Goal: Task Accomplishment & Management: Manage account settings

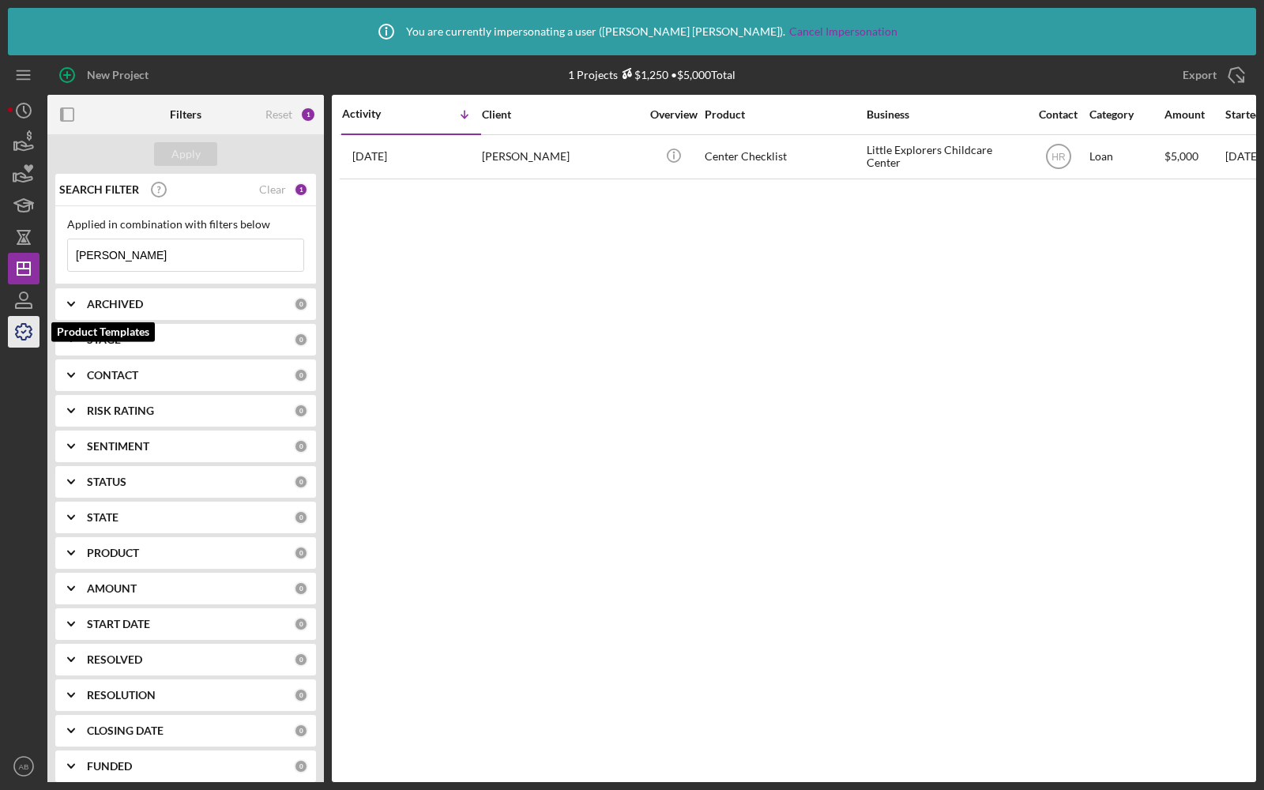
click at [9, 329] on icon "button" at bounding box center [23, 331] width 39 height 39
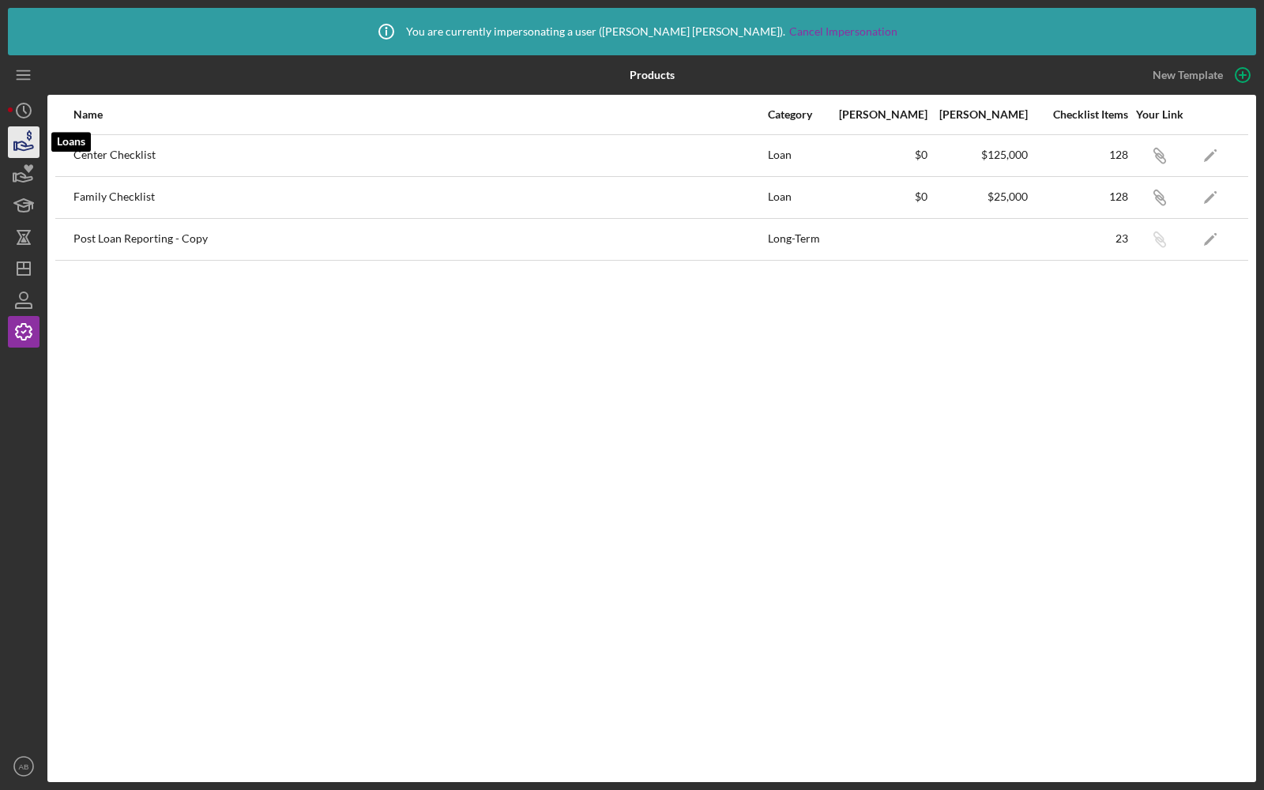
click at [25, 148] on icon "button" at bounding box center [23, 141] width 39 height 39
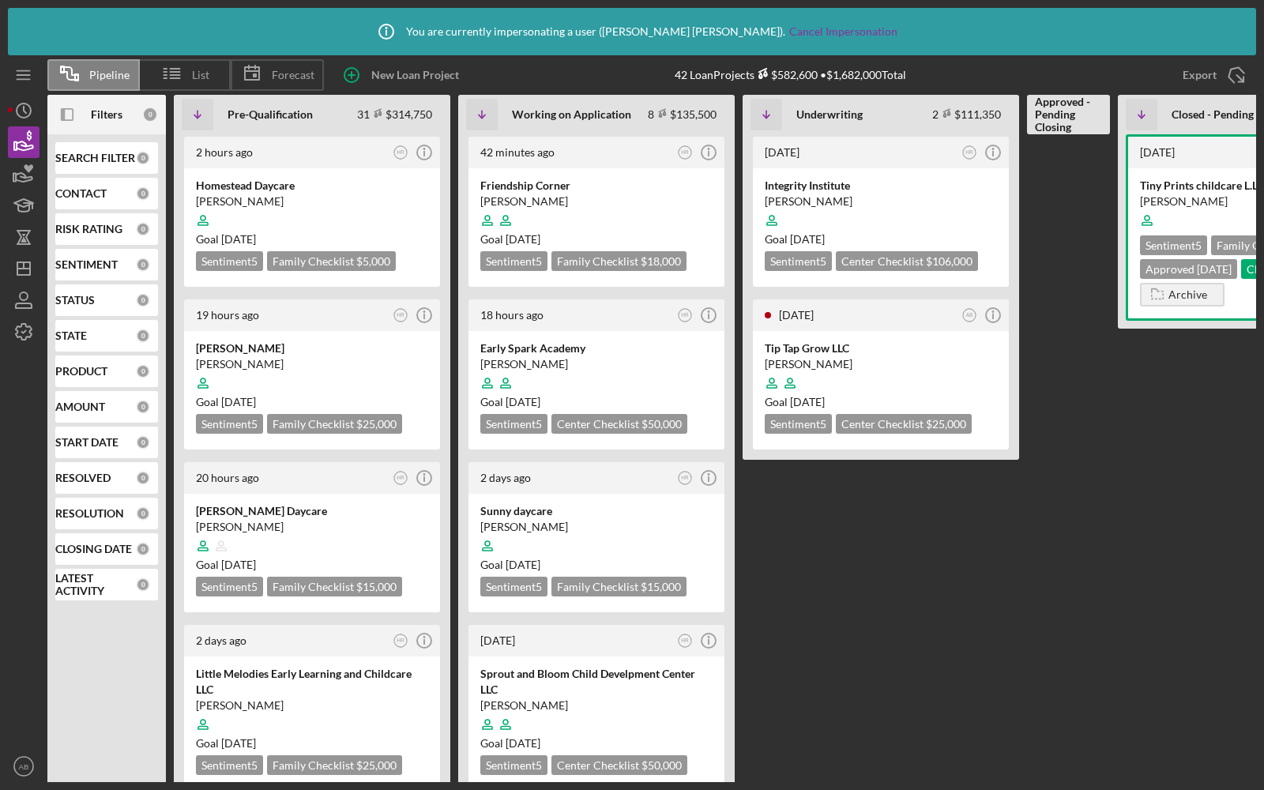
click at [88, 111] on div "Filters" at bounding box center [106, 114] width 39 height 39
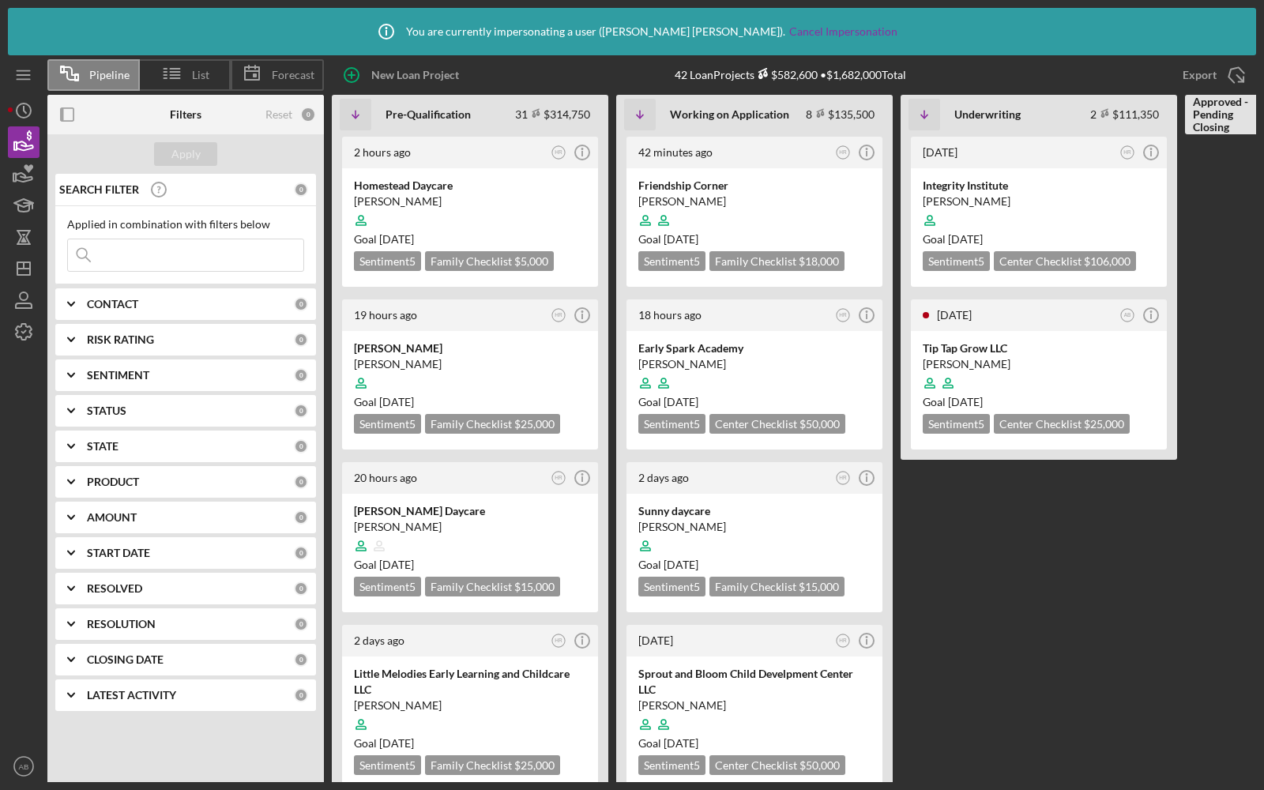
click at [141, 247] on input at bounding box center [185, 255] width 235 height 32
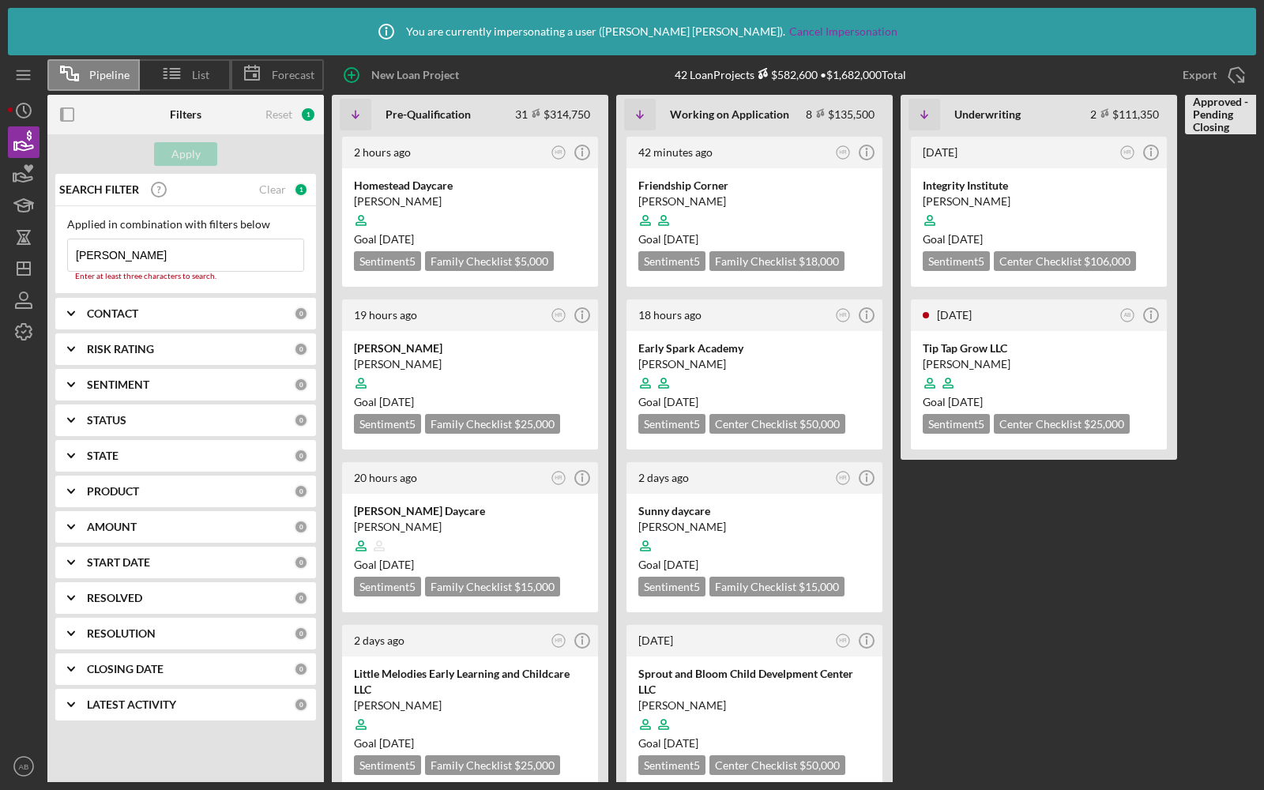
type input "timmy"
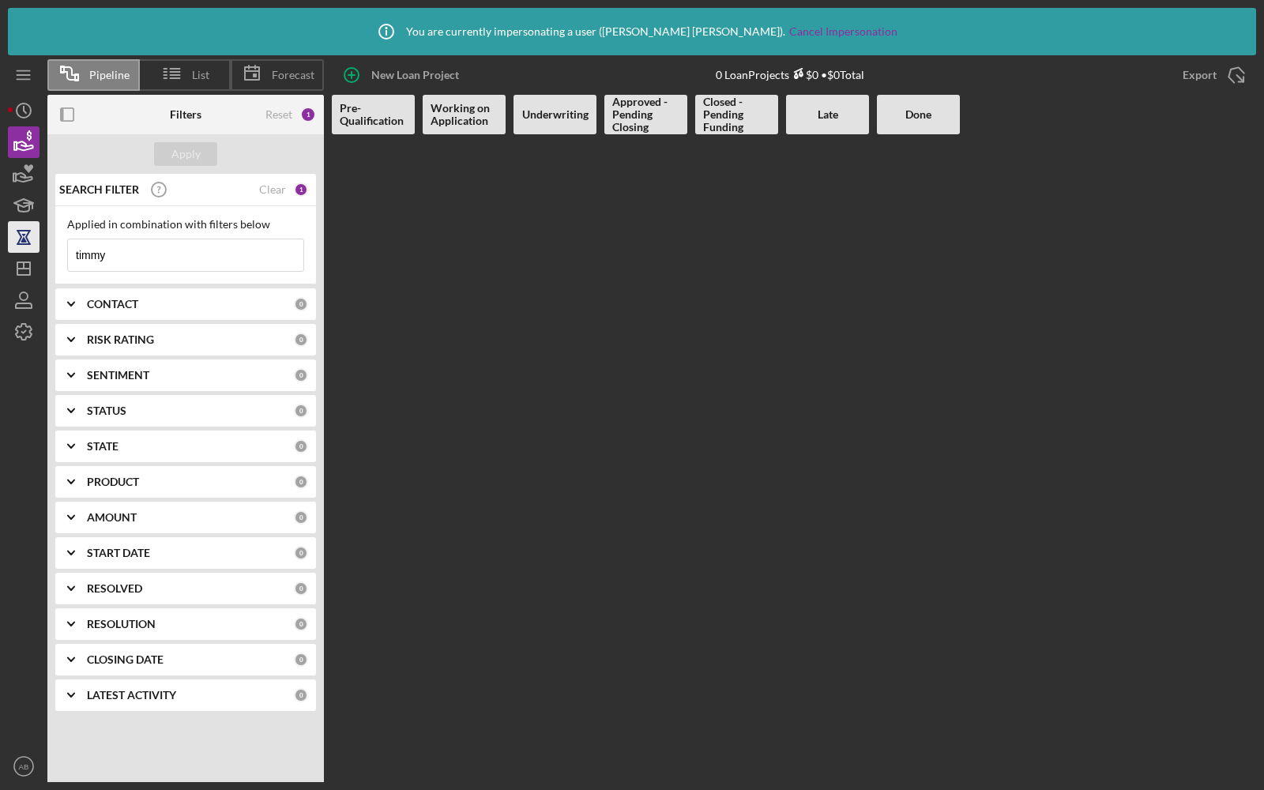
drag, startPoint x: 145, startPoint y: 250, endPoint x: 33, endPoint y: 248, distance: 112.2
click at [33, 248] on div "Pipeline List Forecast New Loan Project 0 Loan Projects $0 • $0 Total Export Ic…" at bounding box center [632, 418] width 1248 height 727
click at [13, 324] on icon "button" at bounding box center [23, 331] width 39 height 39
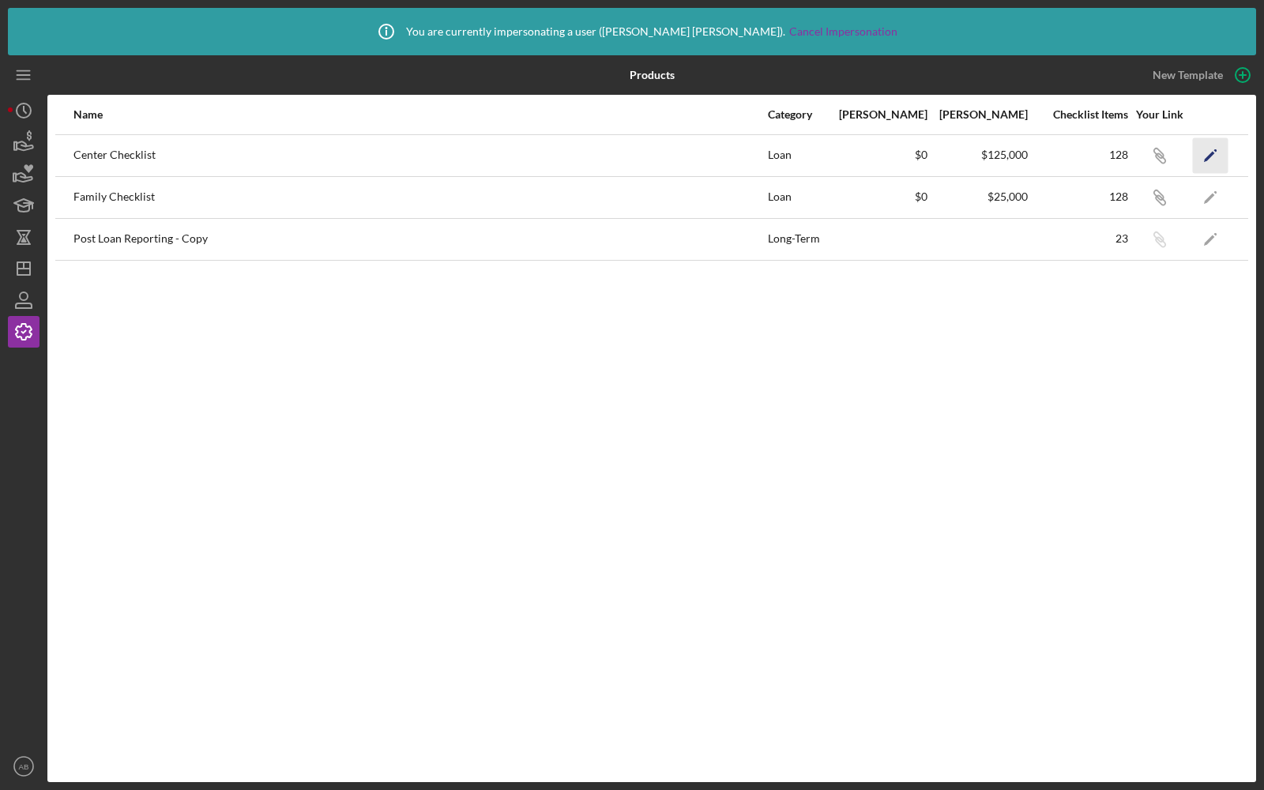
click at [1212, 156] on icon "Icon/Edit" at bounding box center [1211, 155] width 36 height 36
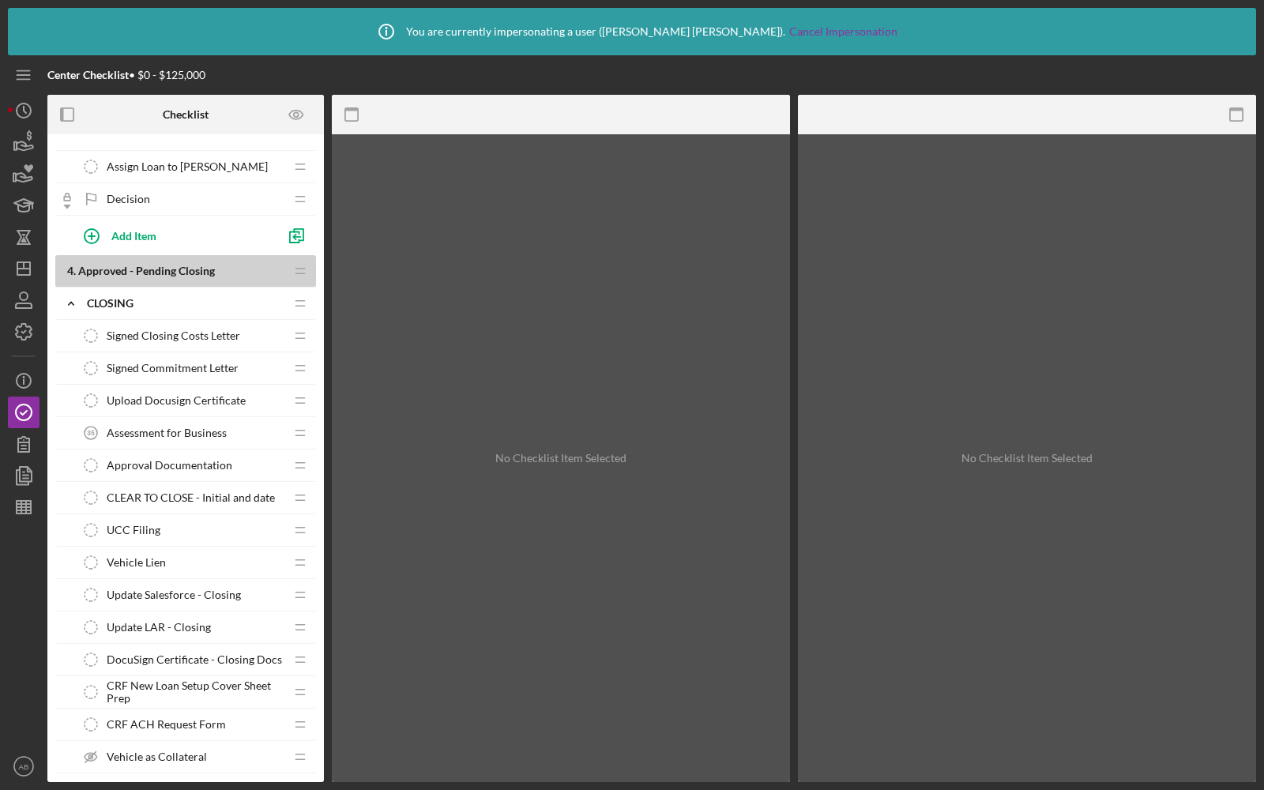
scroll to position [3050, 0]
click at [29, 468] on polygon "button" at bounding box center [26, 474] width 12 height 14
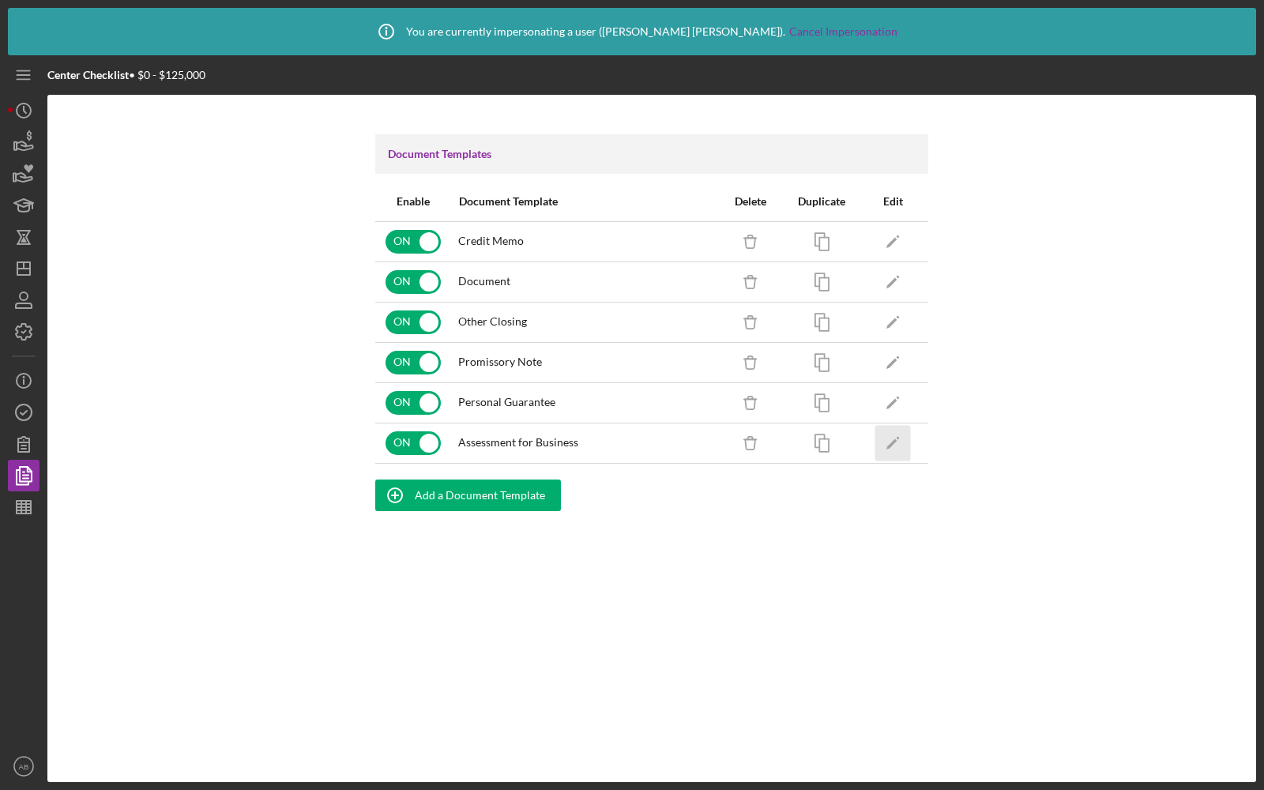
click at [885, 438] on icon "Icon/Edit" at bounding box center [893, 443] width 36 height 36
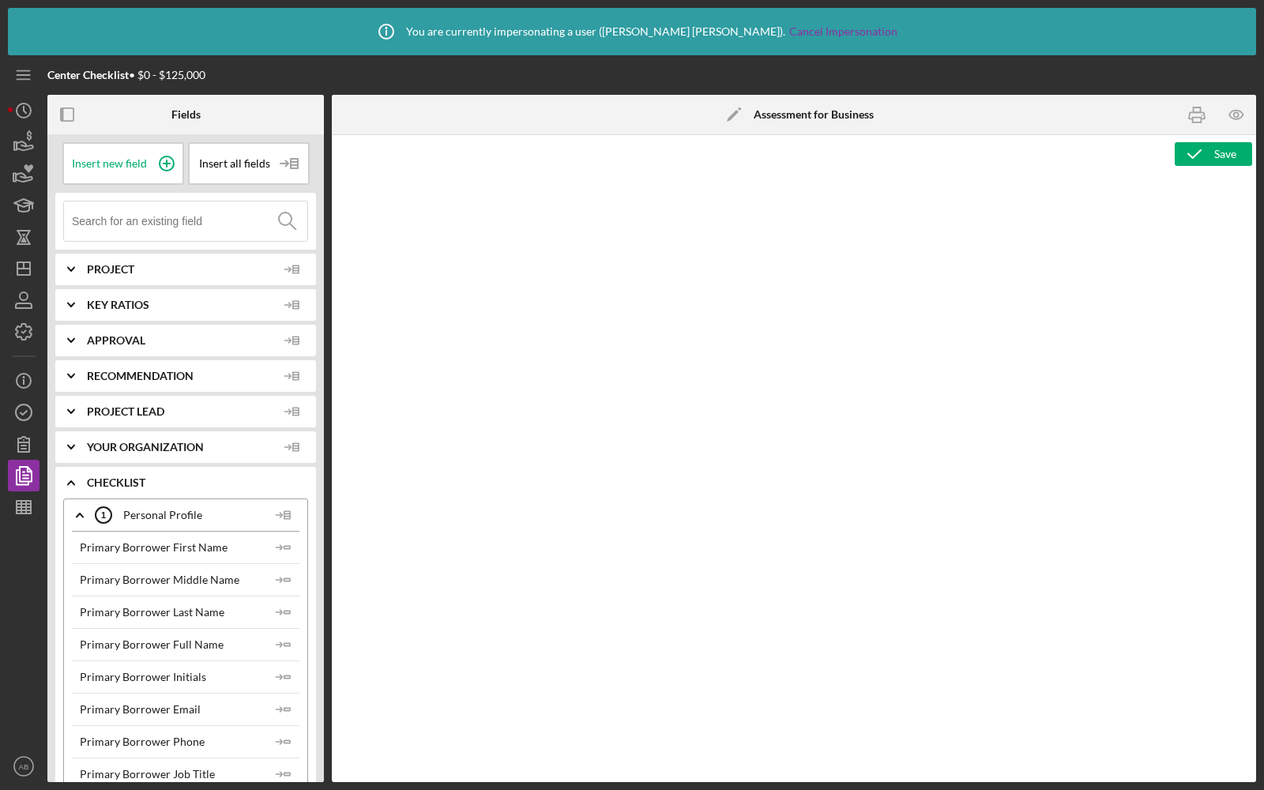
type textarea "<h3>Assessment for Business: <span id="Org_Title" class="template-field mceNonE…"
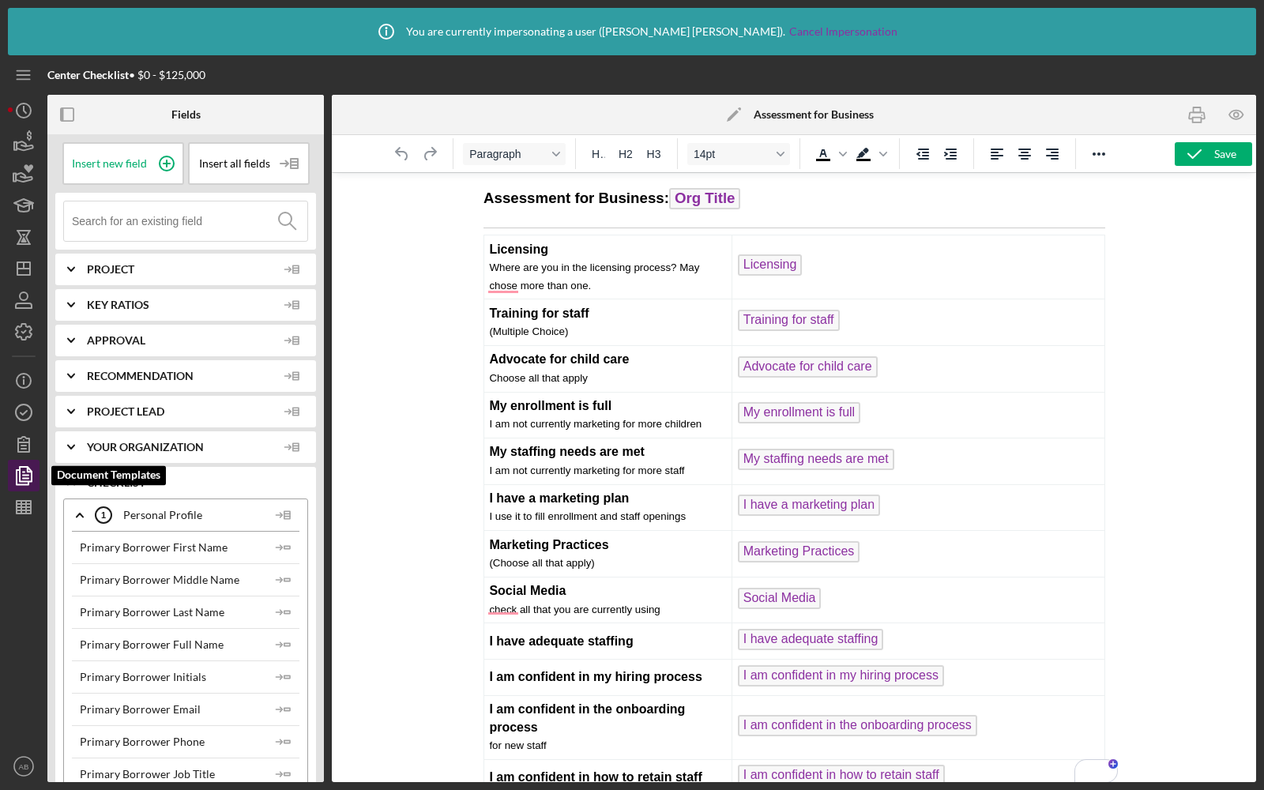
click at [25, 464] on icon "button" at bounding box center [23, 475] width 39 height 39
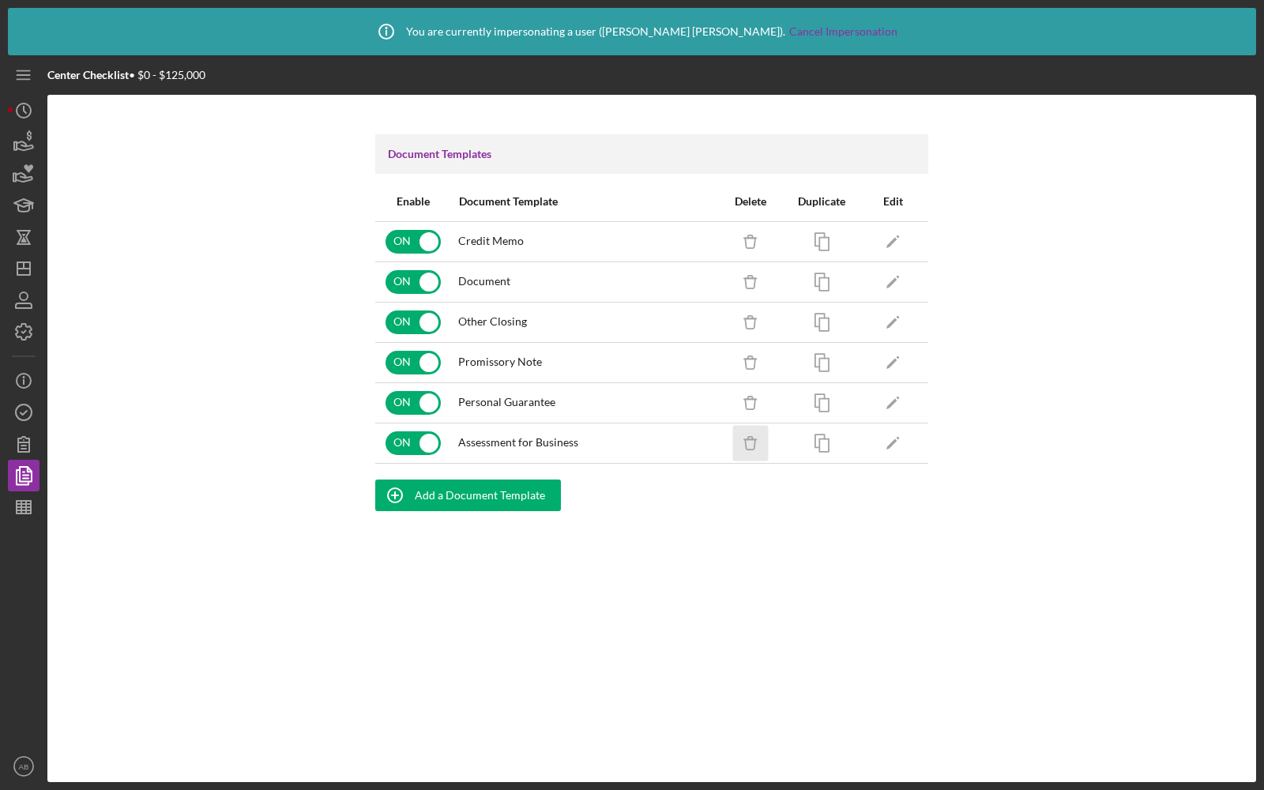
click at [746, 436] on icon "Icon/Delete" at bounding box center [751, 443] width 36 height 36
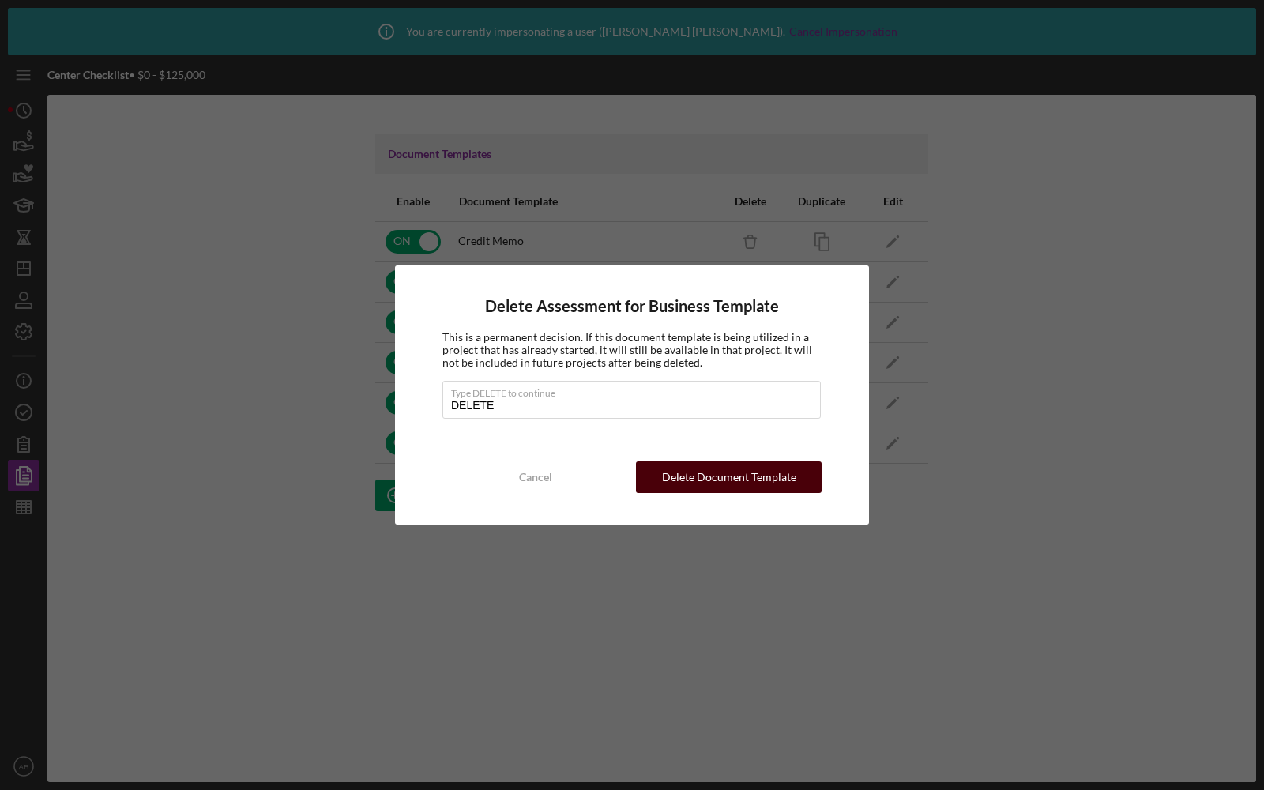
type input "DELETE"
click at [712, 470] on div "Delete Document Template" at bounding box center [729, 477] width 134 height 32
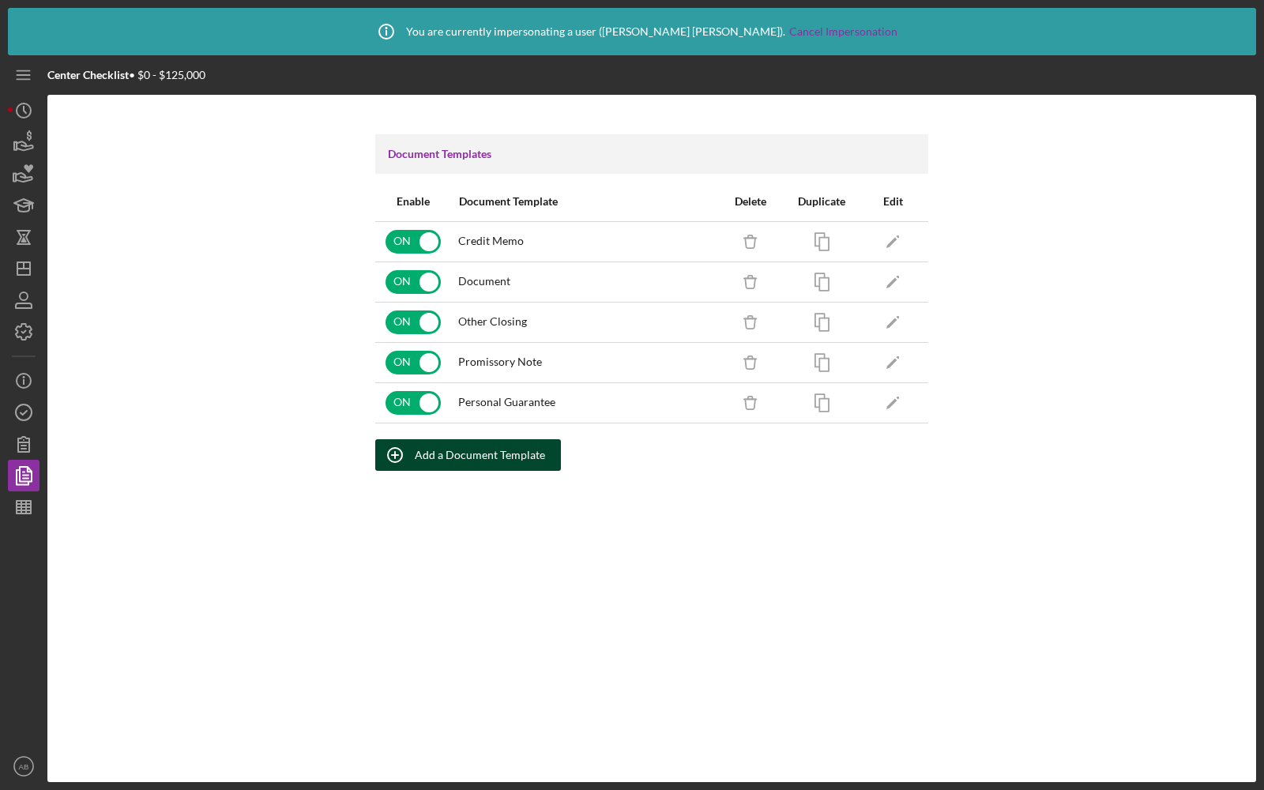
click at [472, 453] on div "Add a Document Template" at bounding box center [480, 455] width 130 height 32
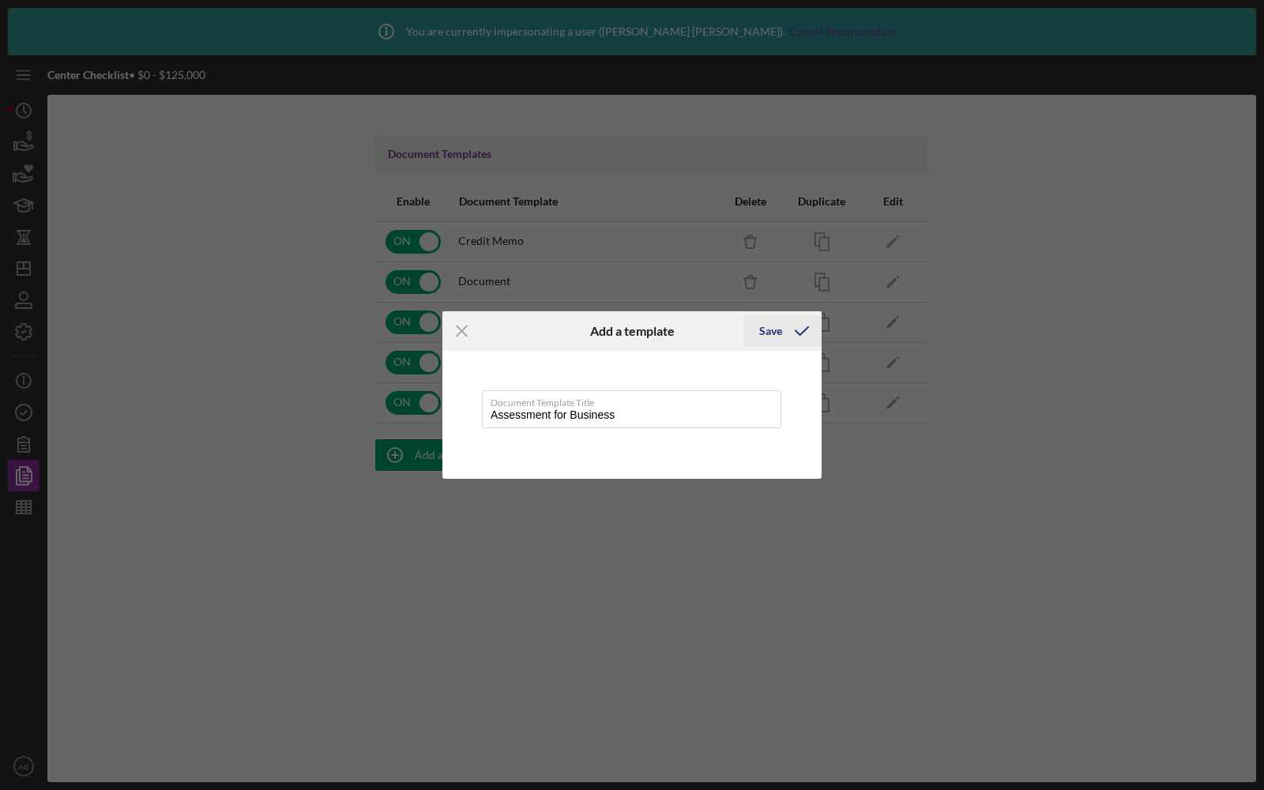
type input "Assessment for Business"
click at [770, 323] on div "Save" at bounding box center [770, 331] width 23 height 32
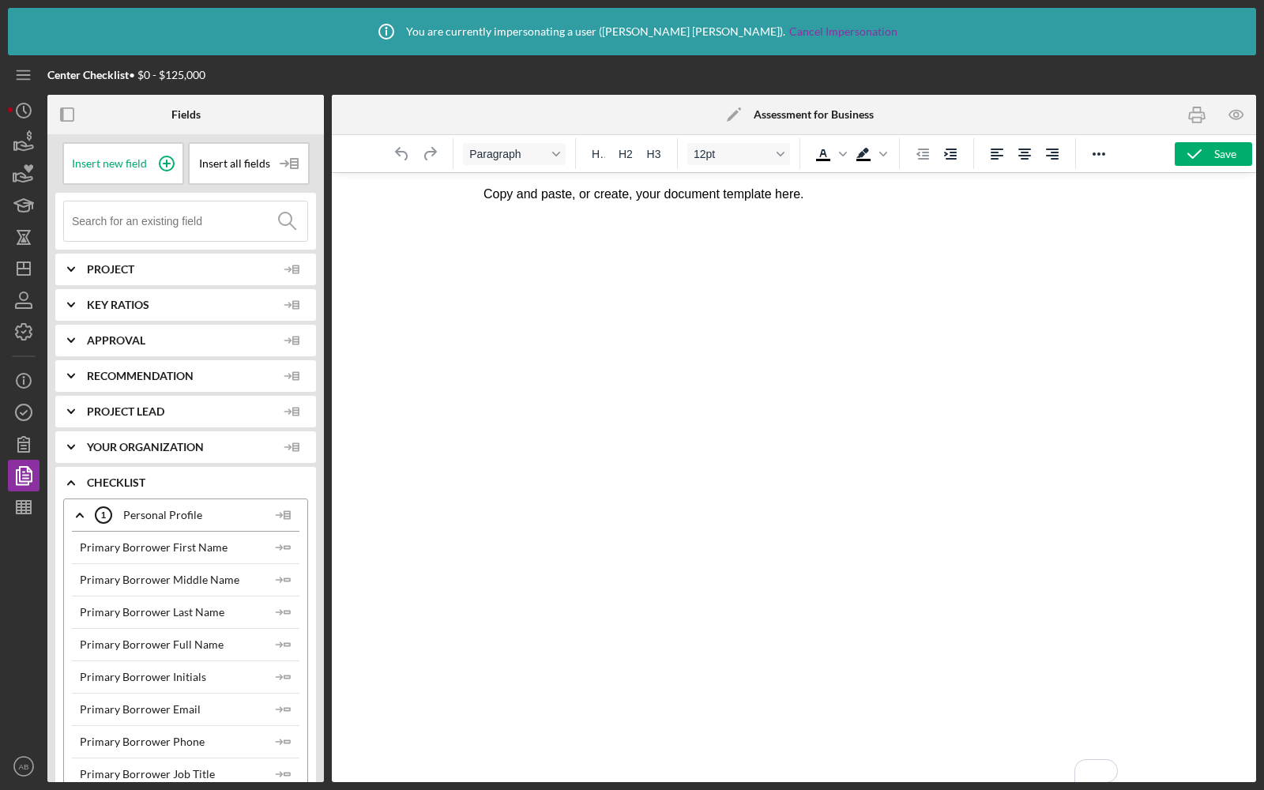
click at [580, 197] on p "Copy and paste, or create, your document template here." at bounding box center [794, 194] width 622 height 17
click at [148, 227] on input at bounding box center [189, 220] width 235 height 39
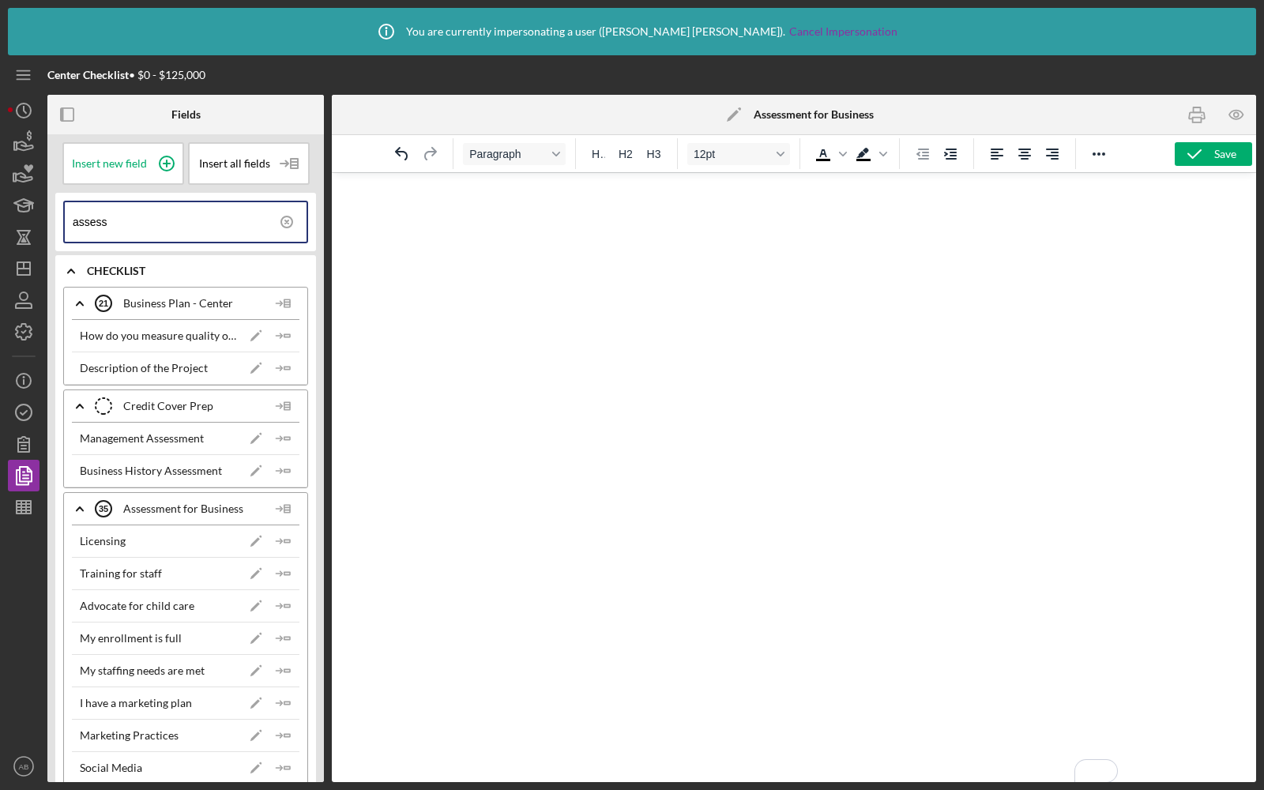
scroll to position [194, 0]
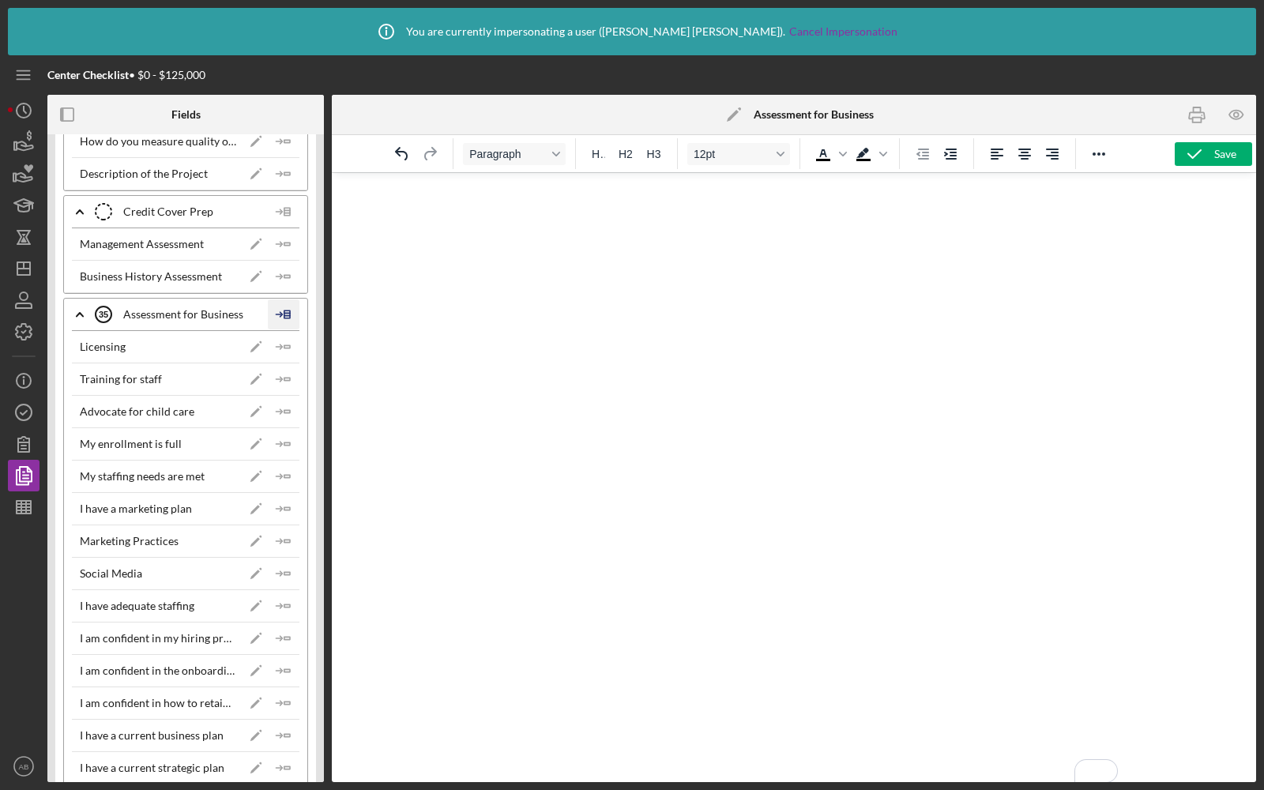
type input "assess"
click at [286, 313] on icon at bounding box center [284, 314] width 32 height 39
click at [299, 389] on div "Insert Table" at bounding box center [309, 386] width 72 height 32
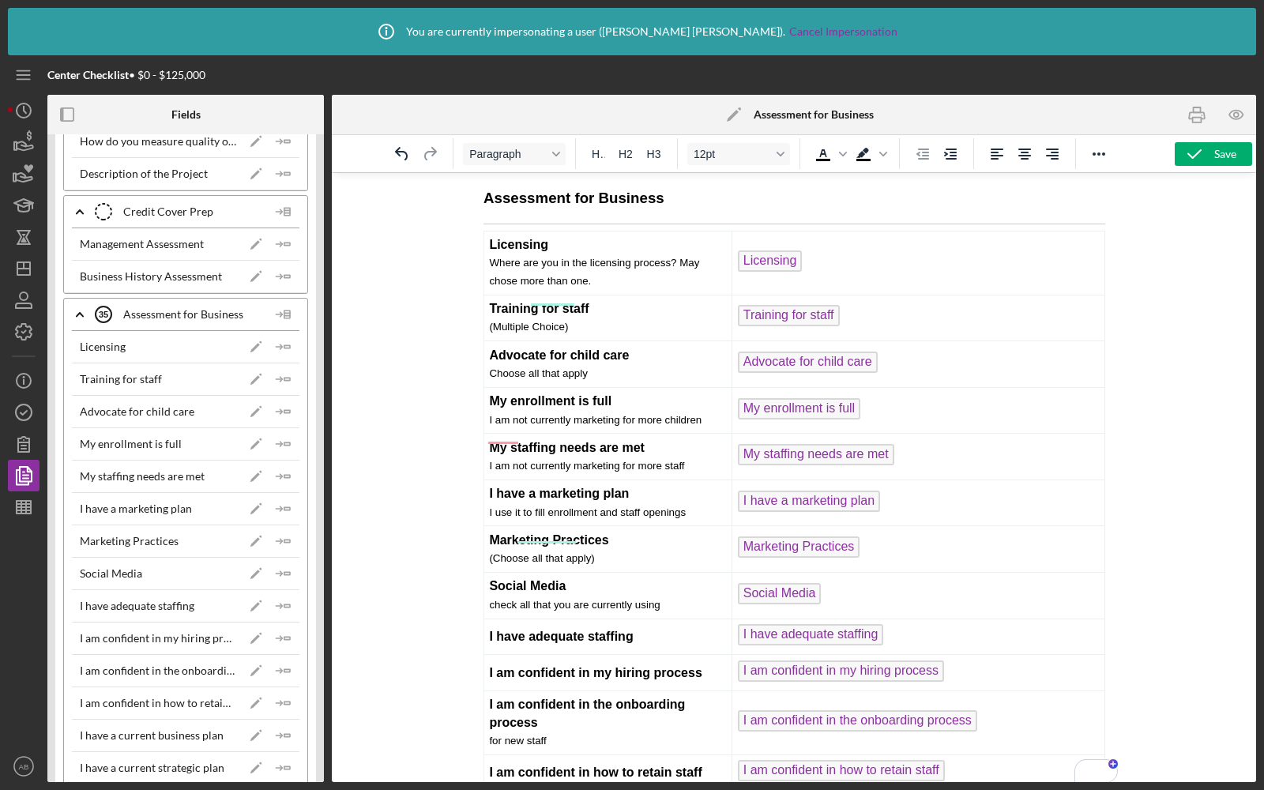
scroll to position [0, 0]
click at [696, 197] on h3 "Assessment for Business" at bounding box center [794, 198] width 622 height 21
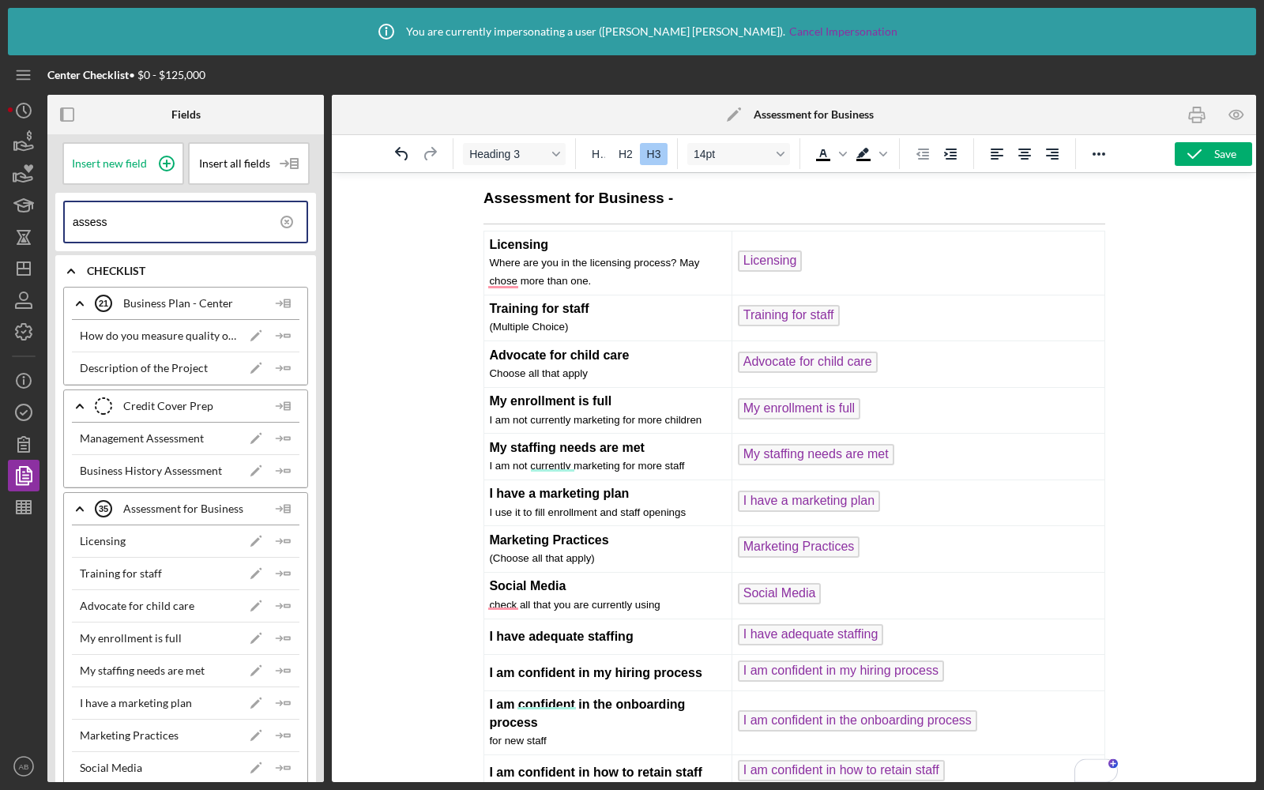
click at [284, 223] on icon at bounding box center [286, 221] width 39 height 39
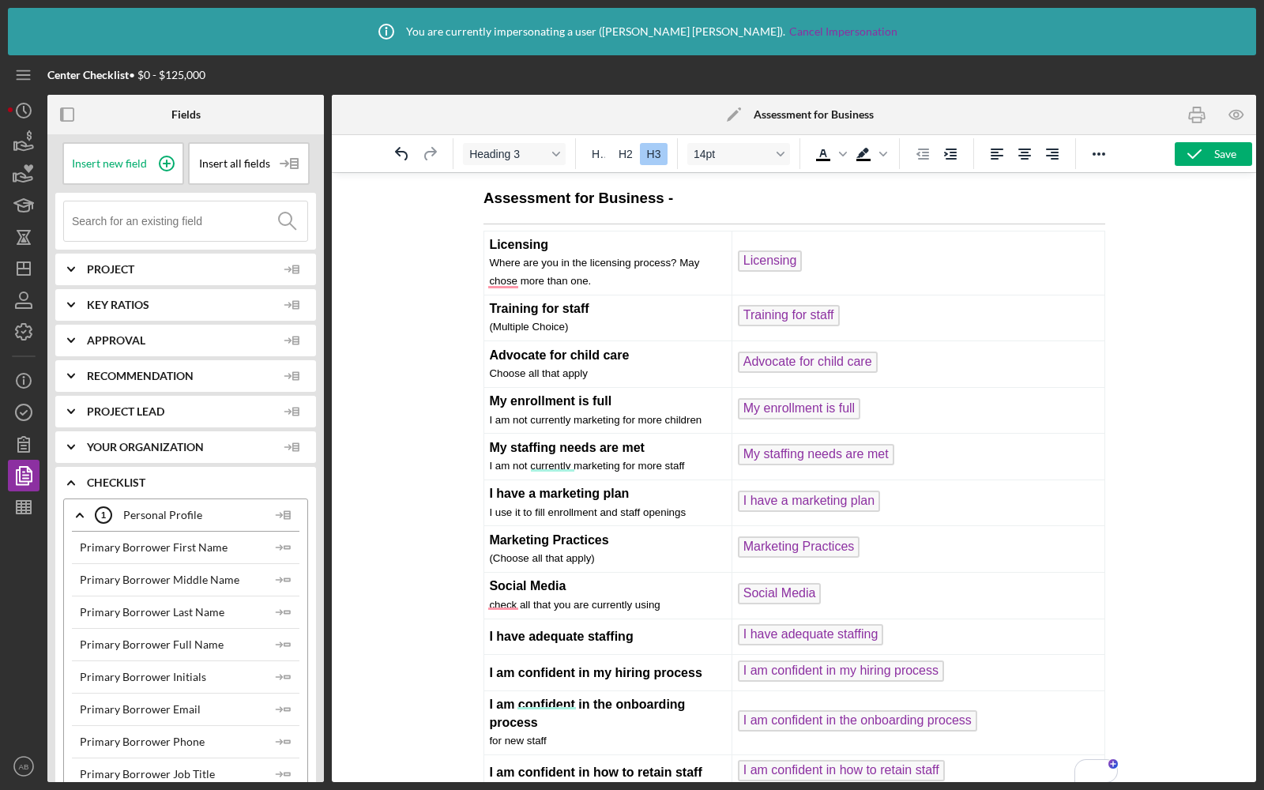
click at [182, 220] on input at bounding box center [189, 220] width 235 height 39
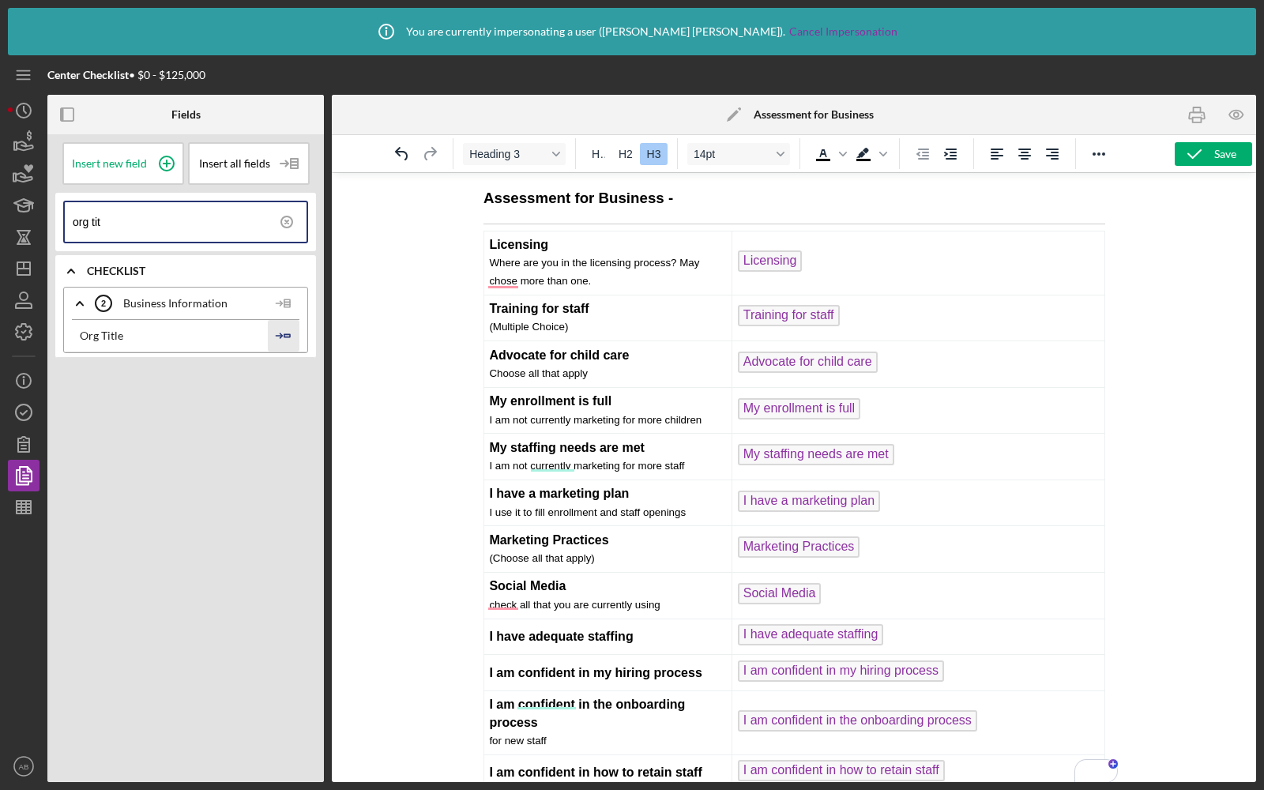
type input "org tit"
click at [285, 335] on polygon "button" at bounding box center [287, 335] width 6 height 2
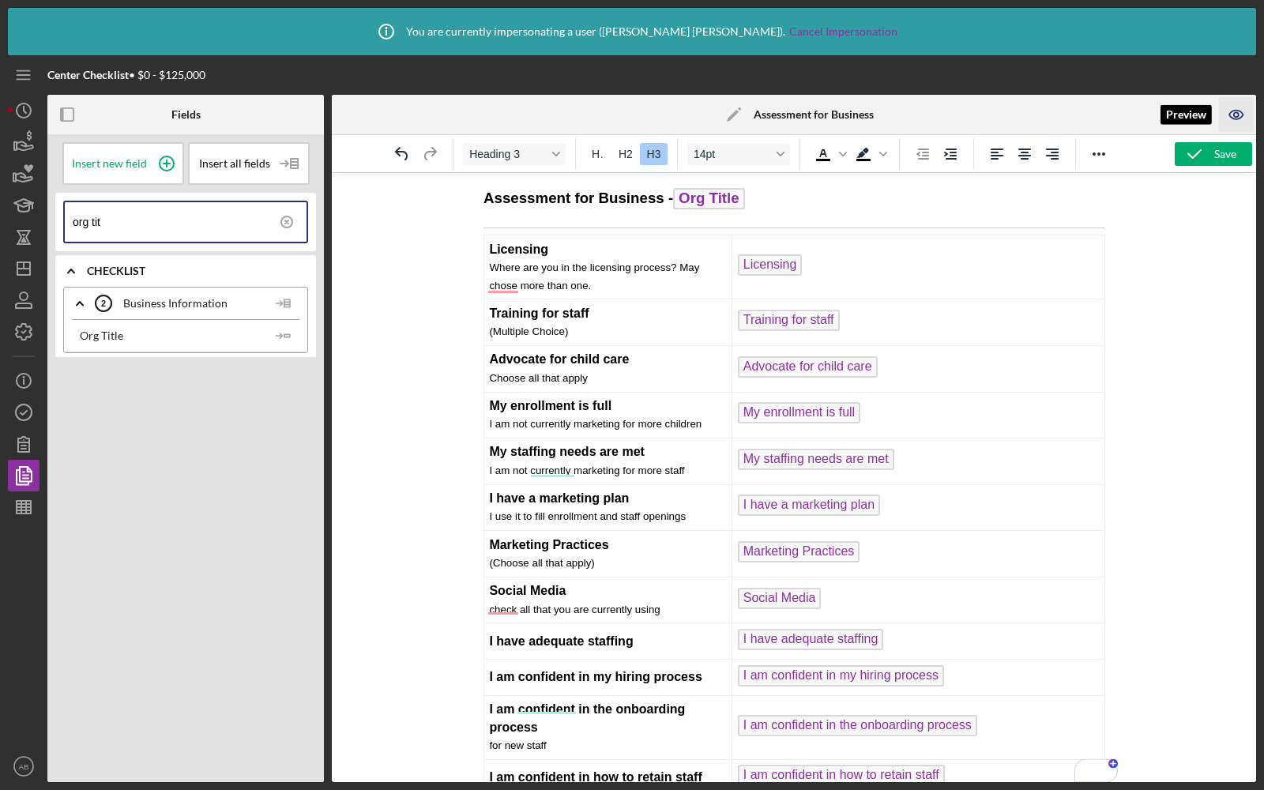
click at [1231, 115] on icon "button" at bounding box center [1237, 115] width 36 height 36
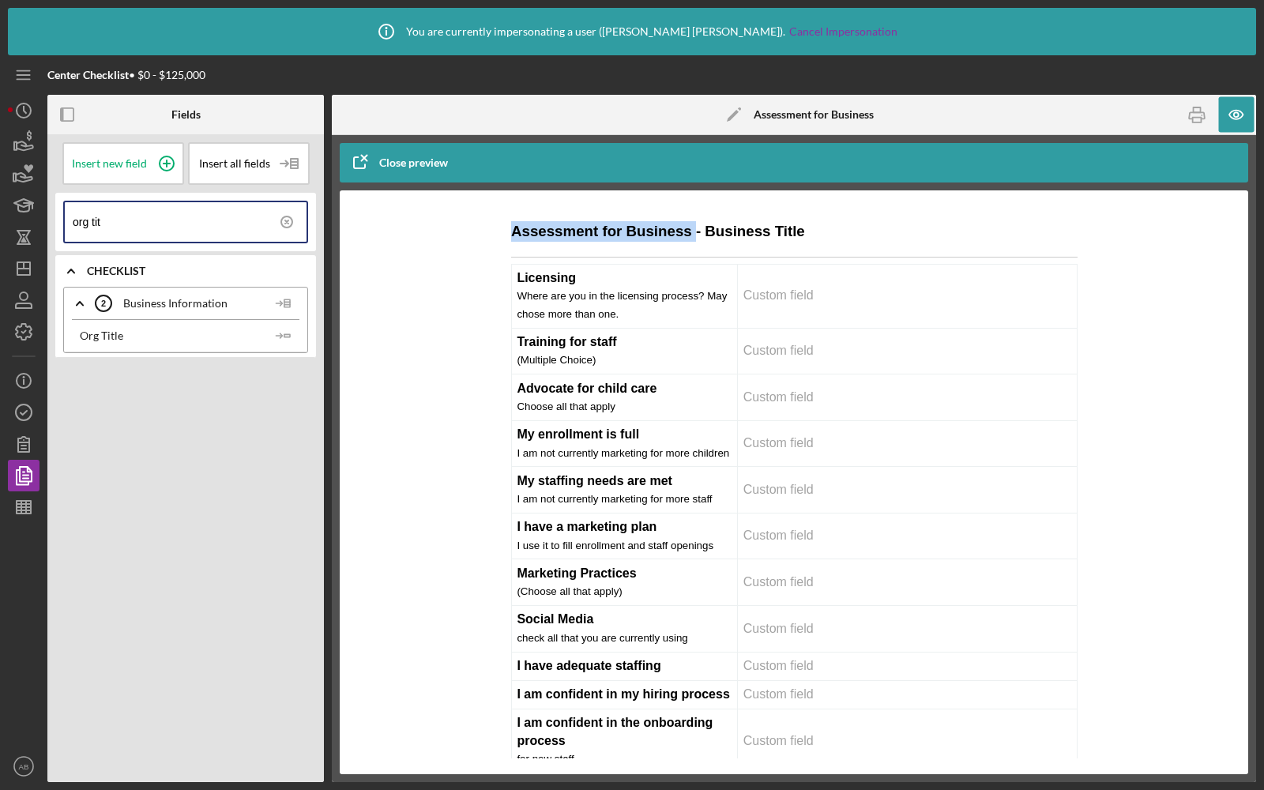
drag, startPoint x: 690, startPoint y: 232, endPoint x: 503, endPoint y: 235, distance: 187.2
click at [802, 222] on h3 "Assessment for Business - Business Title" at bounding box center [793, 231] width 566 height 21
drag, startPoint x: 809, startPoint y: 225, endPoint x: 699, endPoint y: 224, distance: 109.8
click at [699, 224] on h3 "Assessment for Business - Business Title" at bounding box center [793, 231] width 566 height 21
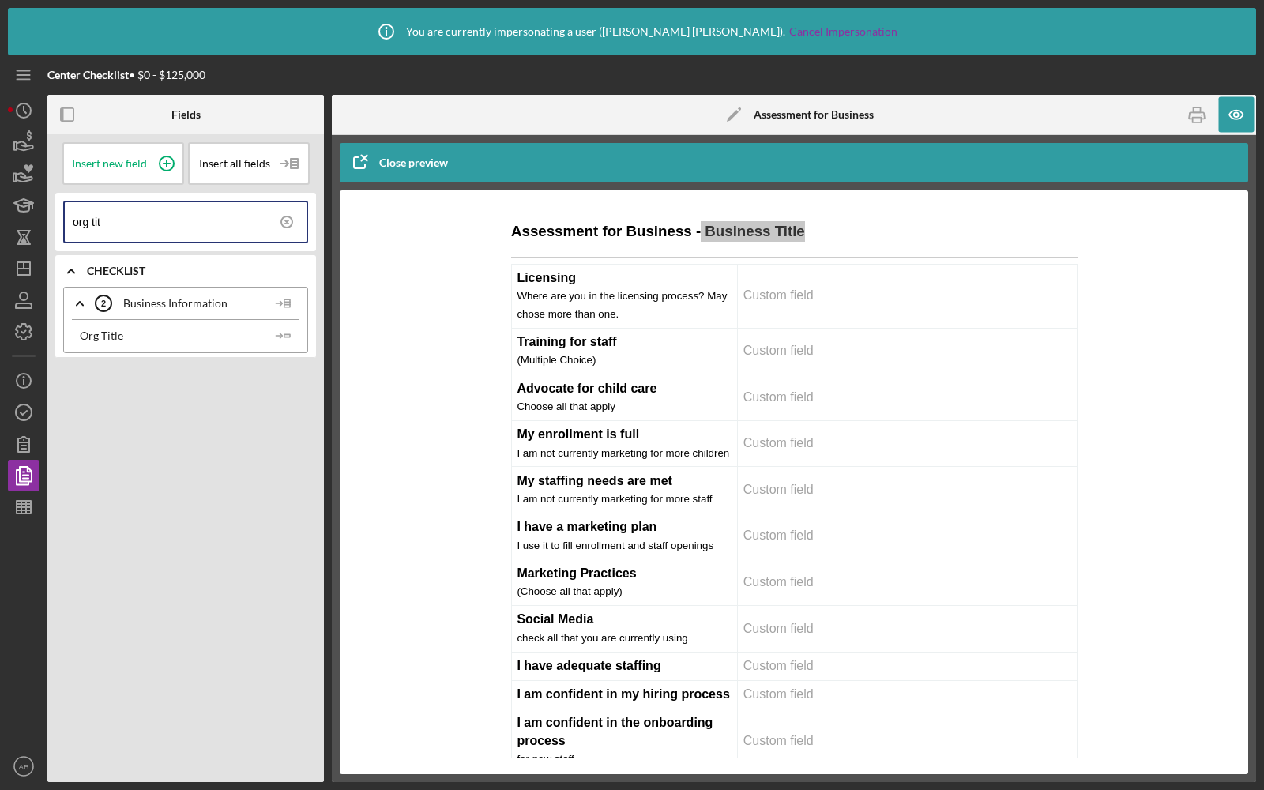
click at [402, 160] on div "Close preview" at bounding box center [413, 163] width 69 height 32
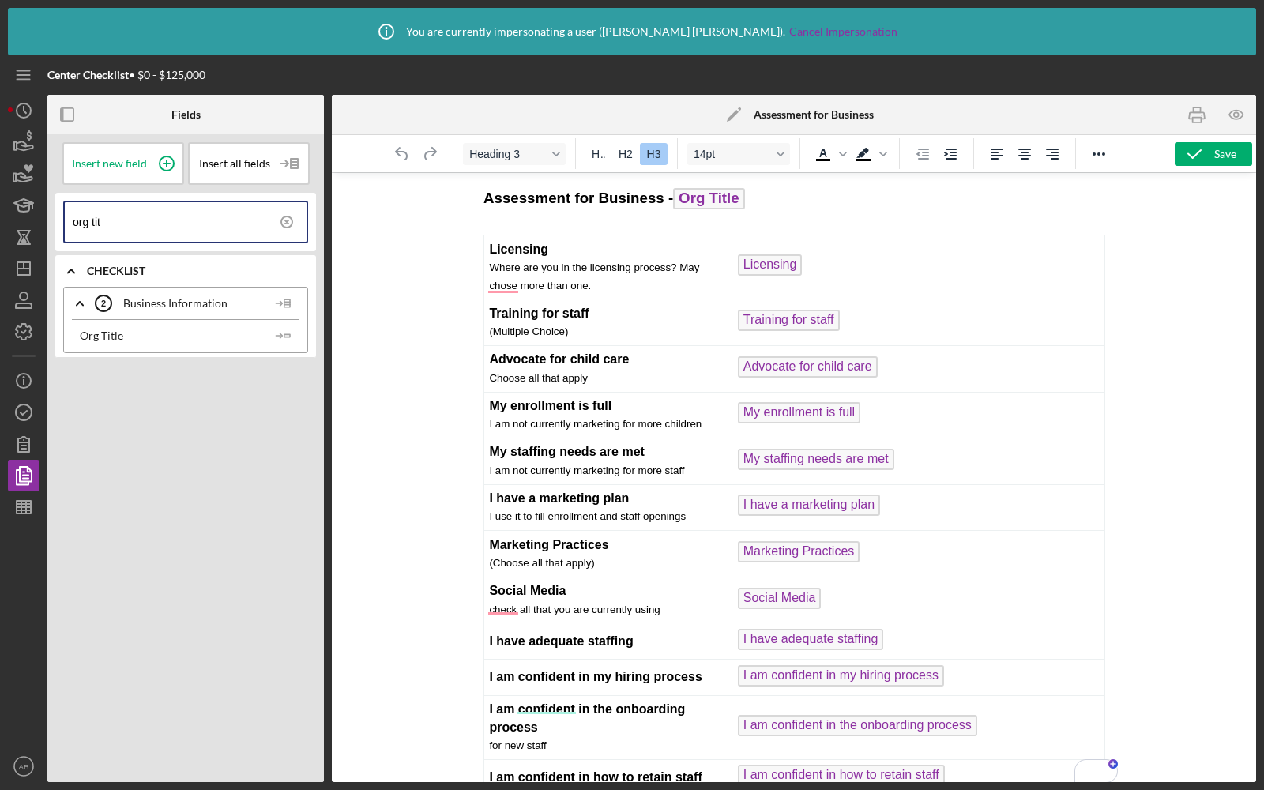
click at [772, 201] on h3 "Assessment for Business - Org Title" at bounding box center [794, 200] width 622 height 25
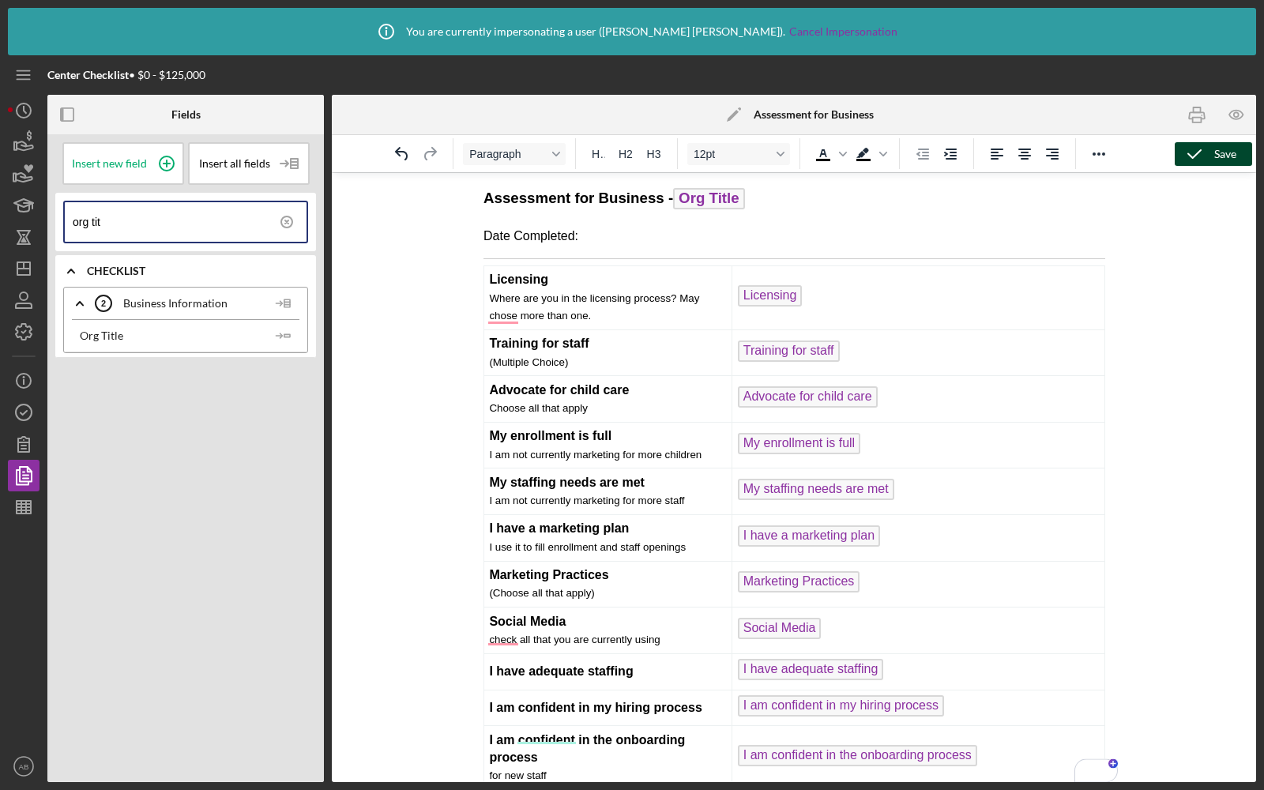
click at [1211, 152] on icon "button" at bounding box center [1193, 153] width 39 height 39
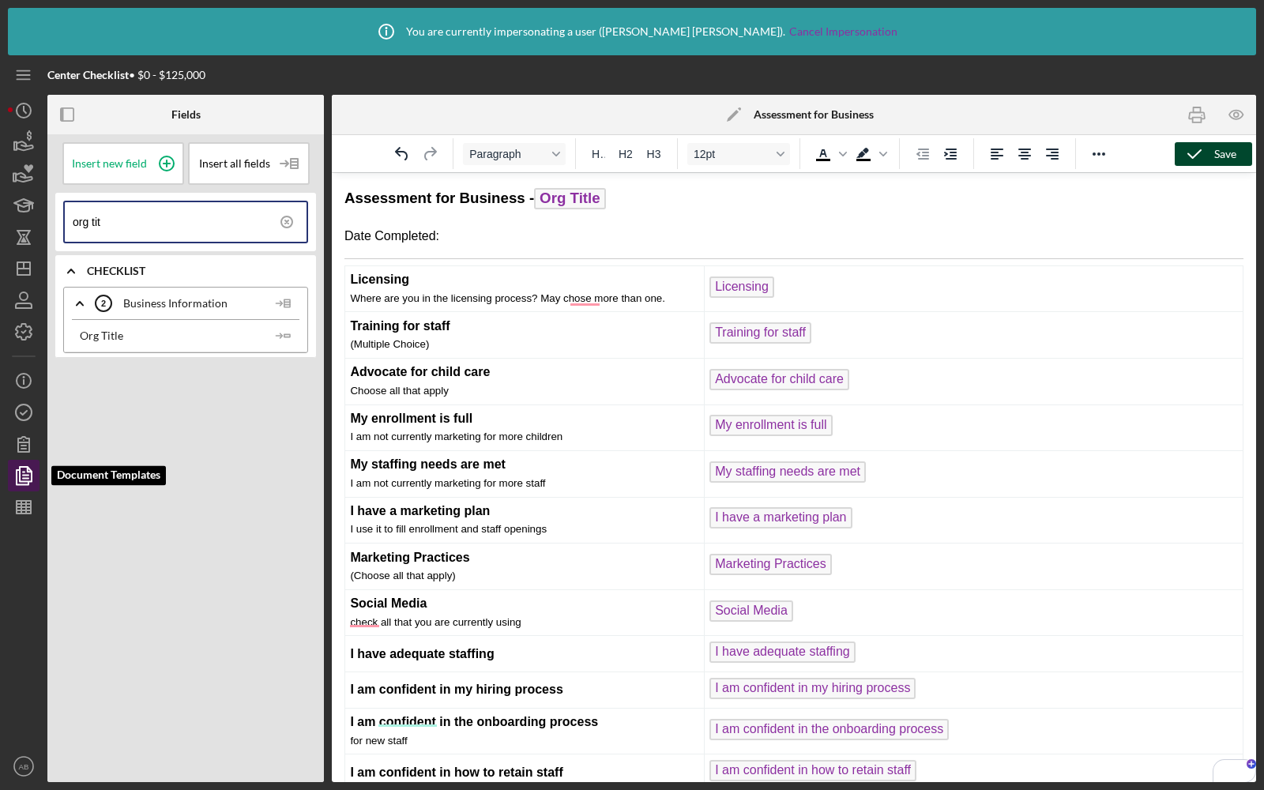
click at [14, 479] on icon "button" at bounding box center [23, 475] width 39 height 39
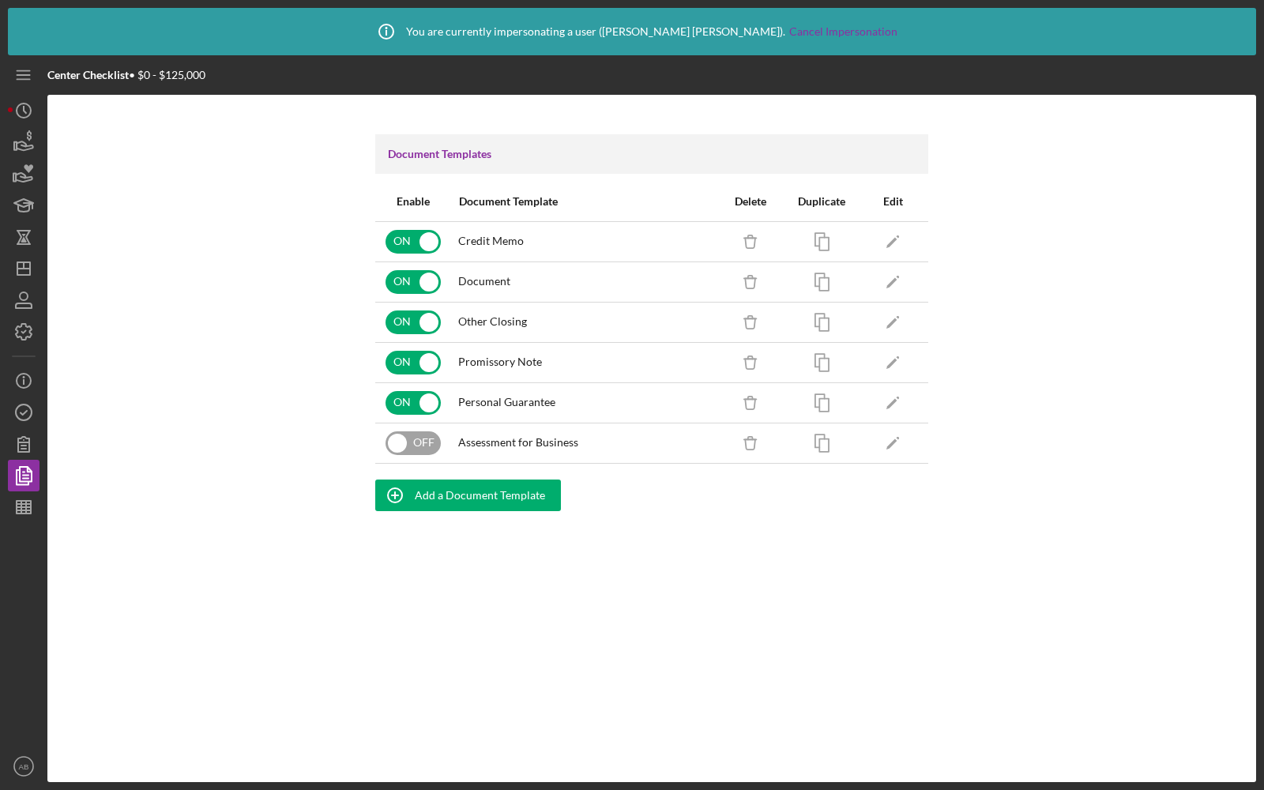
click at [414, 435] on input "checkbox" at bounding box center [412, 443] width 55 height 24
checkbox input "true"
click at [29, 146] on icon "button" at bounding box center [23, 141] width 39 height 39
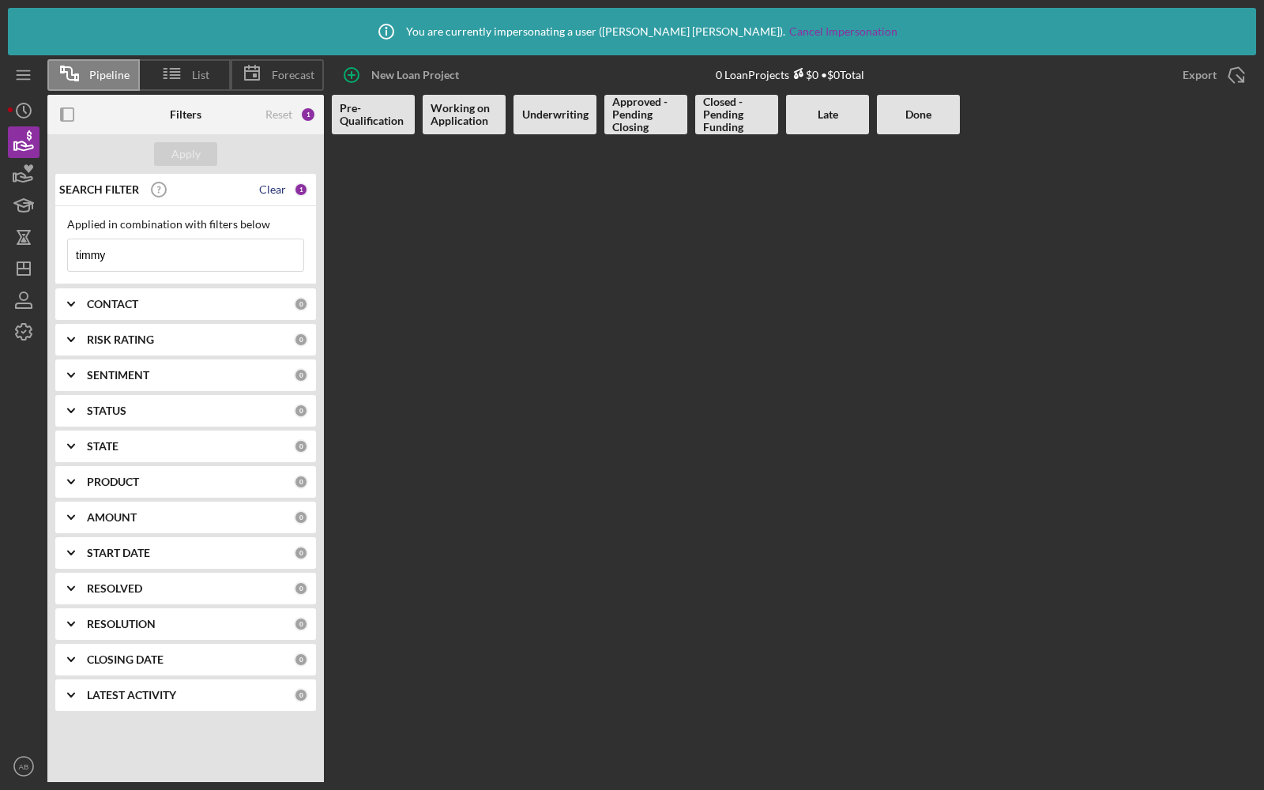
click at [276, 186] on div "Clear" at bounding box center [272, 189] width 27 height 13
click at [157, 261] on input at bounding box center [185, 255] width 235 height 32
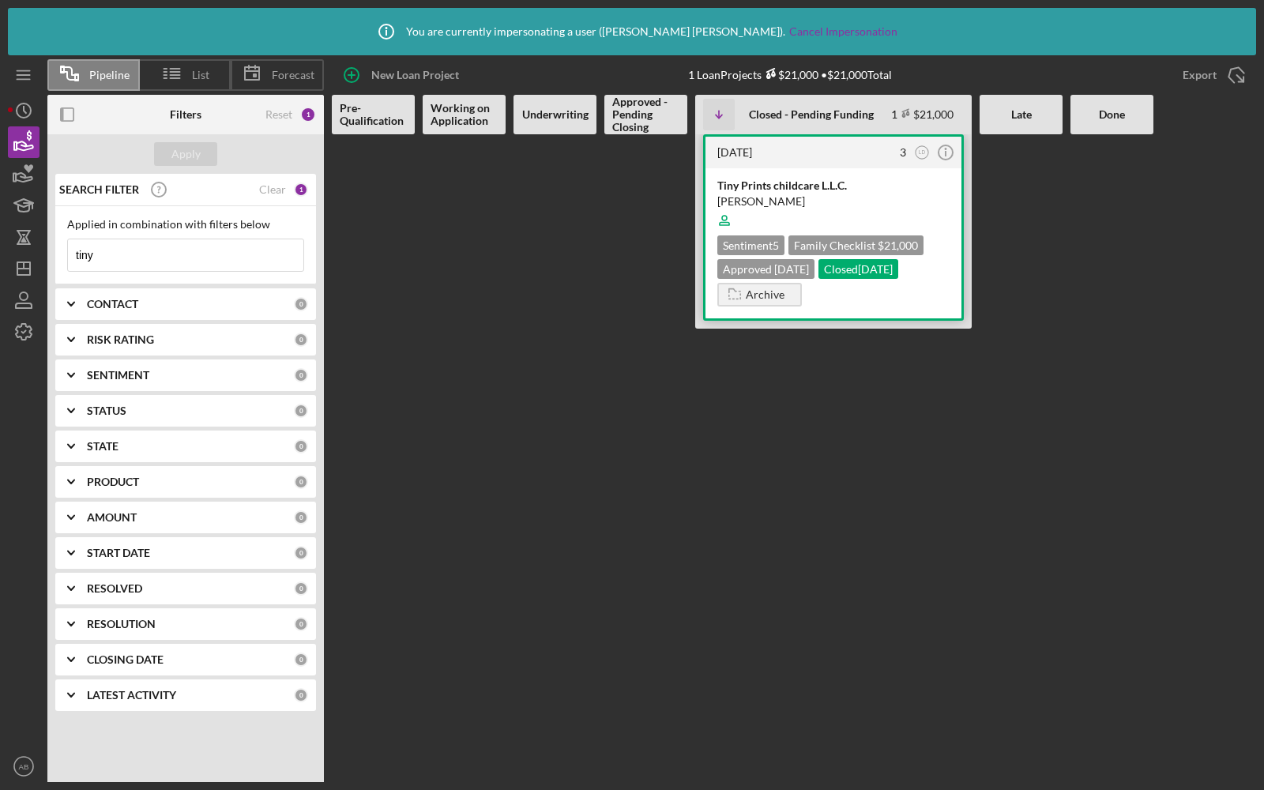
type input "tiny"
click at [832, 197] on div "[PERSON_NAME]" at bounding box center [833, 201] width 232 height 16
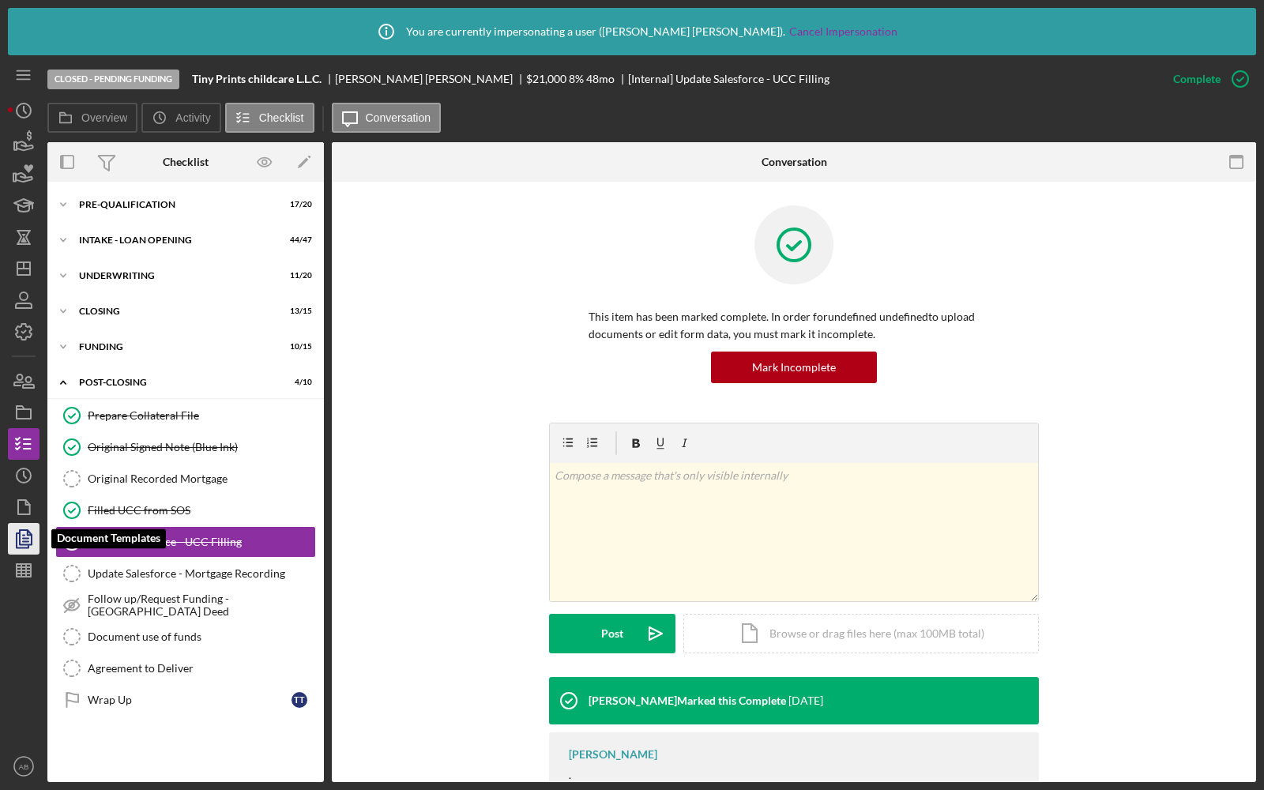
click at [20, 540] on polygon "button" at bounding box center [26, 537] width 12 height 14
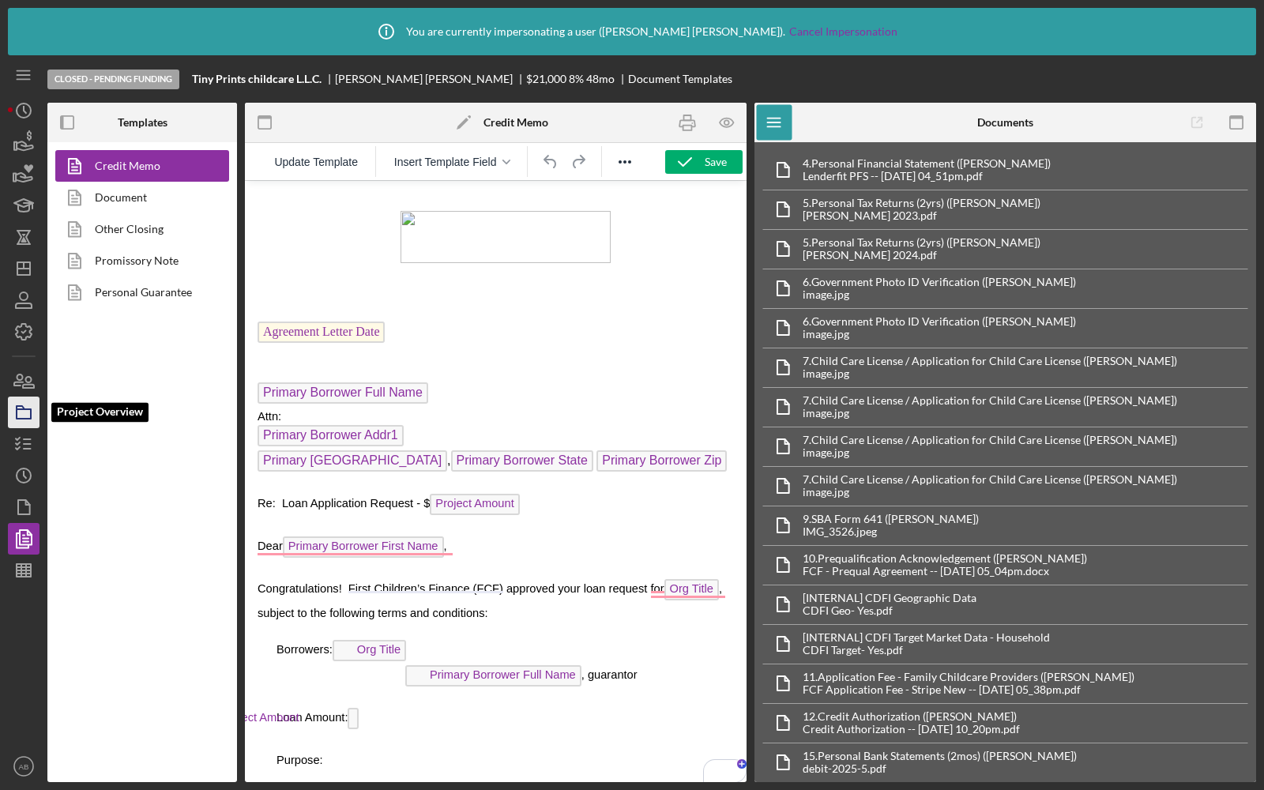
click at [21, 414] on icon "button" at bounding box center [23, 411] width 39 height 39
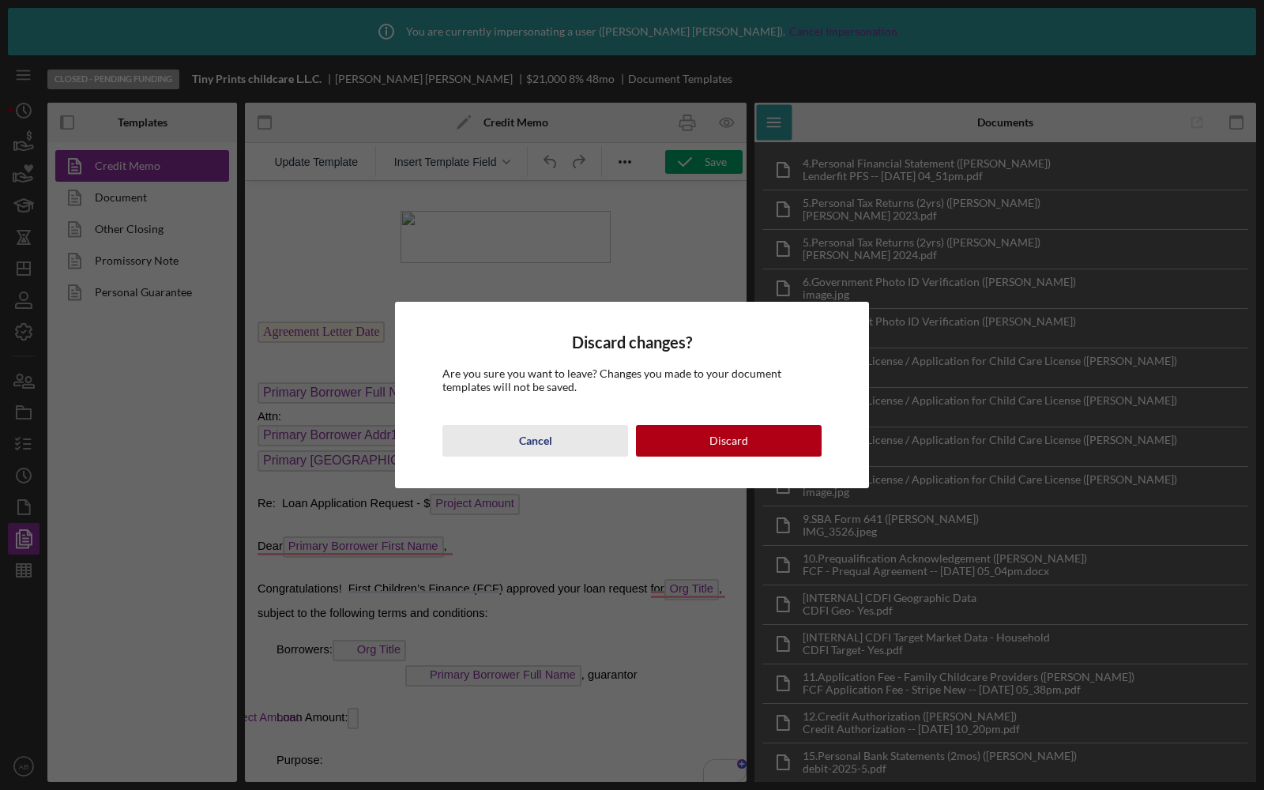
click at [522, 433] on div "Cancel" at bounding box center [535, 441] width 33 height 32
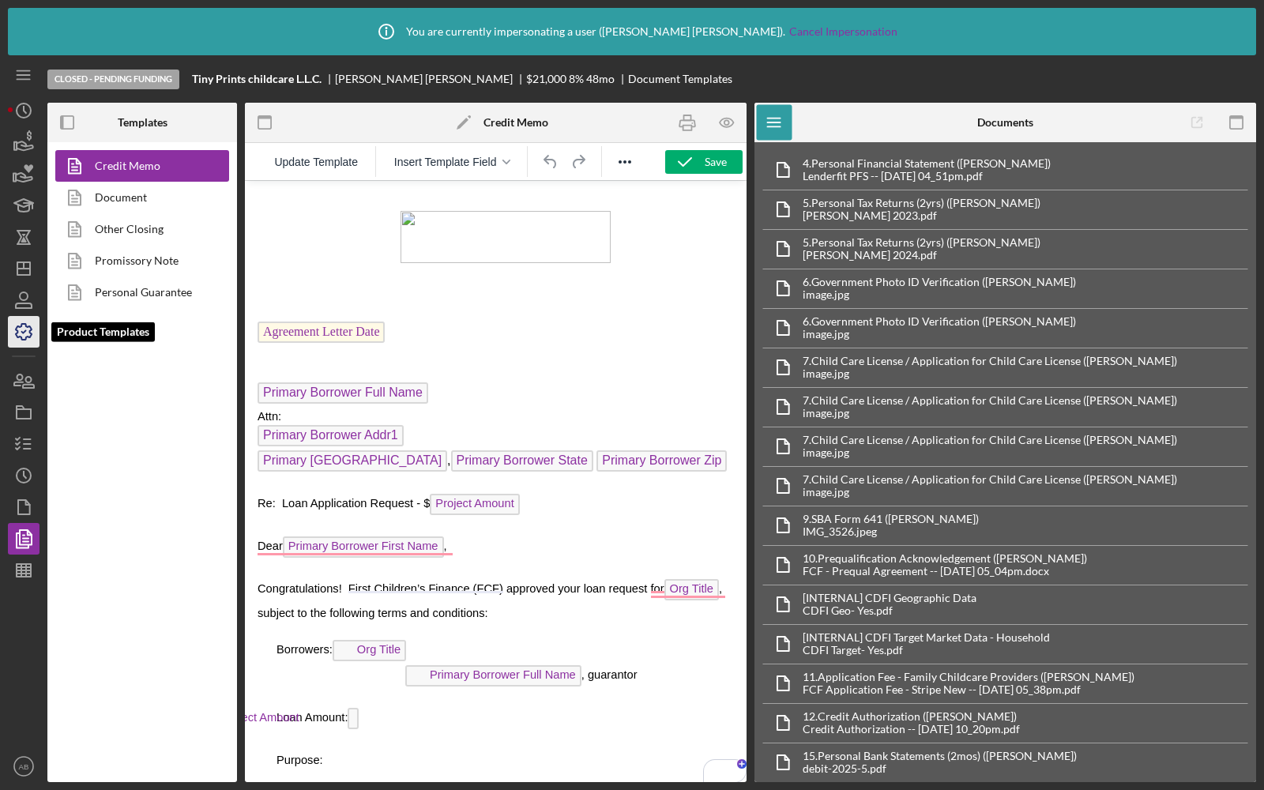
click at [30, 321] on icon "button" at bounding box center [23, 331] width 39 height 39
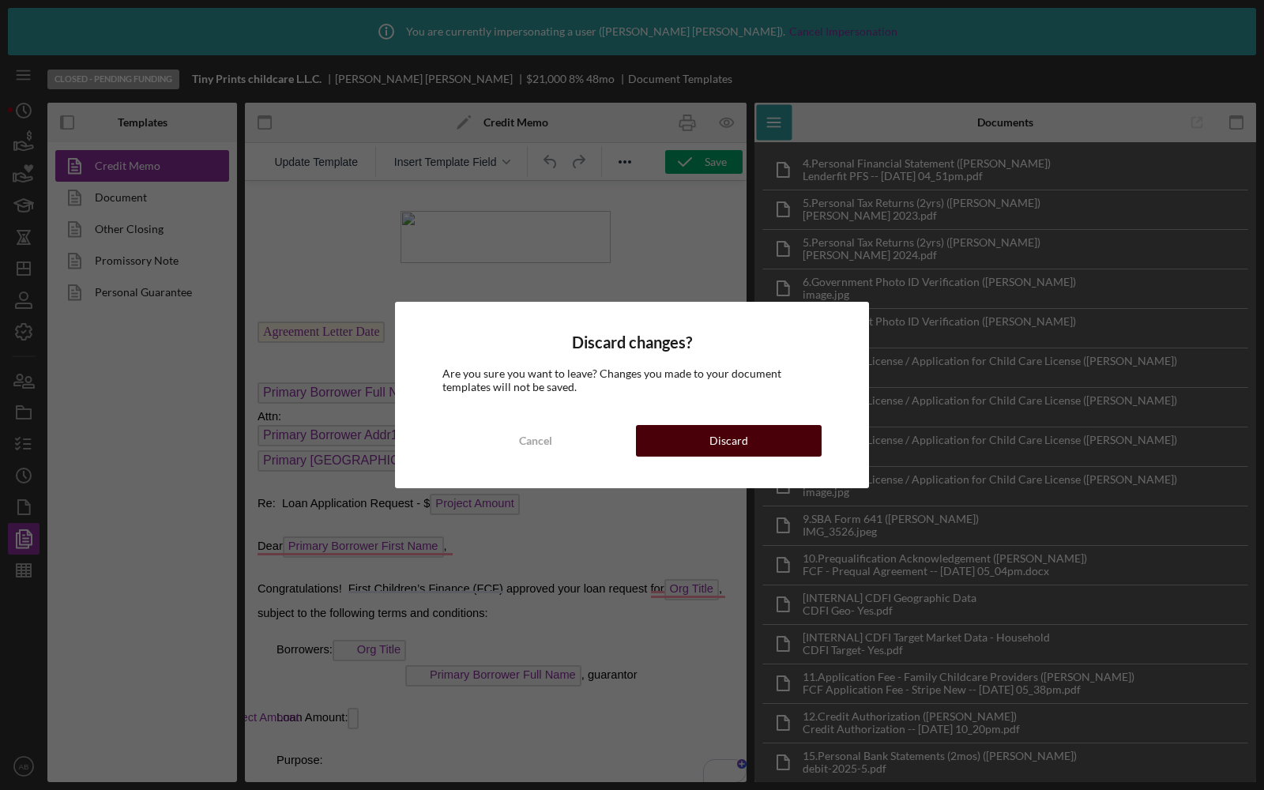
click at [712, 446] on div "Discard" at bounding box center [728, 441] width 39 height 32
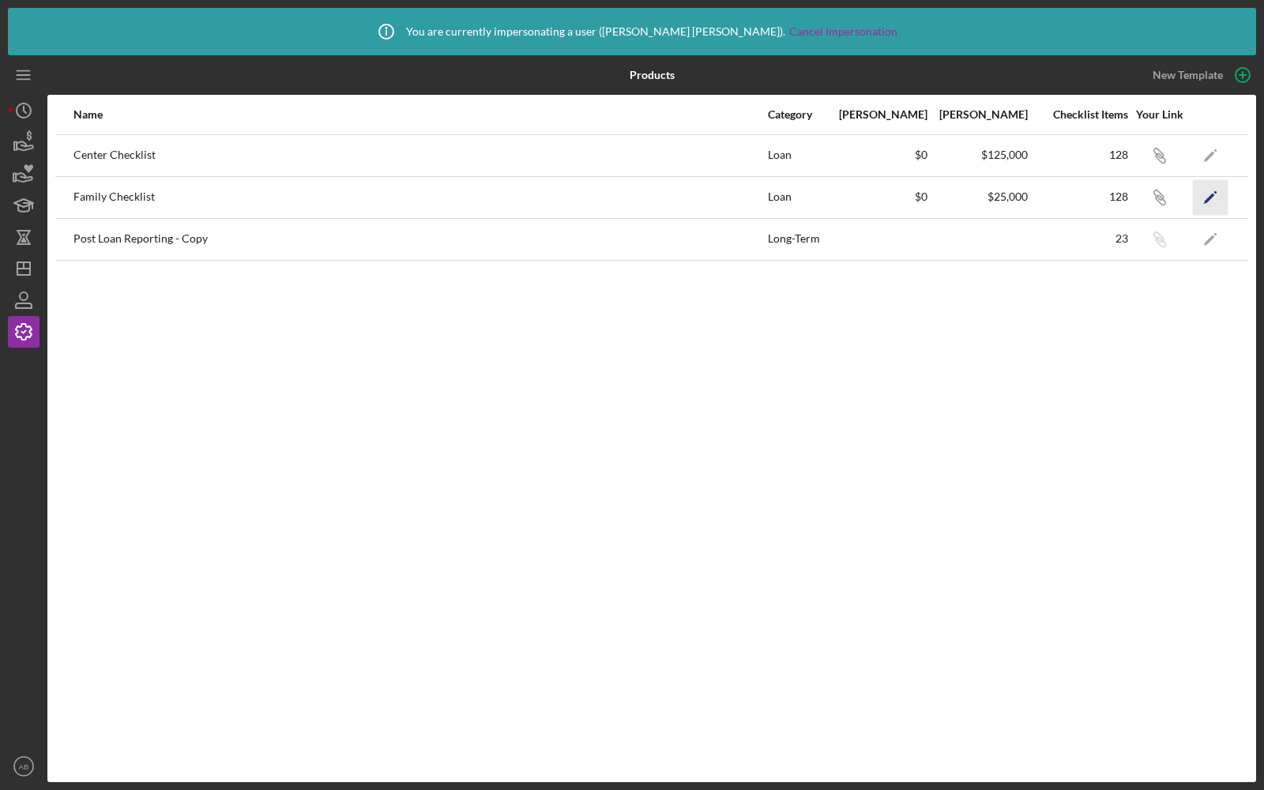
click at [1202, 200] on icon "Icon/Edit" at bounding box center [1211, 197] width 36 height 36
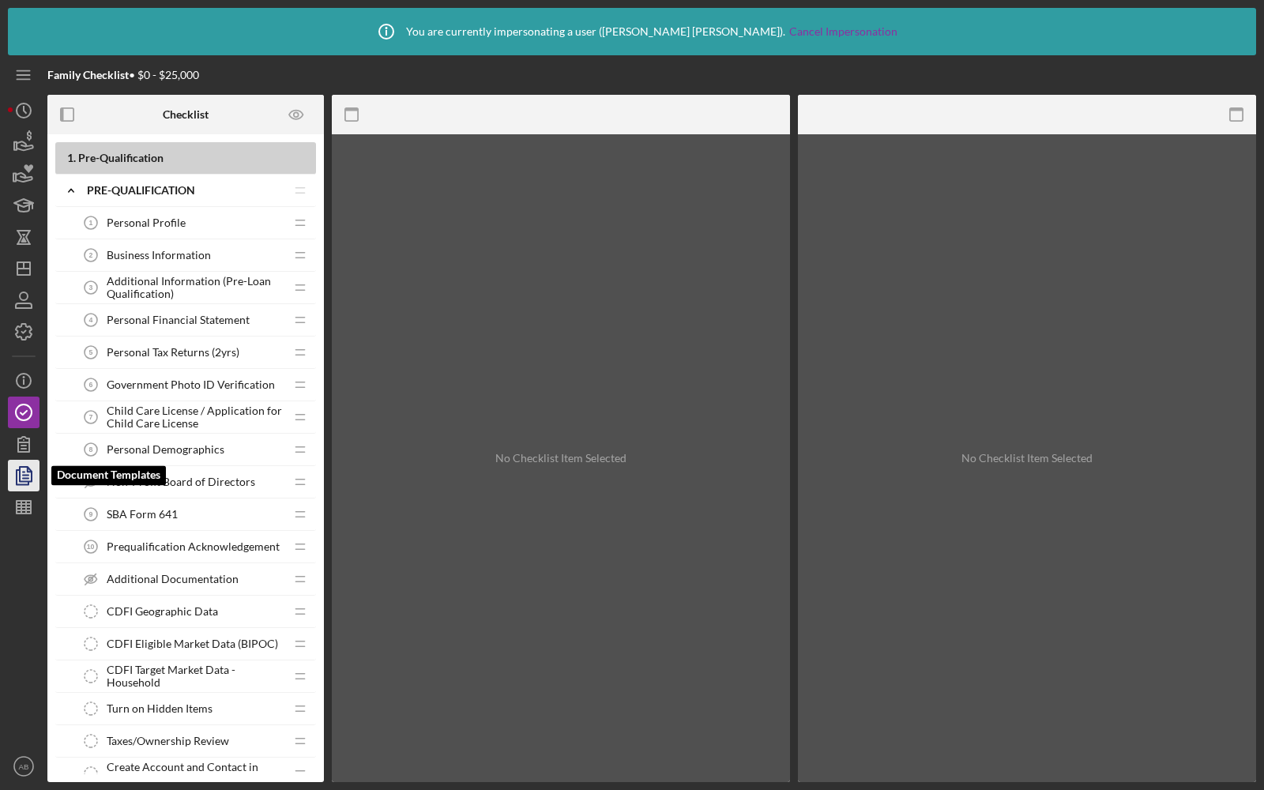
click at [21, 483] on icon "button" at bounding box center [23, 475] width 39 height 39
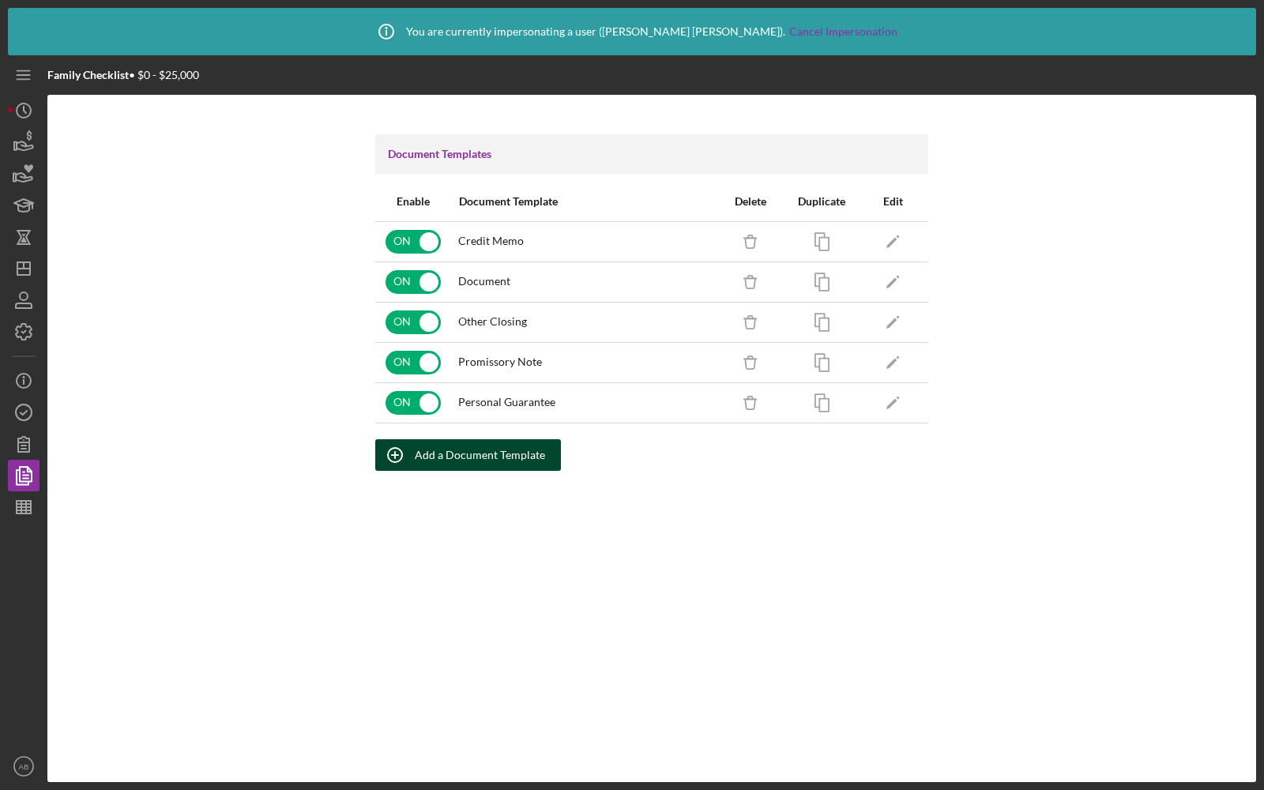
click at [517, 445] on div "Add a Document Template" at bounding box center [480, 455] width 130 height 32
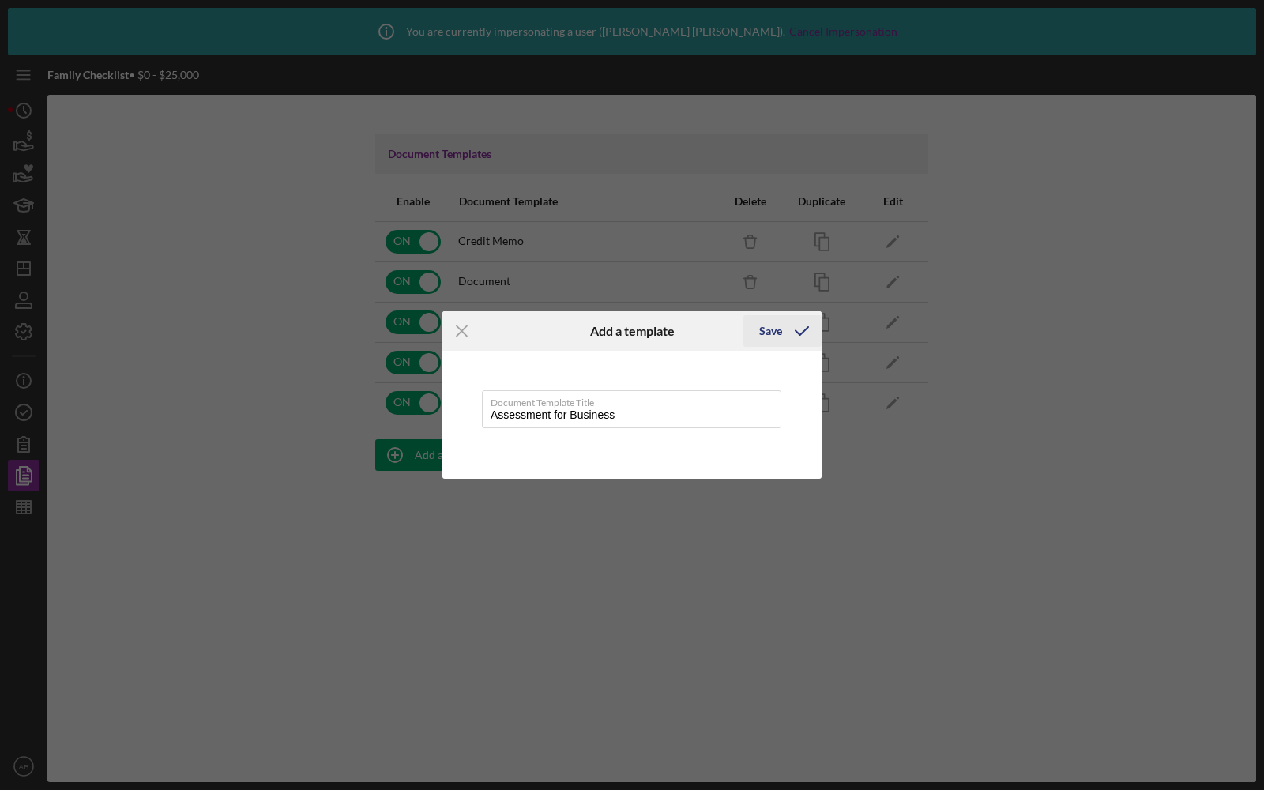
type input "Assessment for Business"
click at [775, 336] on div "Save" at bounding box center [770, 331] width 23 height 32
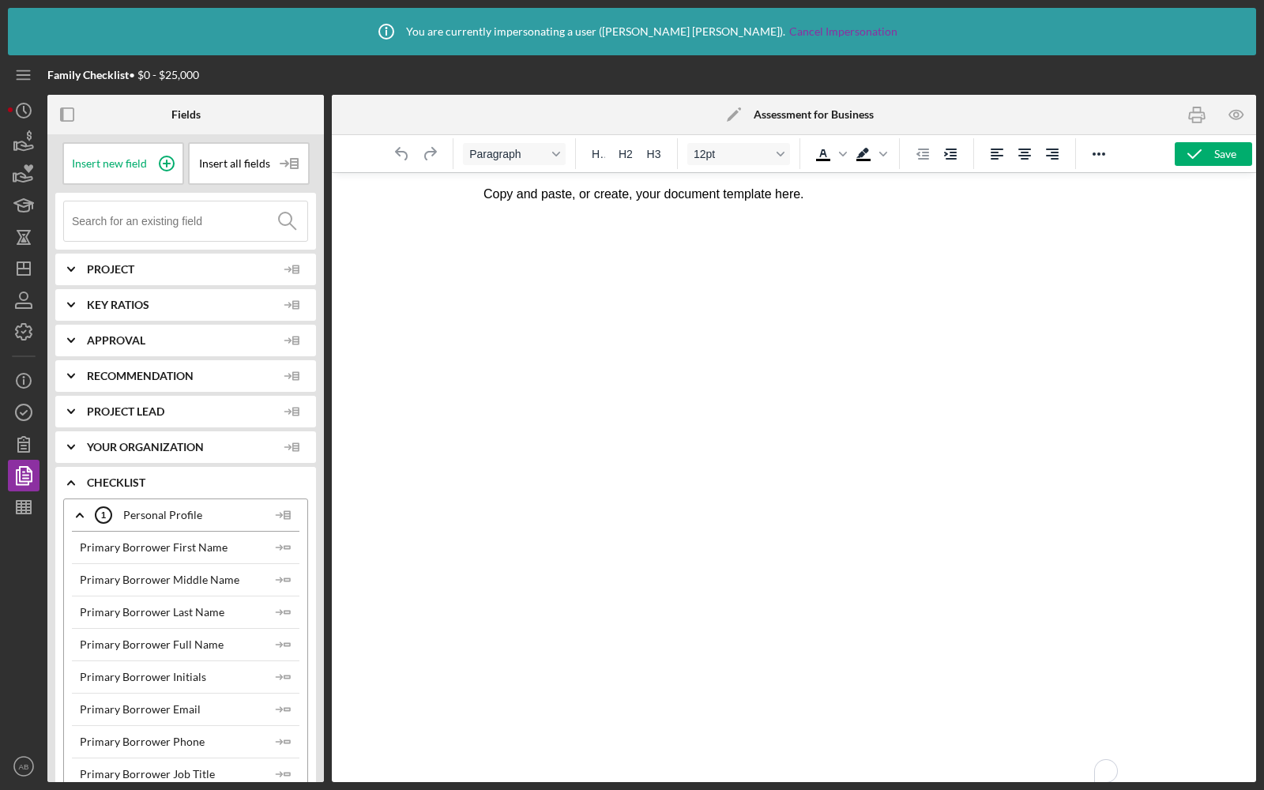
click at [169, 227] on input at bounding box center [189, 220] width 235 height 39
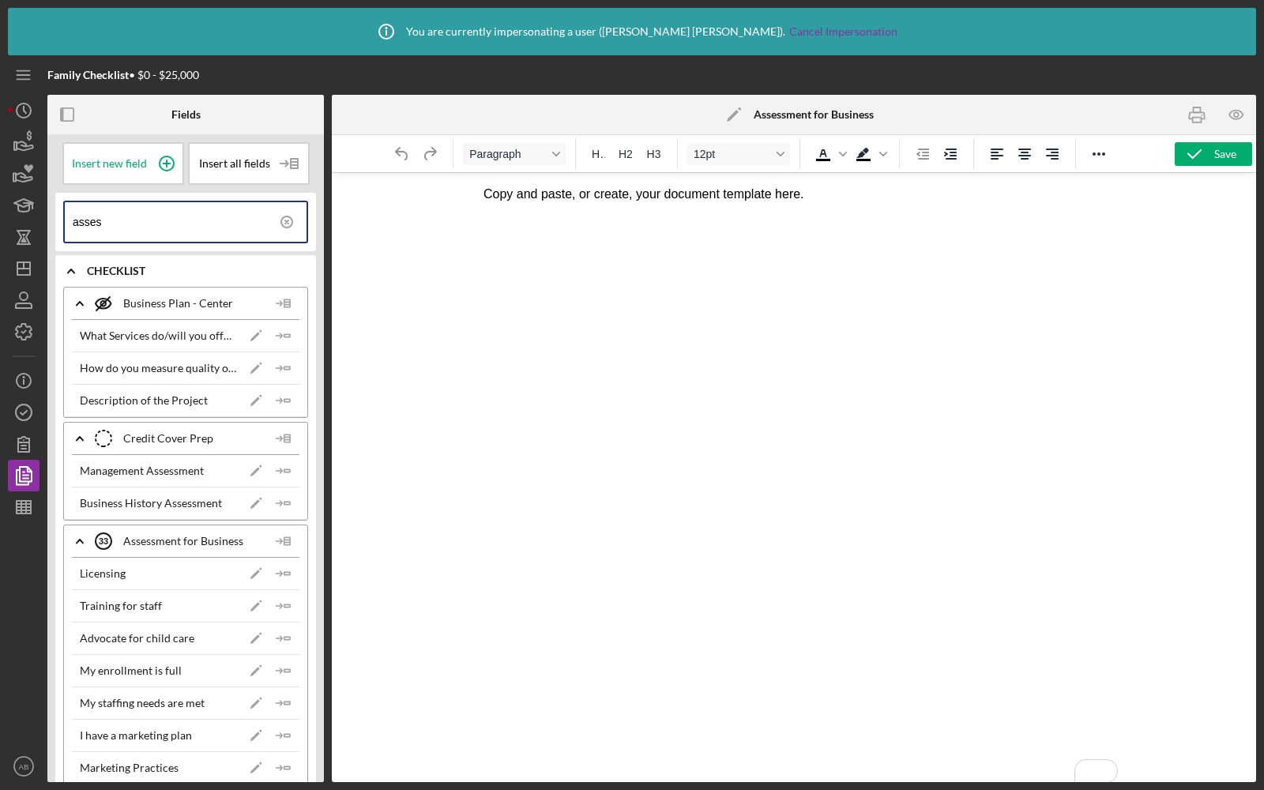
type input "asses"
click at [533, 192] on p "Copy and paste, or create, your document template here." at bounding box center [794, 194] width 622 height 17
click at [284, 543] on line at bounding box center [287, 543] width 6 height 0
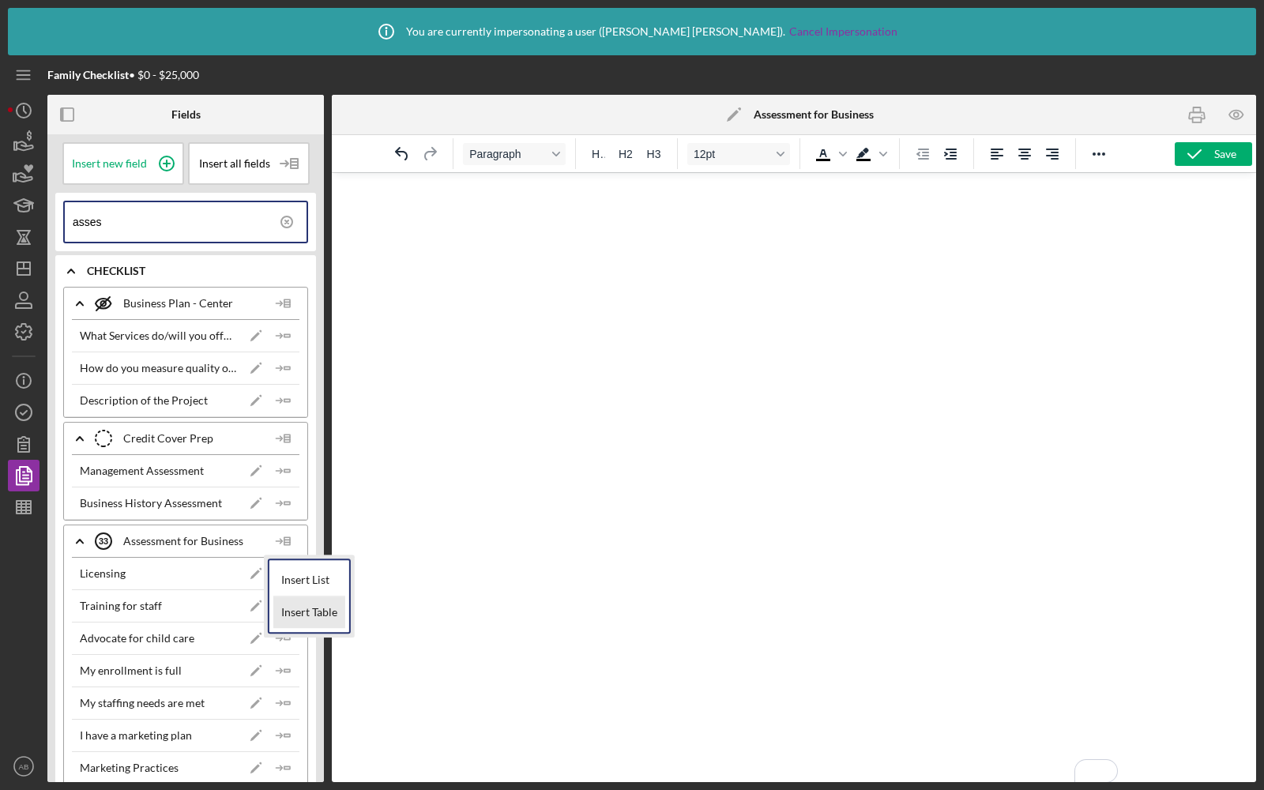
click at [305, 599] on div "Insert Table" at bounding box center [309, 612] width 72 height 32
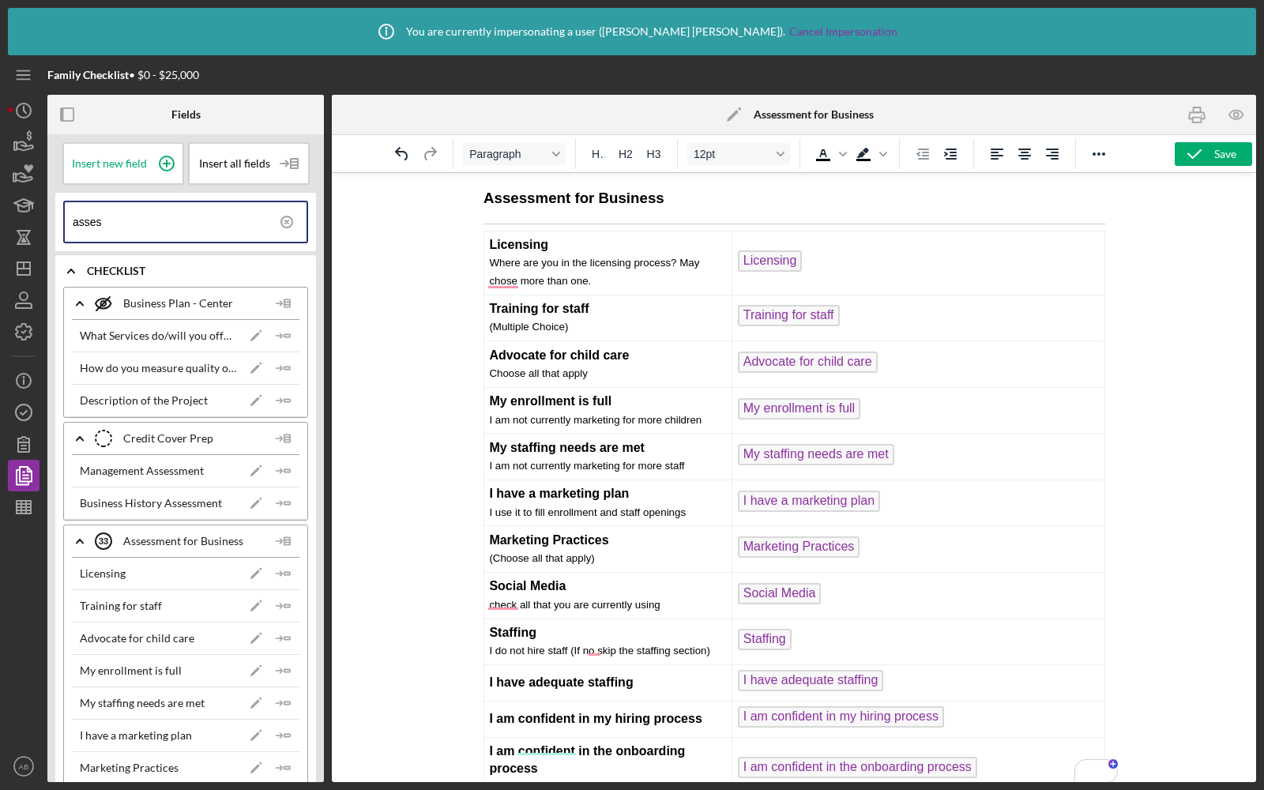
click at [680, 200] on h3 "Assessment for Business" at bounding box center [794, 198] width 622 height 21
click at [119, 216] on input "asses" at bounding box center [190, 221] width 234 height 39
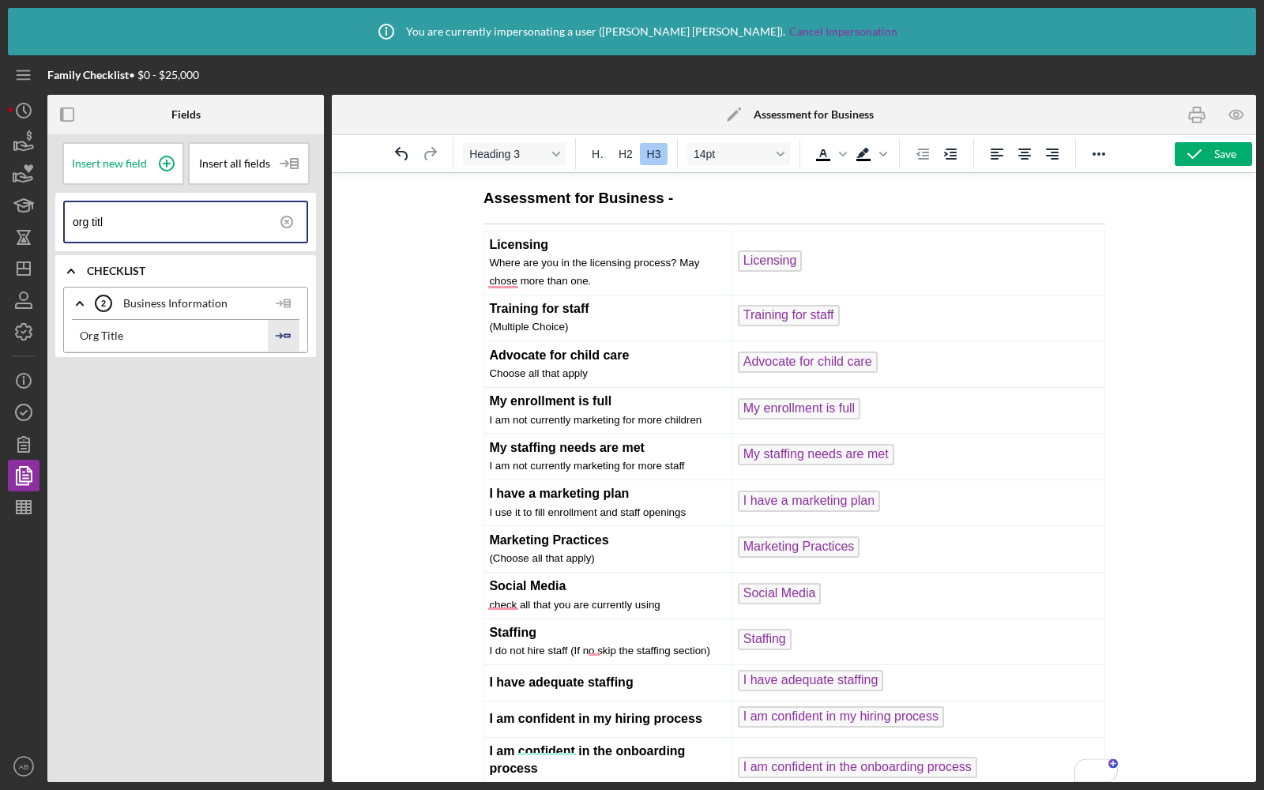
type input "org titl"
click at [280, 325] on icon "Icon/Insert Field" at bounding box center [284, 336] width 32 height 32
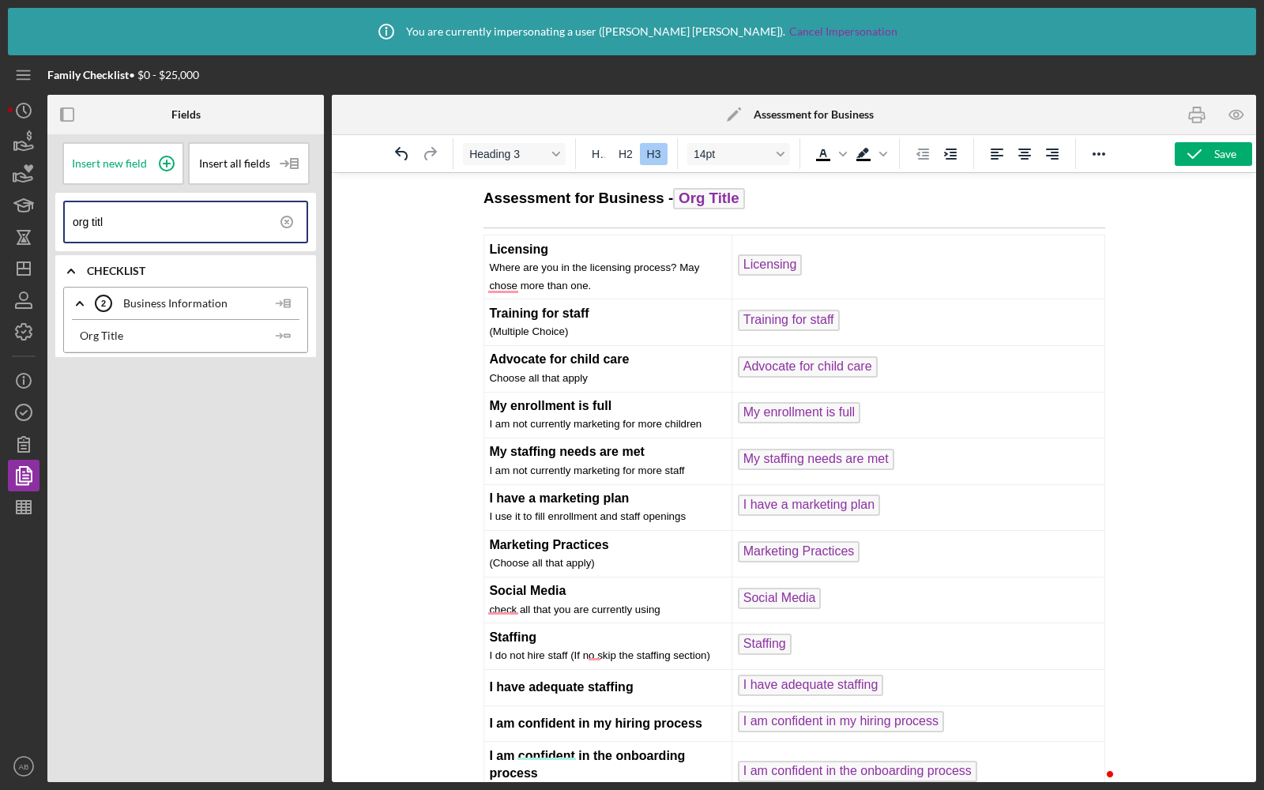
click at [783, 205] on h3 "Assessment for Business - Org Title ﻿" at bounding box center [794, 200] width 622 height 25
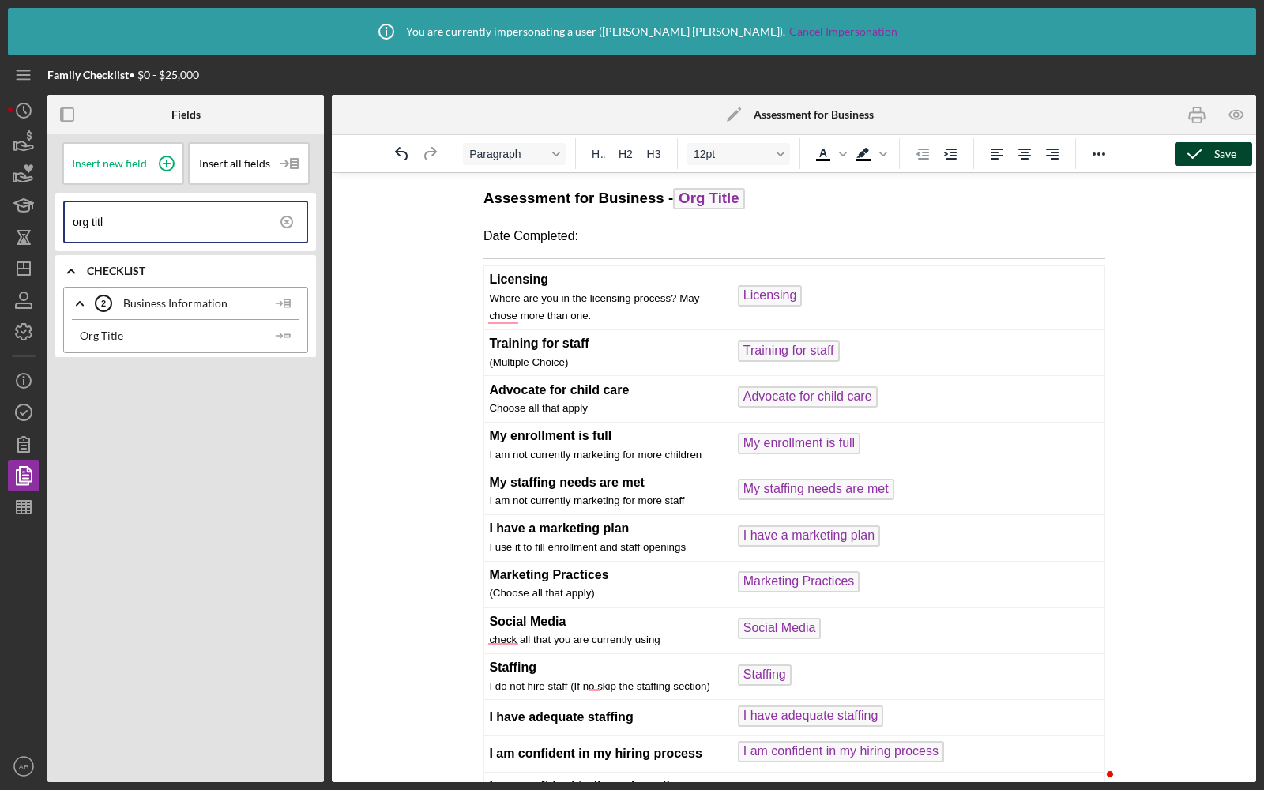
click at [1208, 149] on icon "button" at bounding box center [1193, 153] width 39 height 39
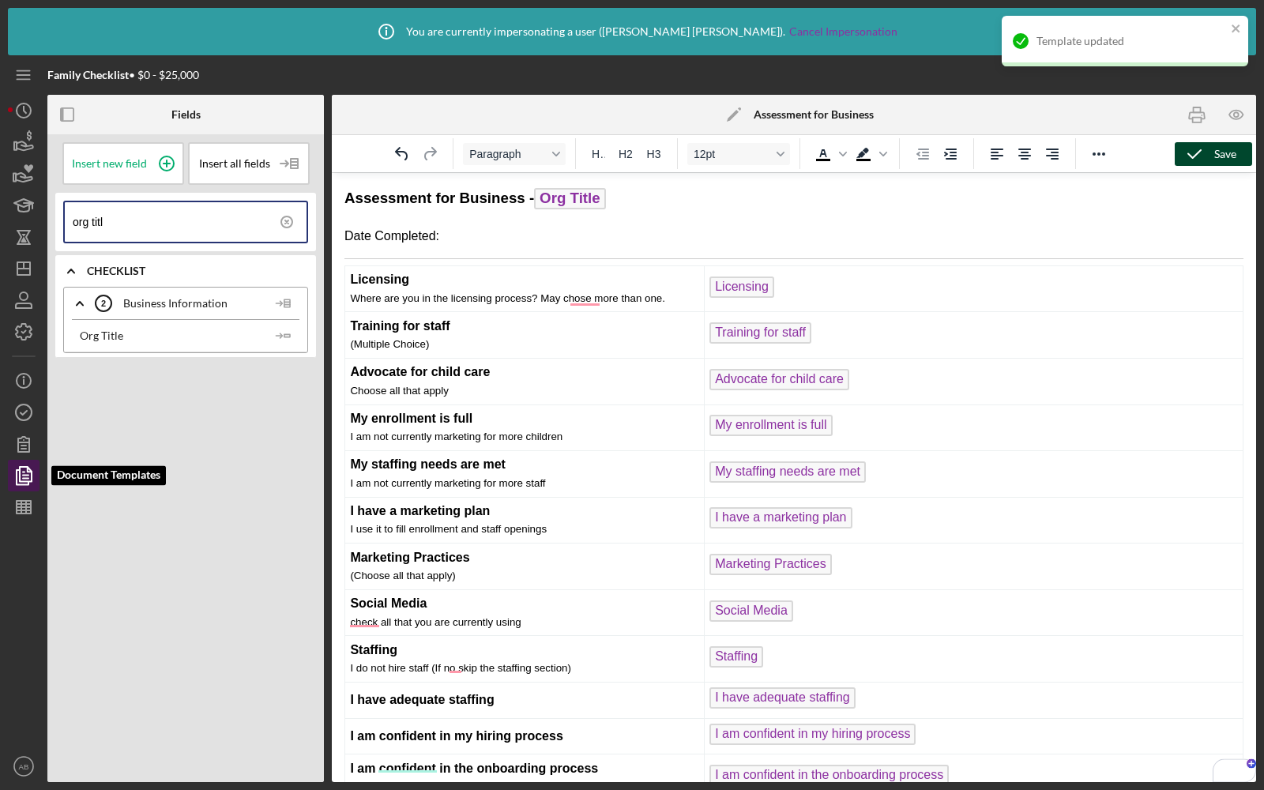
click at [21, 471] on icon "button" at bounding box center [23, 475] width 39 height 39
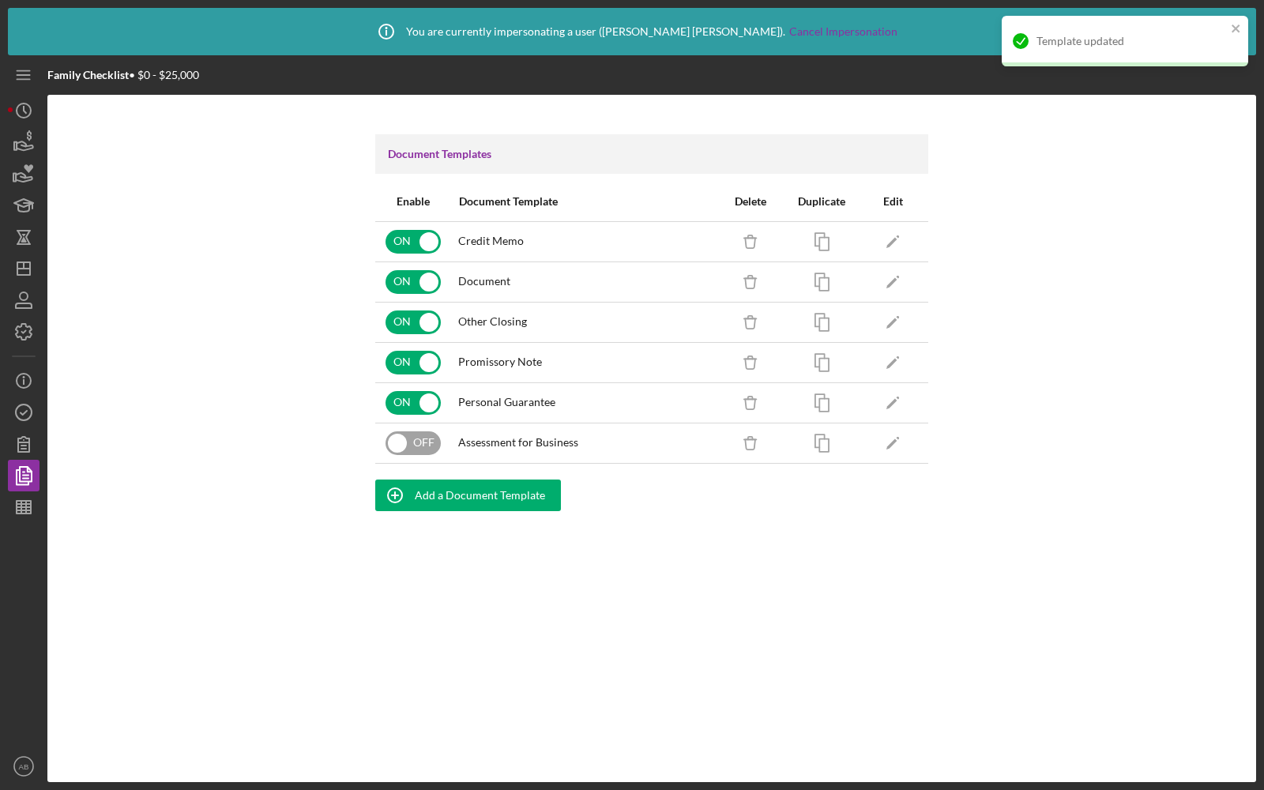
click at [420, 434] on input "checkbox" at bounding box center [412, 443] width 55 height 24
checkbox input "true"
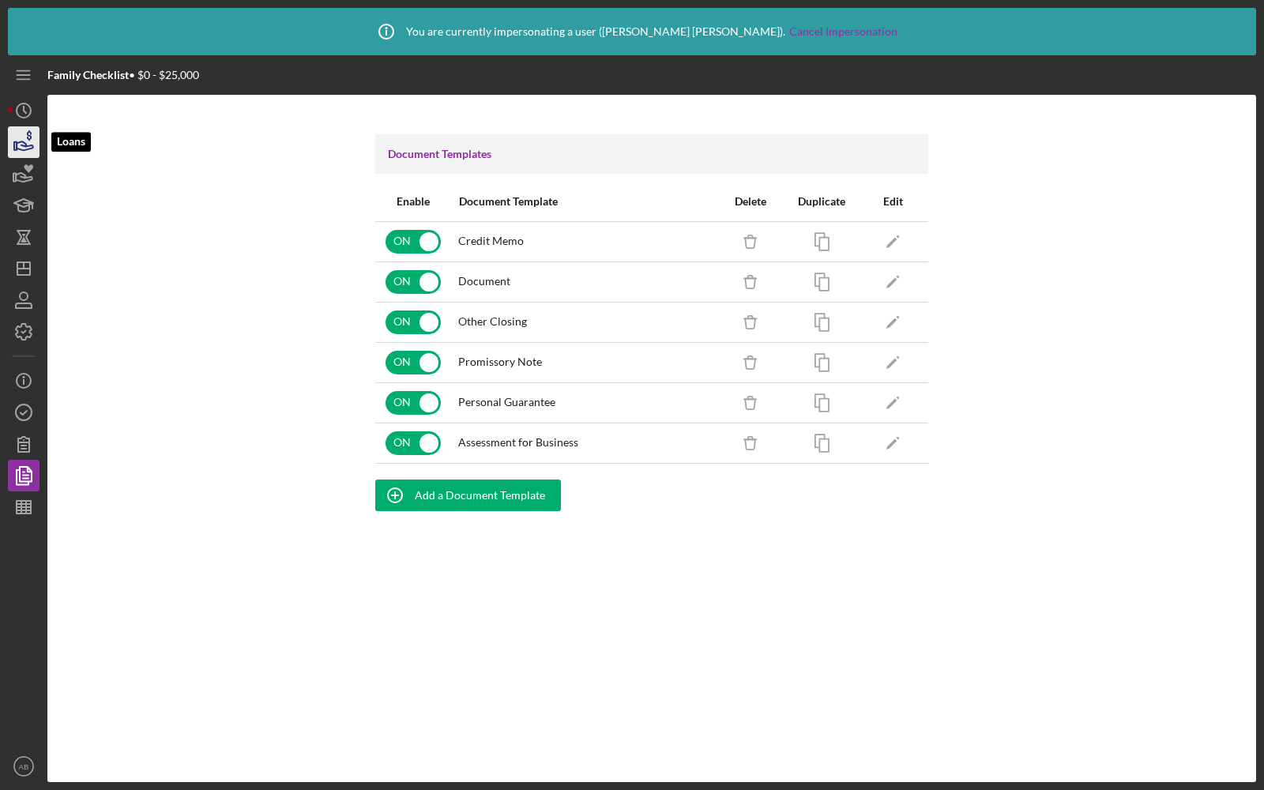
click at [17, 148] on icon "button" at bounding box center [25, 145] width 17 height 9
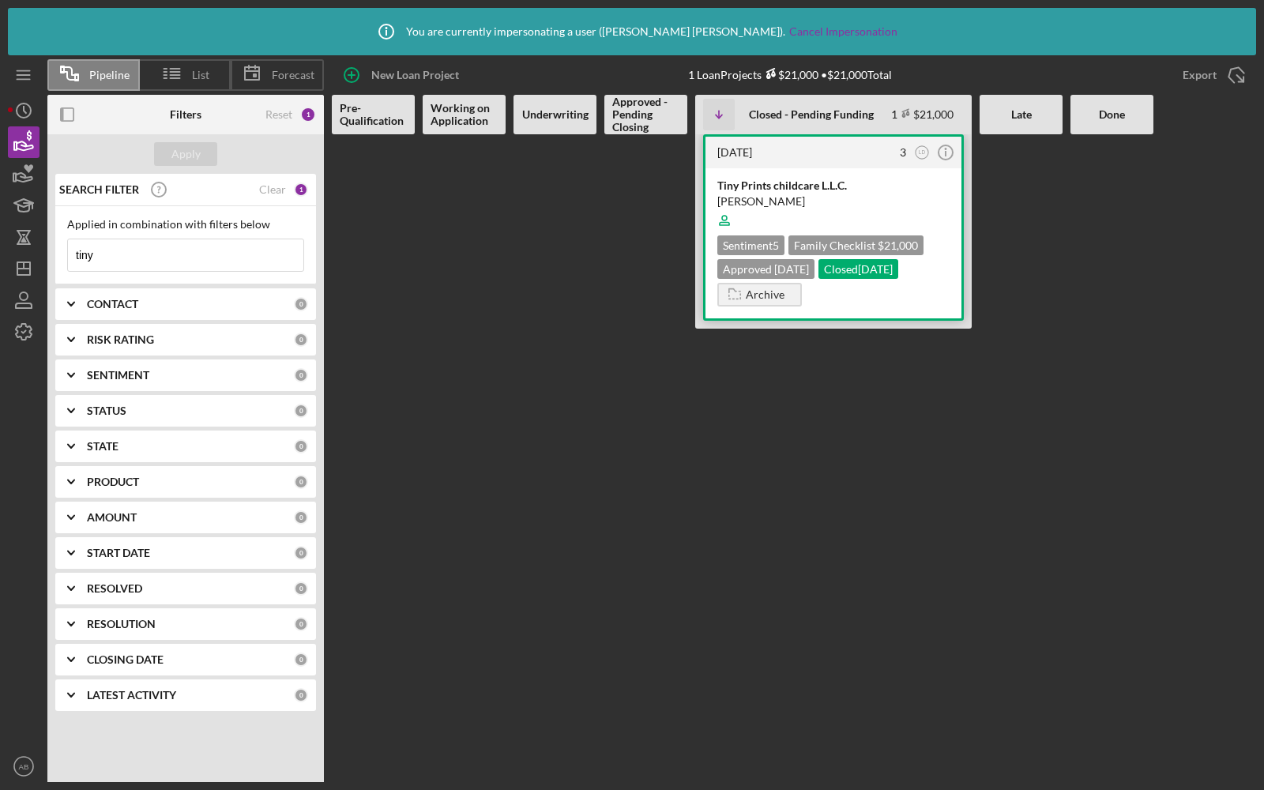
click at [787, 184] on div "Tiny Prints childcare L.L.C." at bounding box center [833, 186] width 232 height 16
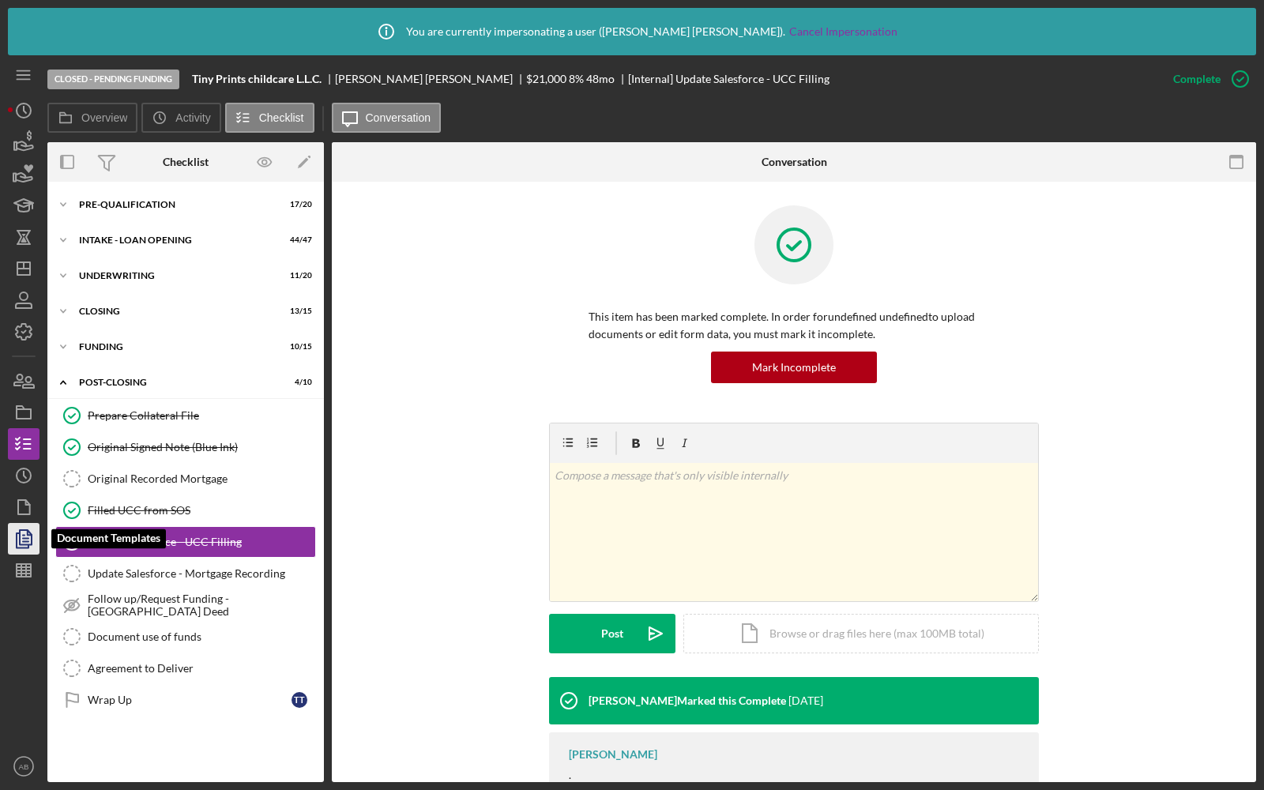
click at [22, 551] on icon "button" at bounding box center [23, 538] width 39 height 39
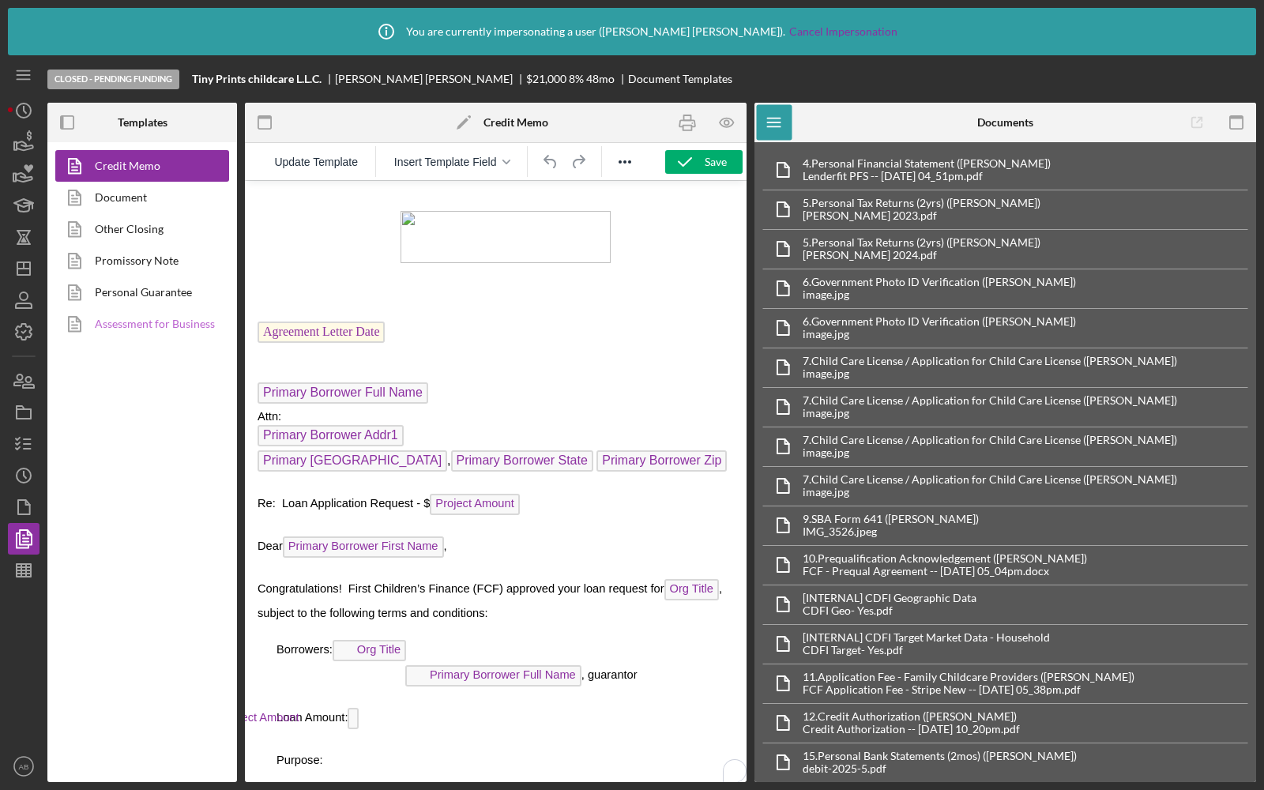
click at [145, 323] on link "Assessment for Business" at bounding box center [138, 324] width 166 height 32
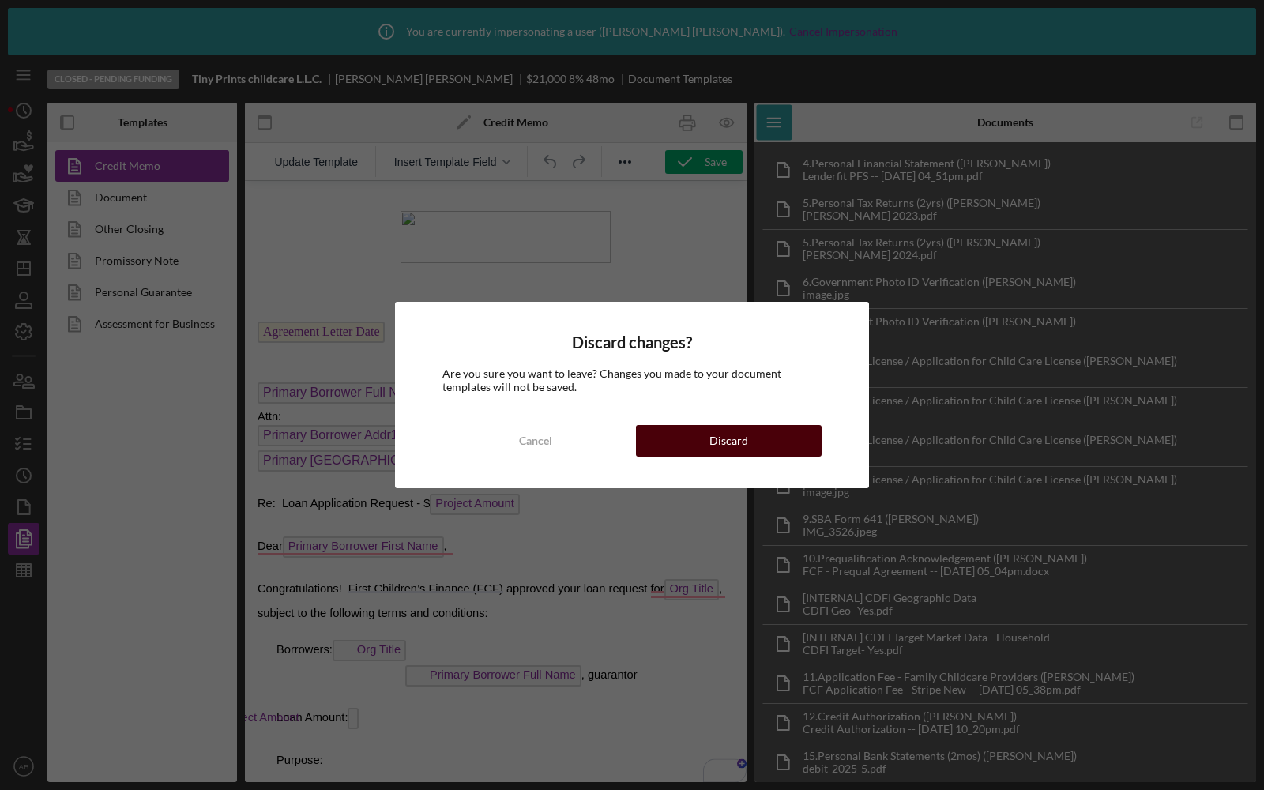
click at [669, 448] on button "Discard" at bounding box center [729, 441] width 186 height 32
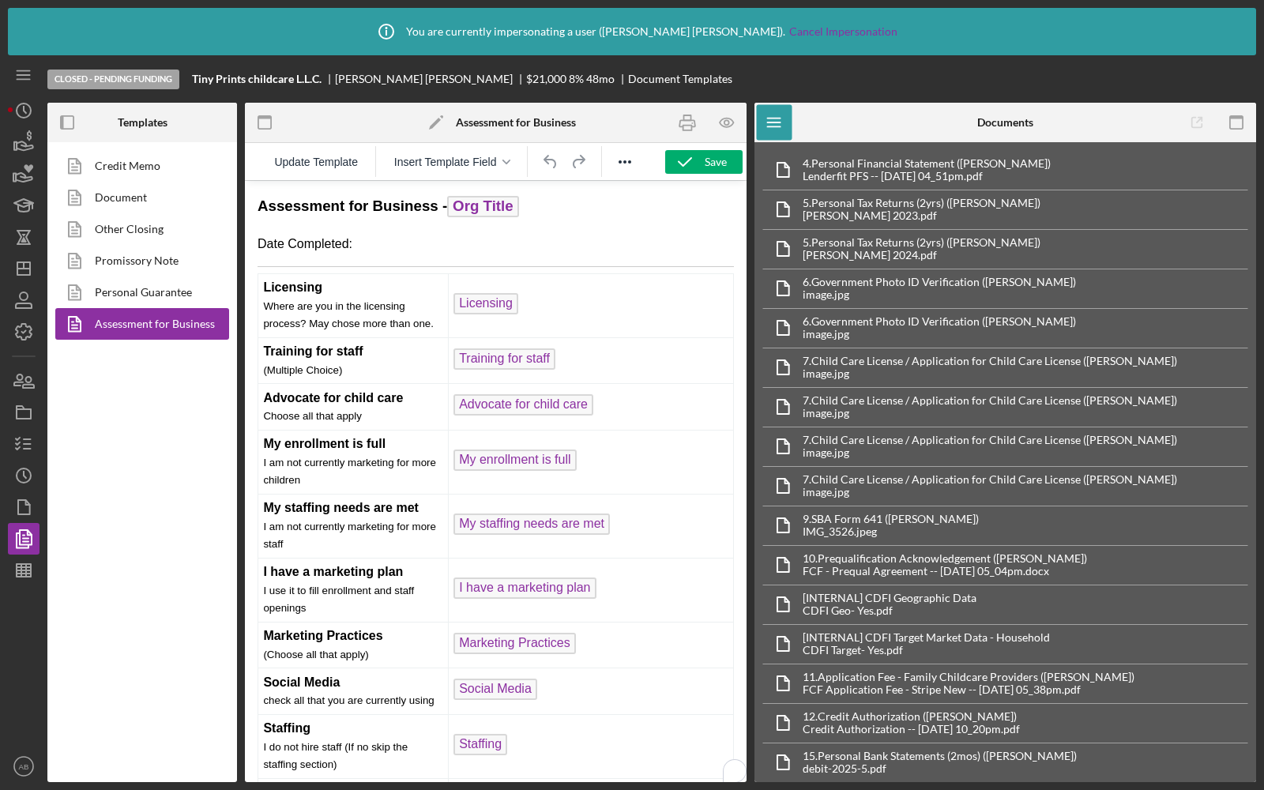
click at [374, 247] on p "Date Completed:" at bounding box center [495, 243] width 476 height 17
click at [684, 123] on icon "button" at bounding box center [688, 123] width 36 height 36
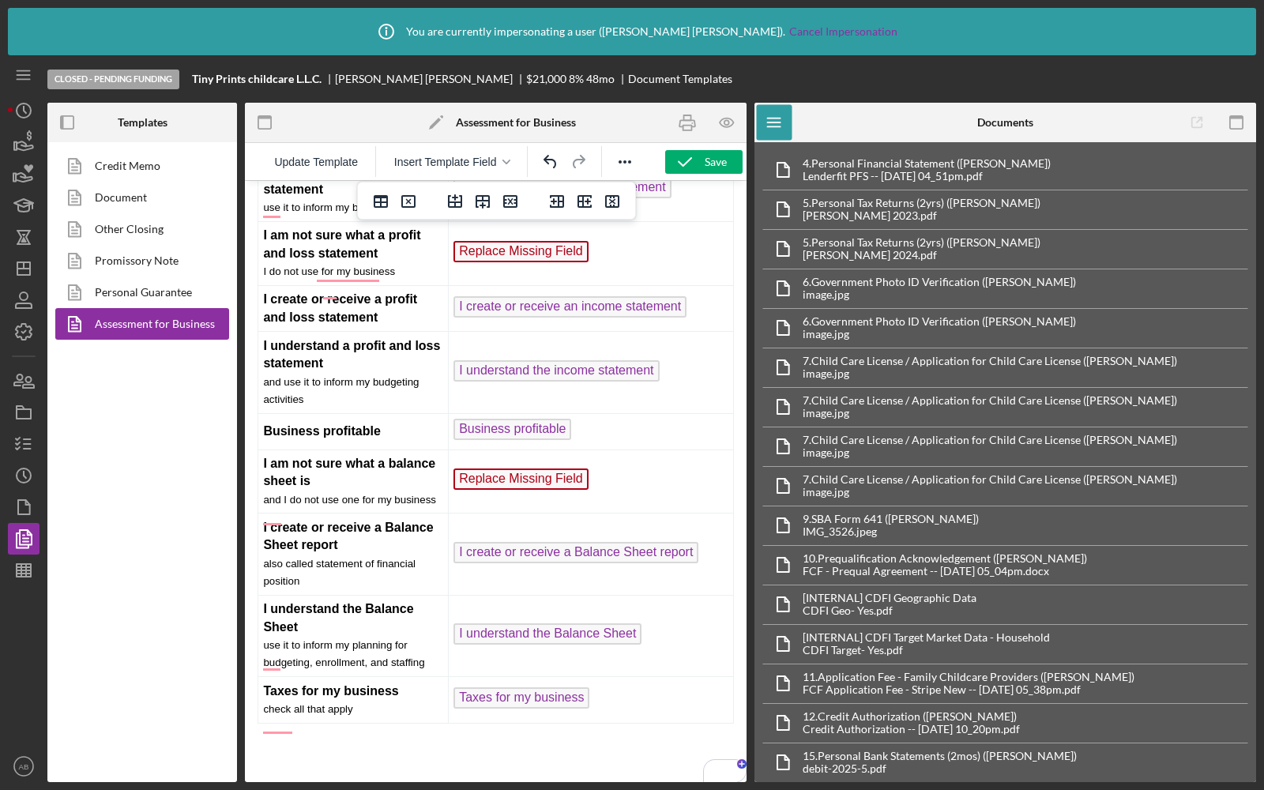
click at [618, 501] on td "Replace Missing Field" at bounding box center [590, 481] width 285 height 64
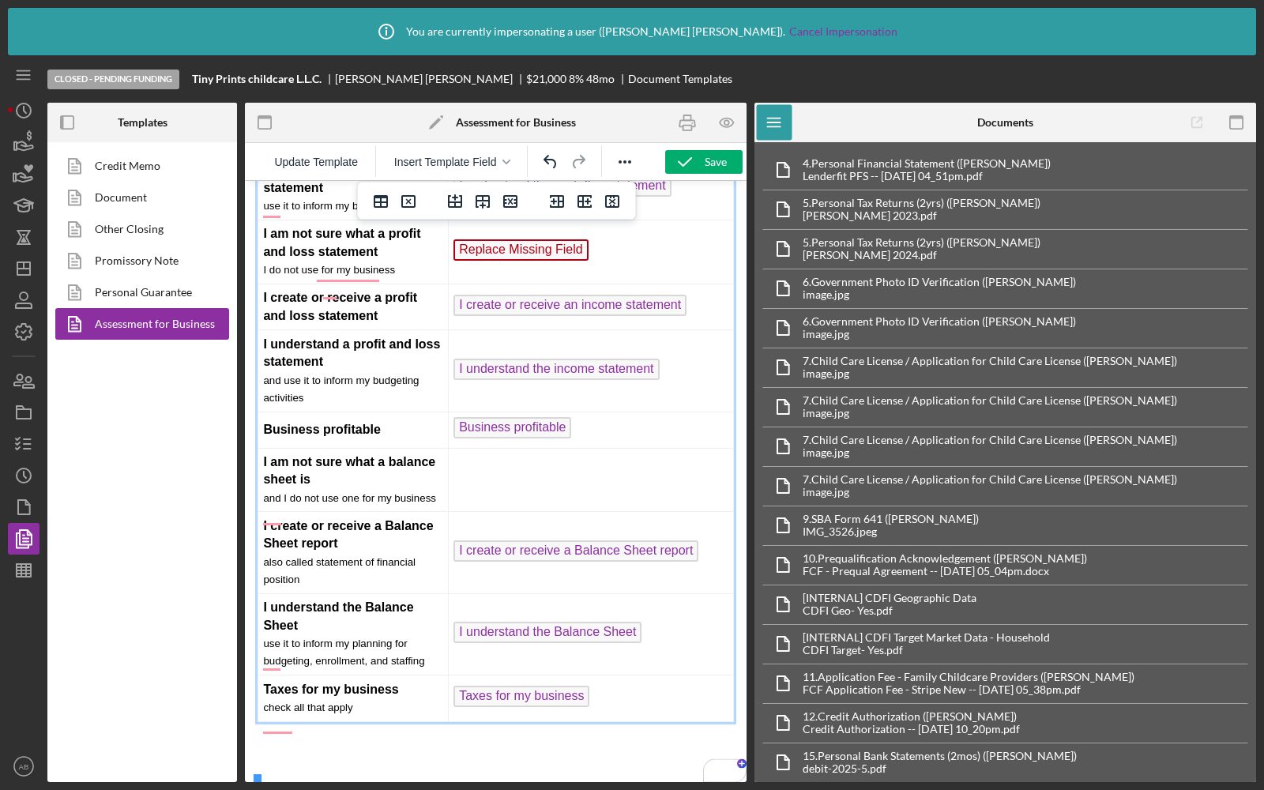
click at [607, 281] on td "Replace Missing Field ﻿" at bounding box center [590, 252] width 285 height 64
click at [531, 501] on td "To enrich screen reader interactions, please activate Accessibility in Grammarl…" at bounding box center [590, 480] width 285 height 64
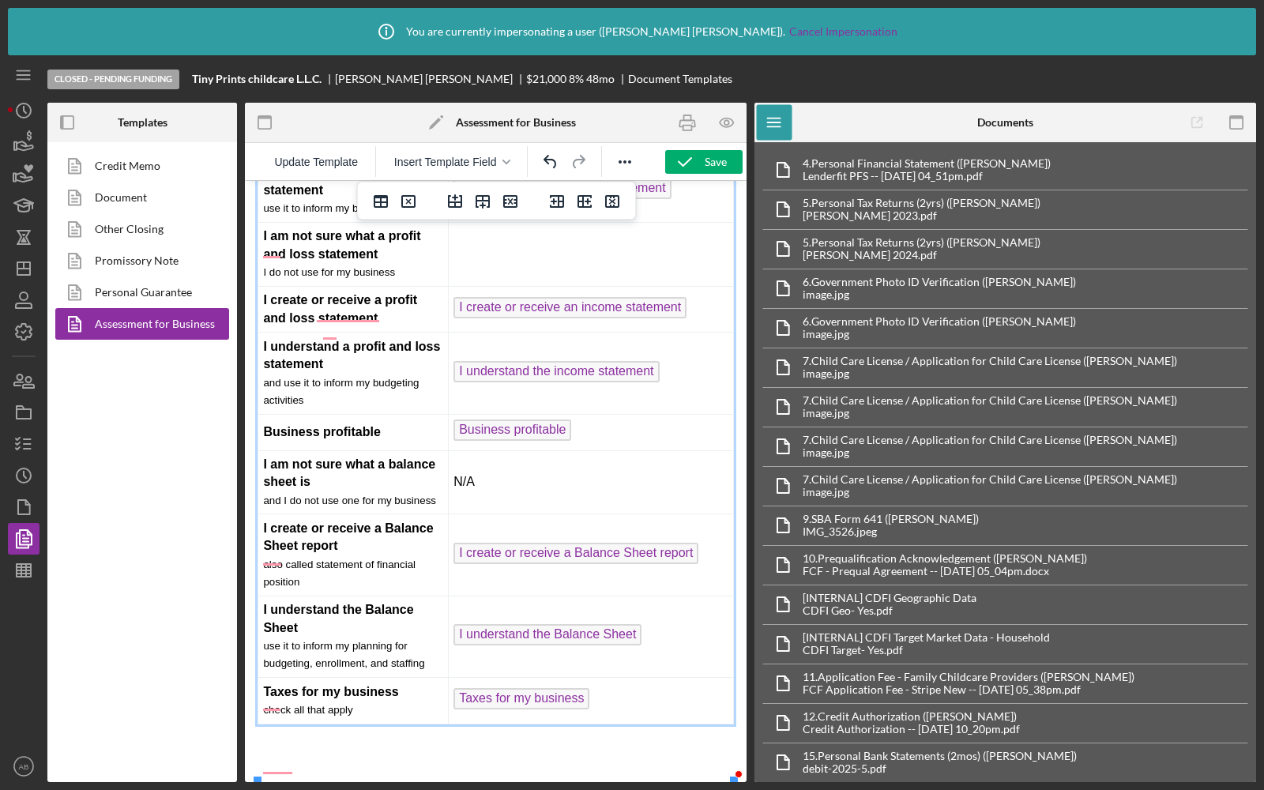
click at [481, 286] on td "To enrich screen reader interactions, please activate Accessibility in Grammarl…" at bounding box center [590, 254] width 285 height 64
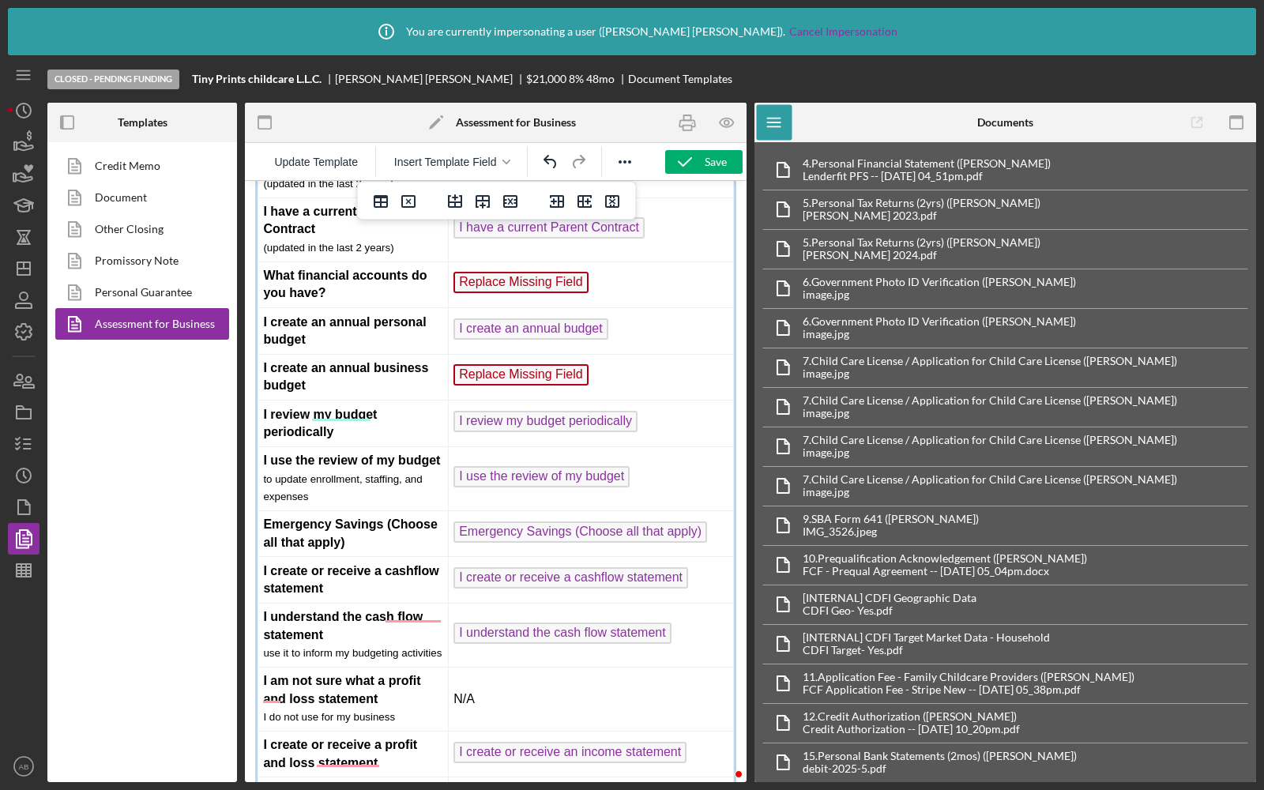
click at [610, 400] on td "Replace Missing Field" at bounding box center [590, 377] width 285 height 47
click at [617, 308] on td "Replace Missing Field ﻿" at bounding box center [590, 284] width 285 height 47
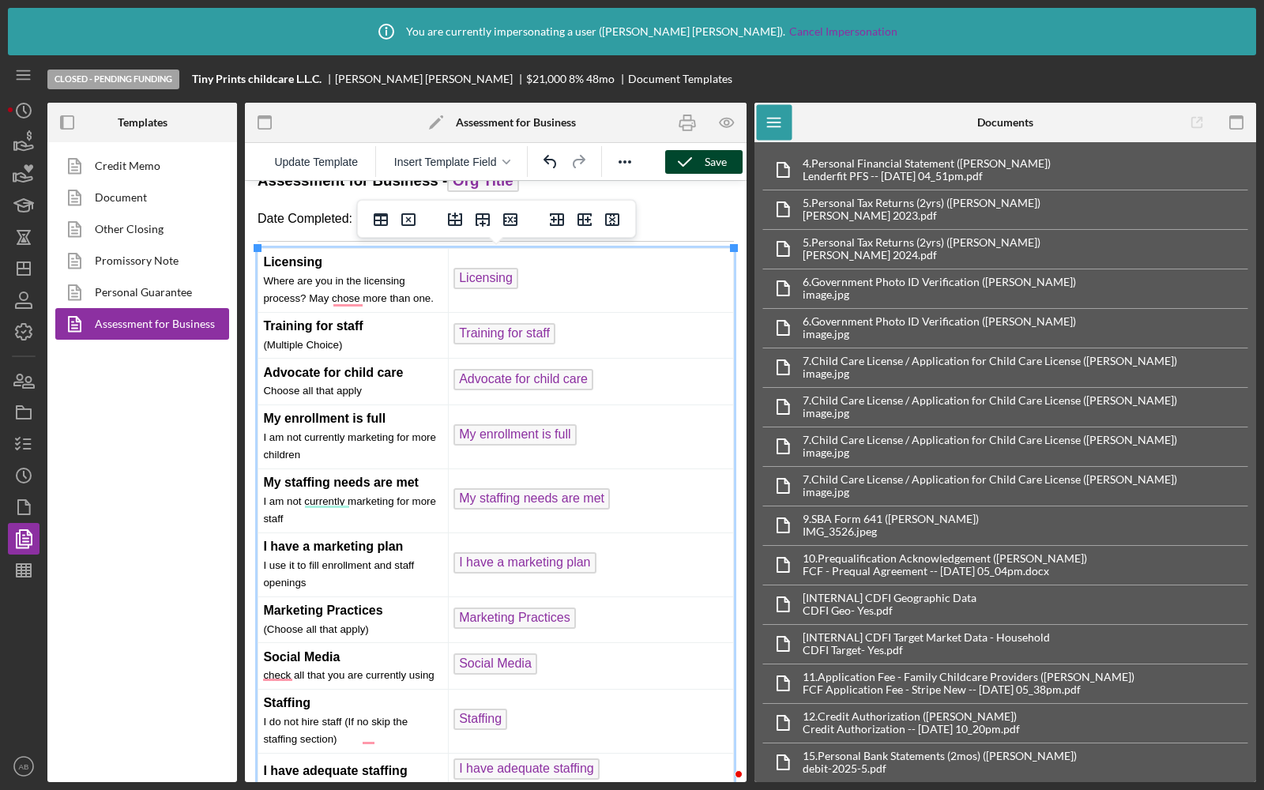
click at [707, 153] on div "Save" at bounding box center [715, 162] width 22 height 24
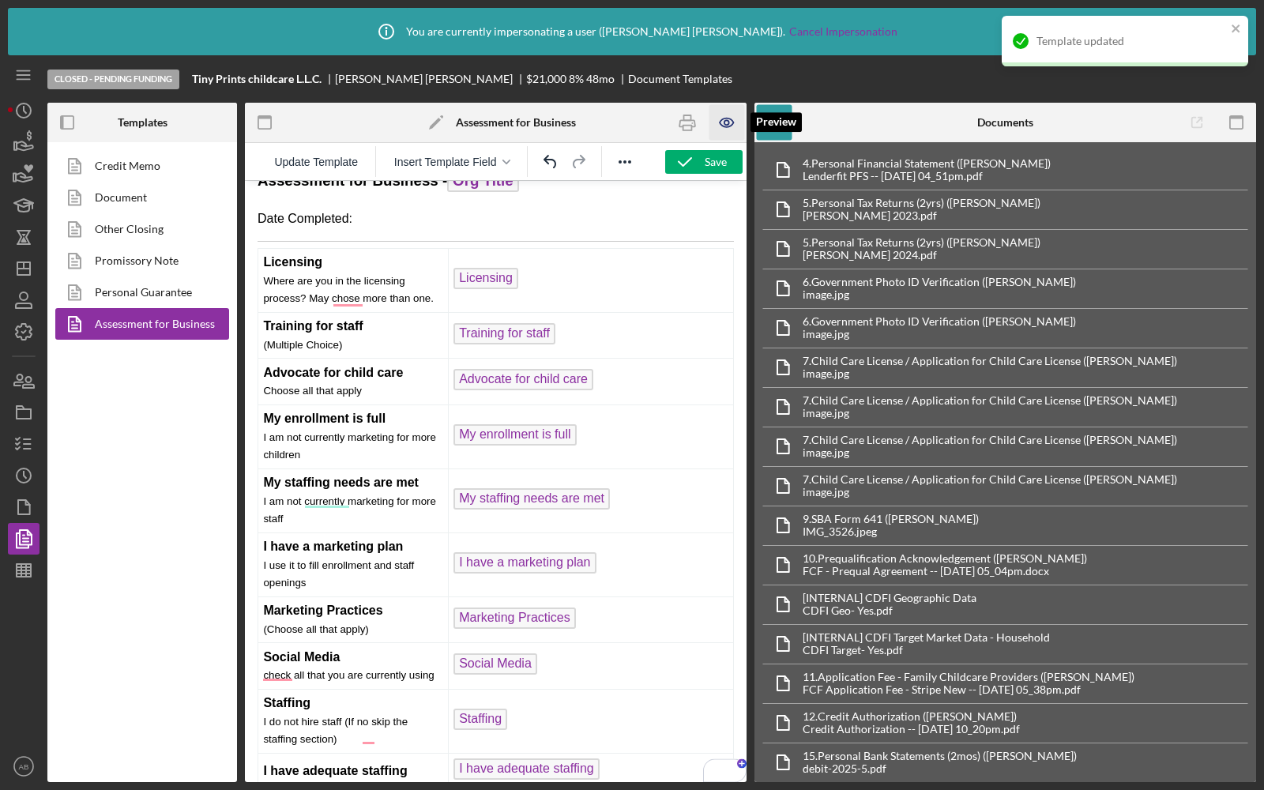
click at [716, 122] on icon "button" at bounding box center [727, 123] width 36 height 36
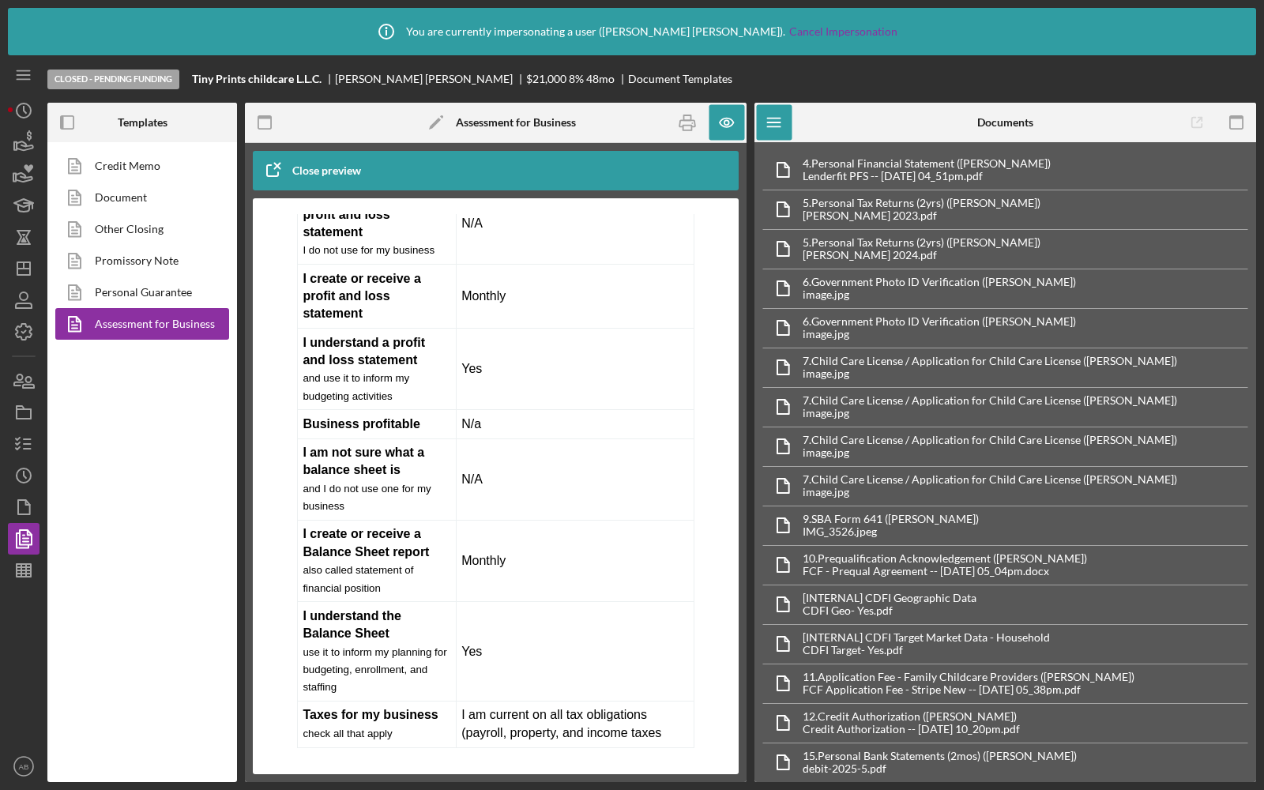
scroll to position [25, 0]
click at [277, 172] on icon "button" at bounding box center [272, 170] width 39 height 39
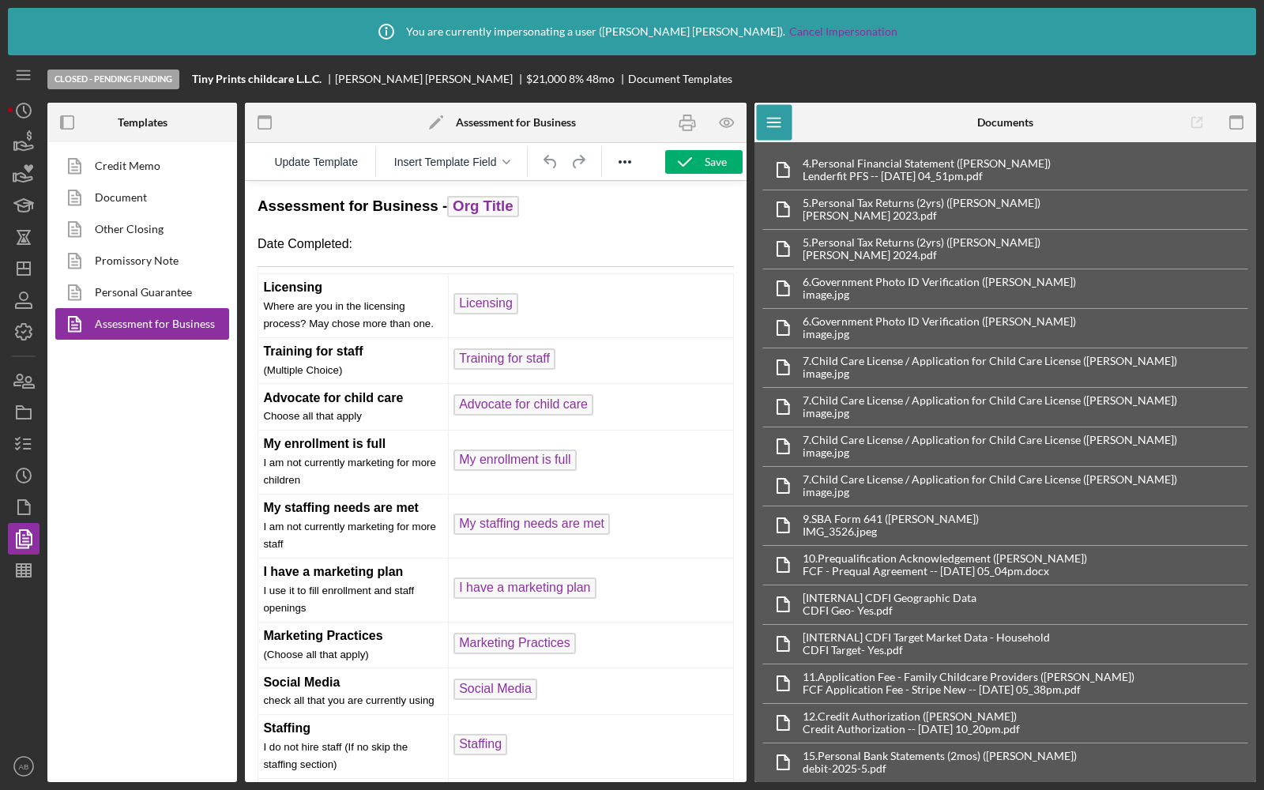
scroll to position [0, 0]
click at [321, 165] on span "Update Template" at bounding box center [316, 162] width 84 height 13
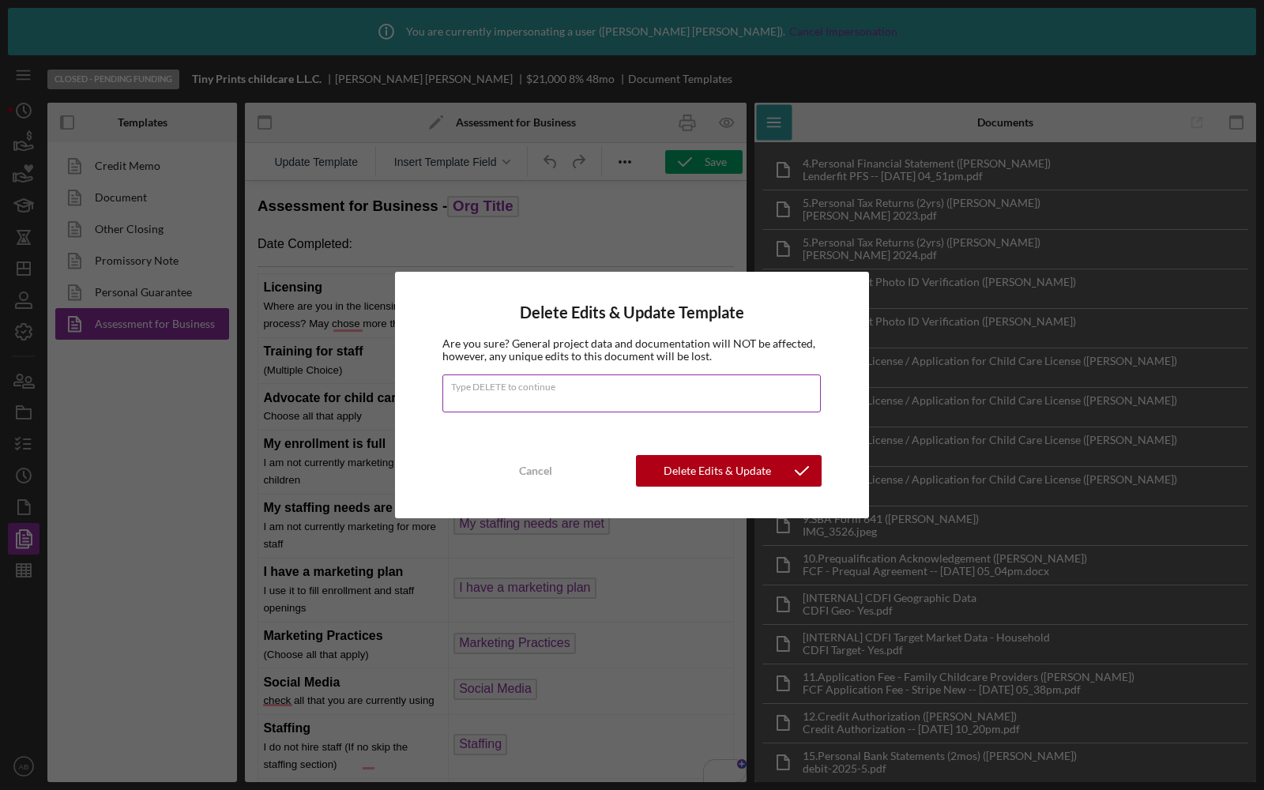
click at [536, 402] on input "Type DELETE to continue" at bounding box center [631, 393] width 378 height 38
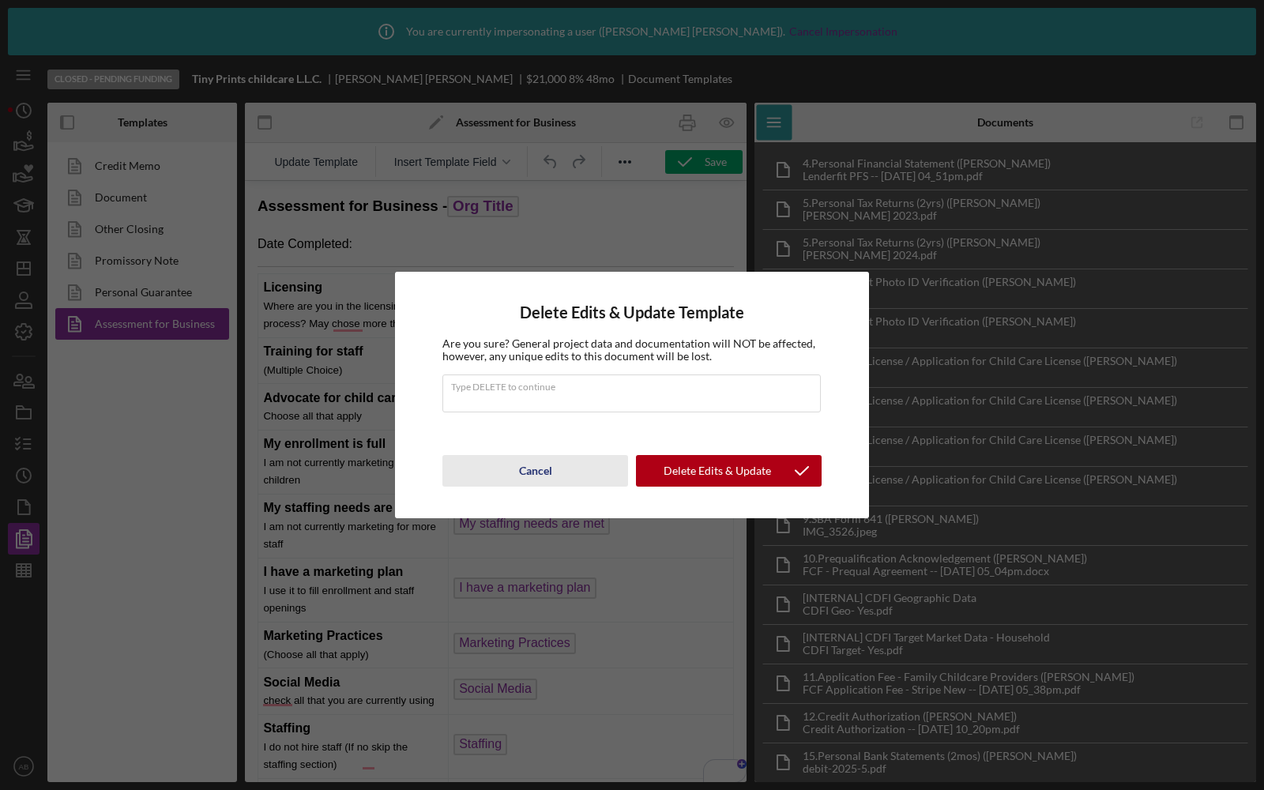
click at [565, 474] on button "Cancel" at bounding box center [535, 471] width 186 height 32
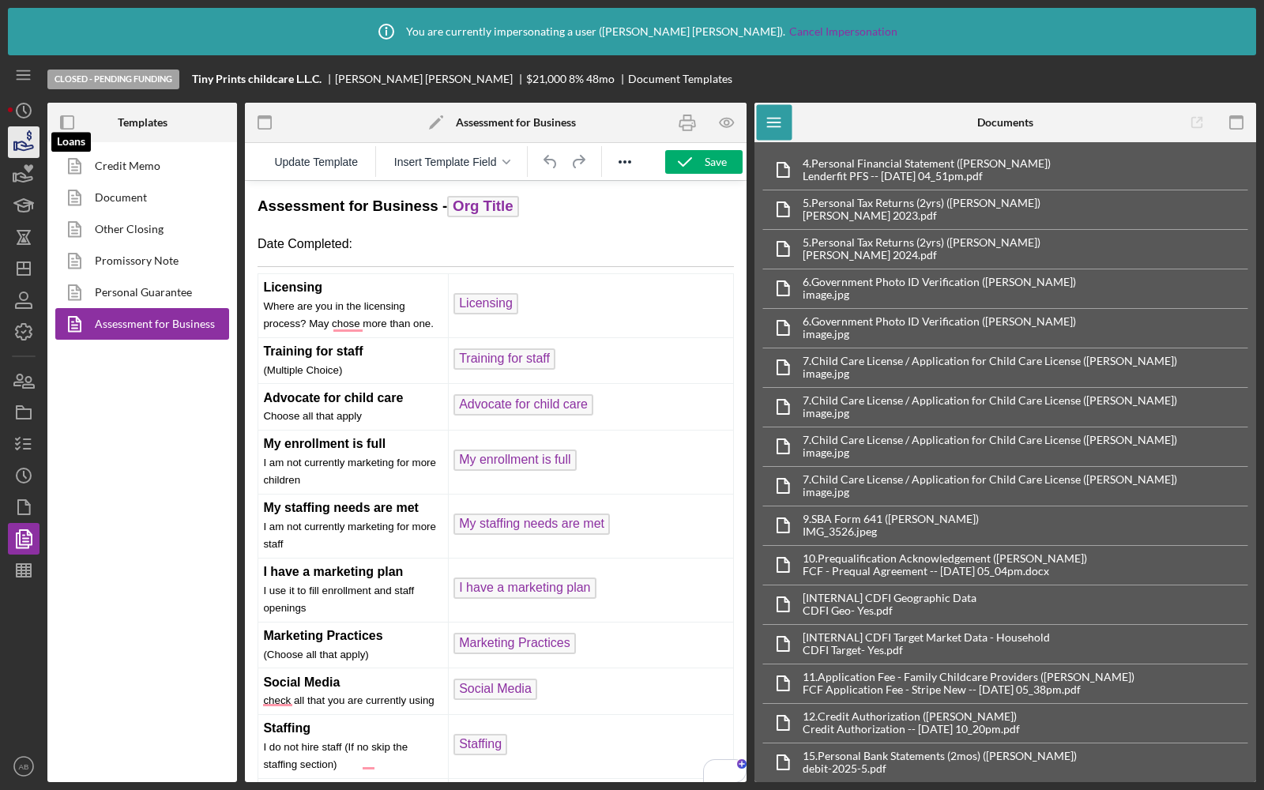
click at [23, 148] on icon "button" at bounding box center [23, 141] width 39 height 39
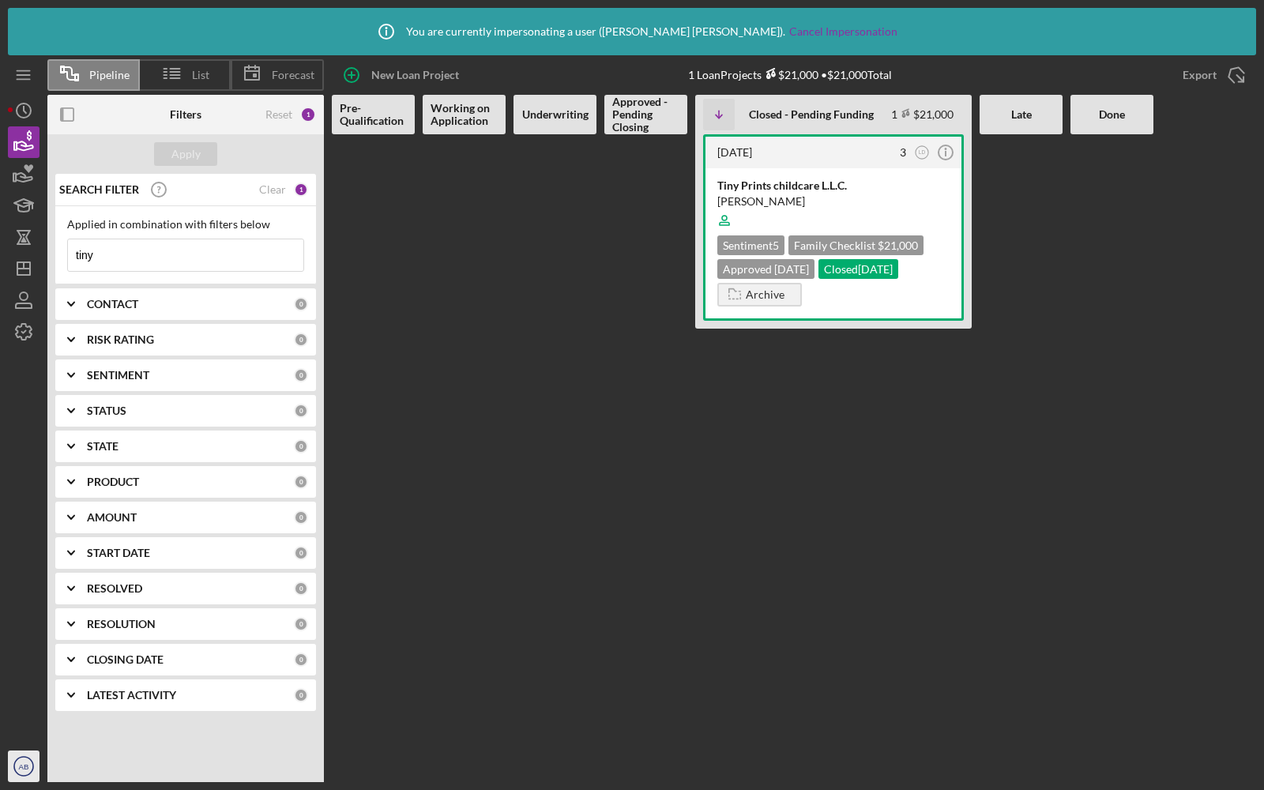
click at [15, 769] on circle "button" at bounding box center [23, 766] width 19 height 19
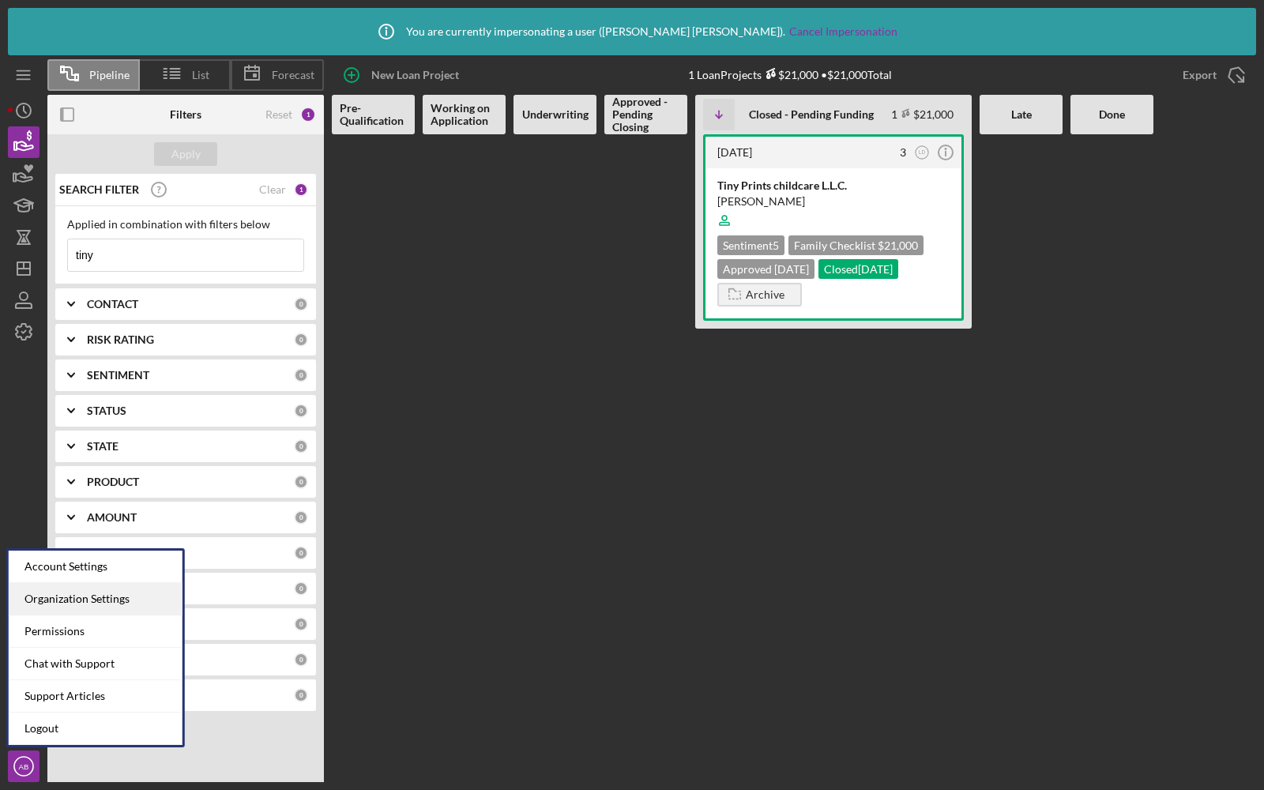
click at [55, 599] on div "Organization Settings" at bounding box center [96, 599] width 174 height 32
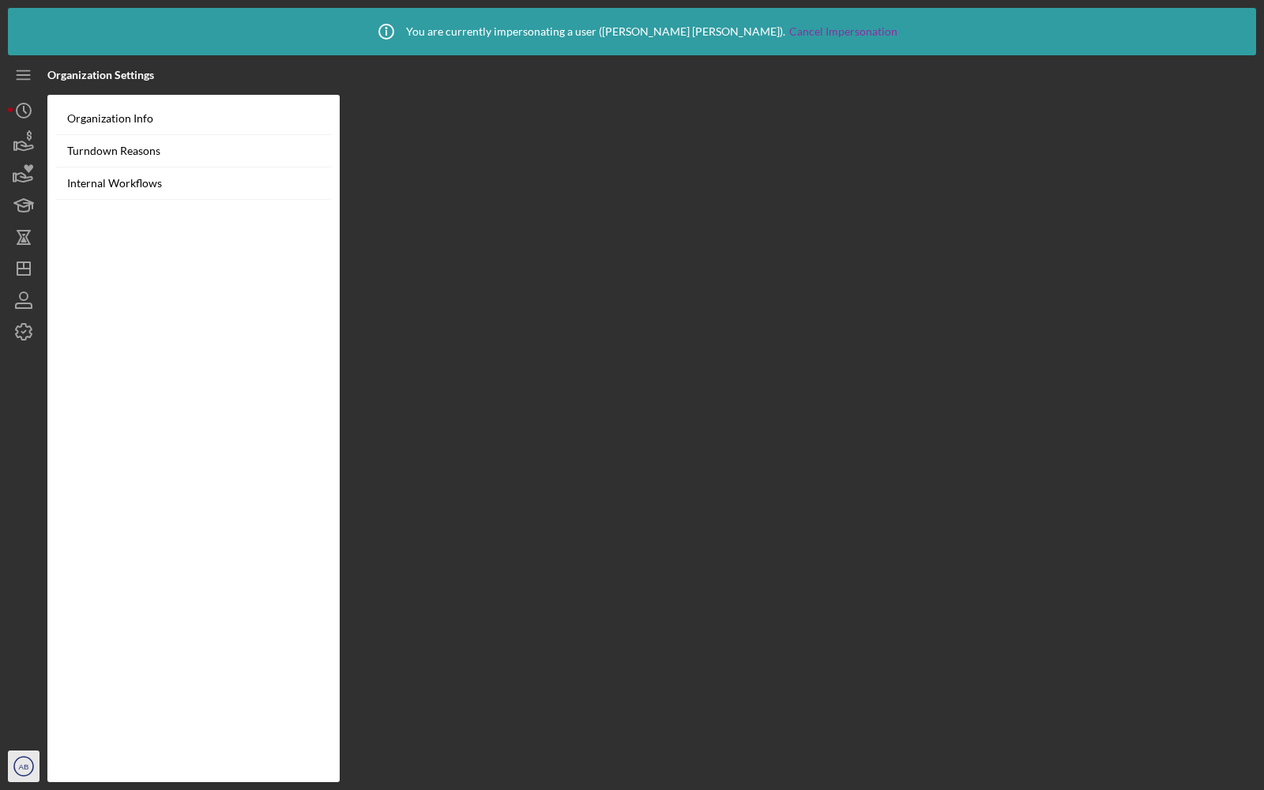
click at [21, 768] on text "AB" at bounding box center [24, 766] width 10 height 9
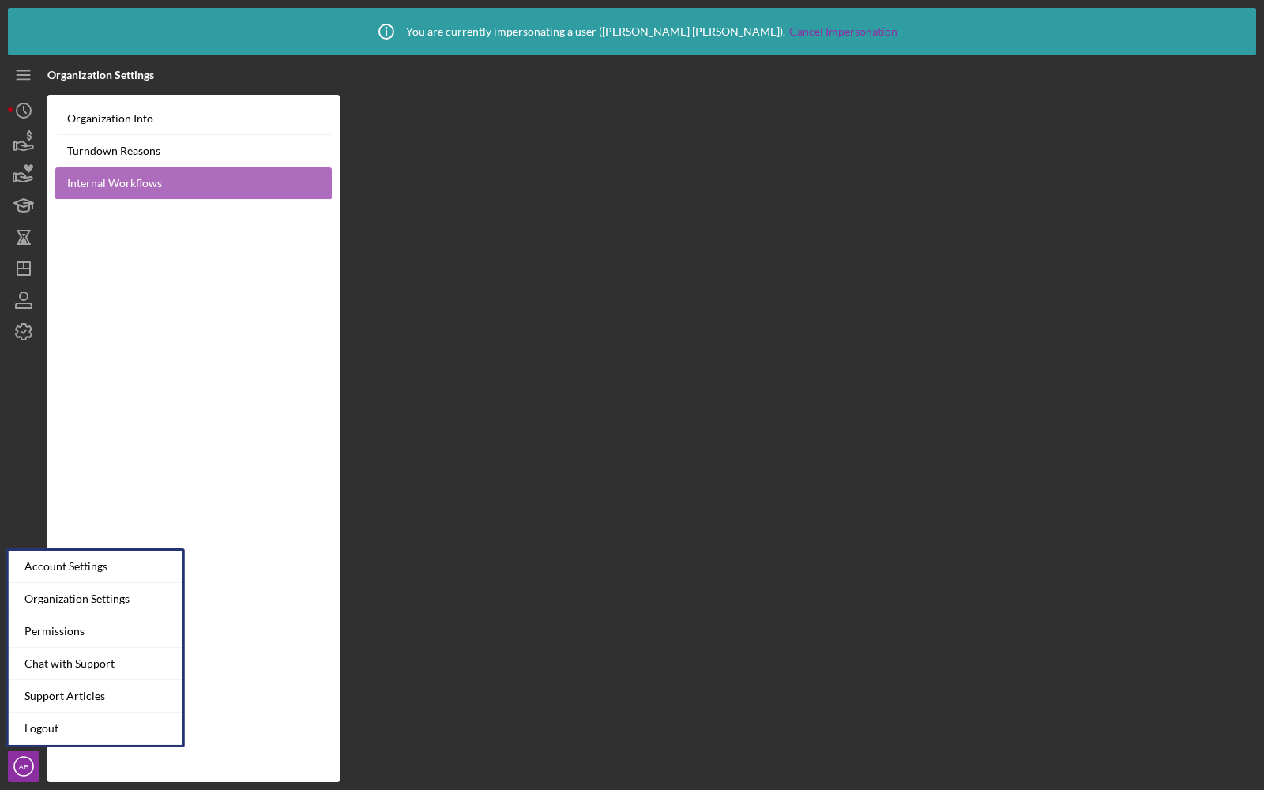
click at [137, 179] on link "Internal Workflows" at bounding box center [193, 183] width 276 height 32
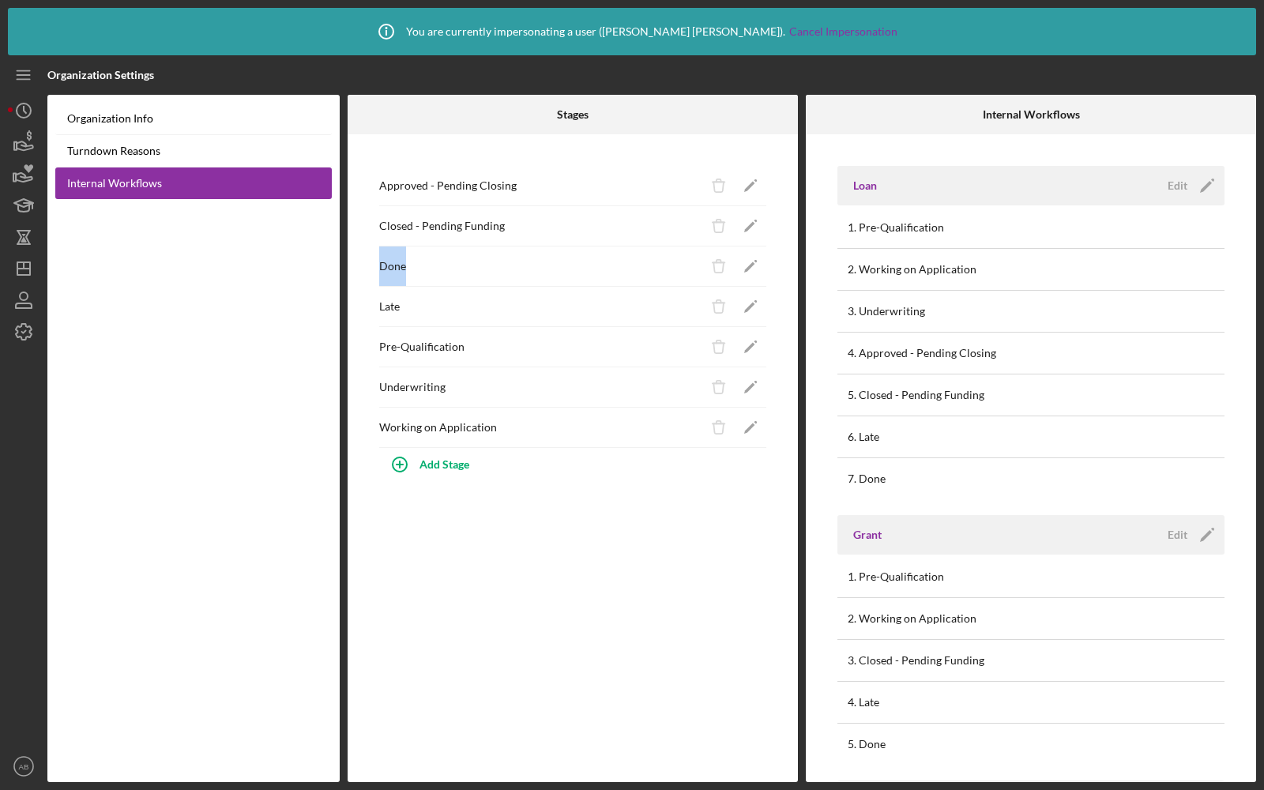
drag, startPoint x: 377, startPoint y: 267, endPoint x: 467, endPoint y: 267, distance: 89.2
click at [467, 267] on div "Approved - Pending Closing Icon/Delete Icon/Edit Closed - Pending Funding Icon/…" at bounding box center [572, 458] width 450 height 648
click at [754, 269] on icon "Icon/Edit" at bounding box center [751, 267] width 36 height 36
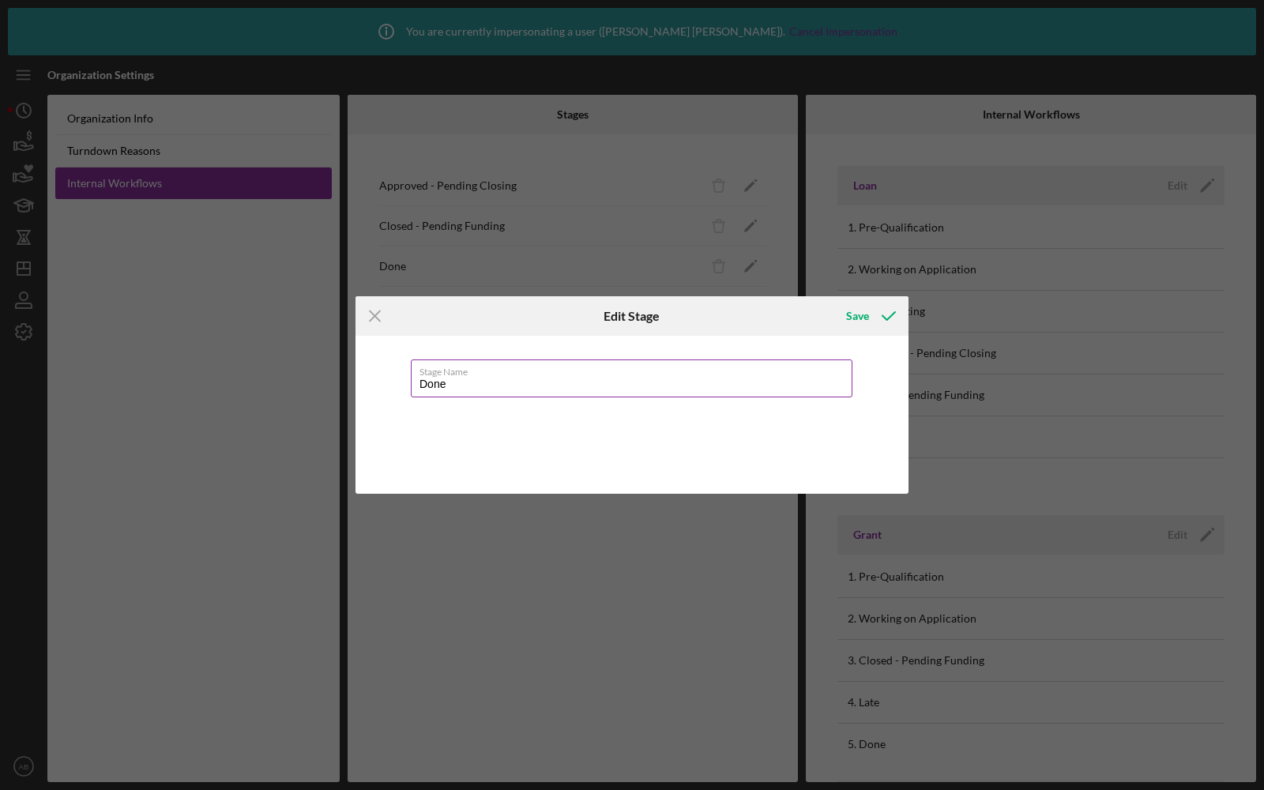
click at [447, 390] on input "Done" at bounding box center [631, 378] width 441 height 38
drag, startPoint x: 477, startPoint y: 385, endPoint x: 402, endPoint y: 384, distance: 75.0
click at [403, 384] on div "Stage Name Closed and Funded" at bounding box center [631, 415] width 553 height 158
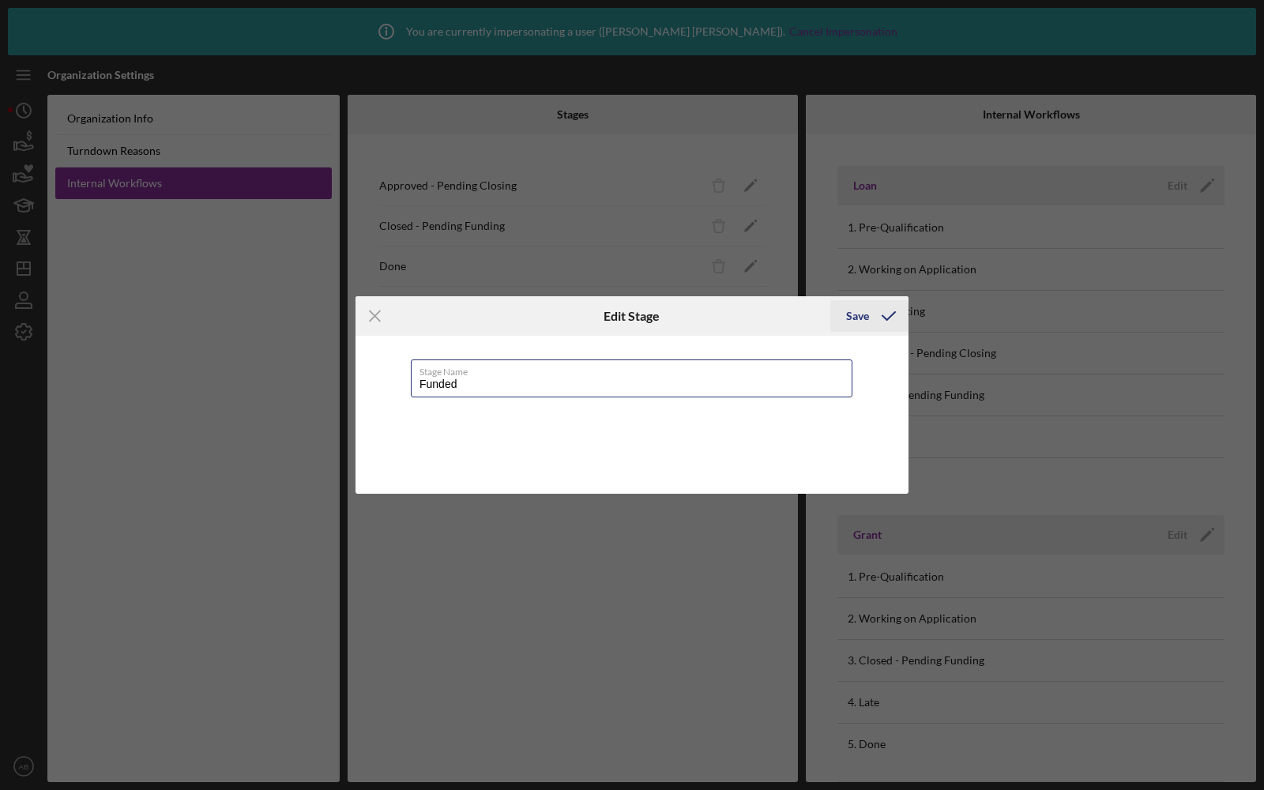
type input "Funded"
click at [860, 313] on div "Save" at bounding box center [857, 316] width 23 height 32
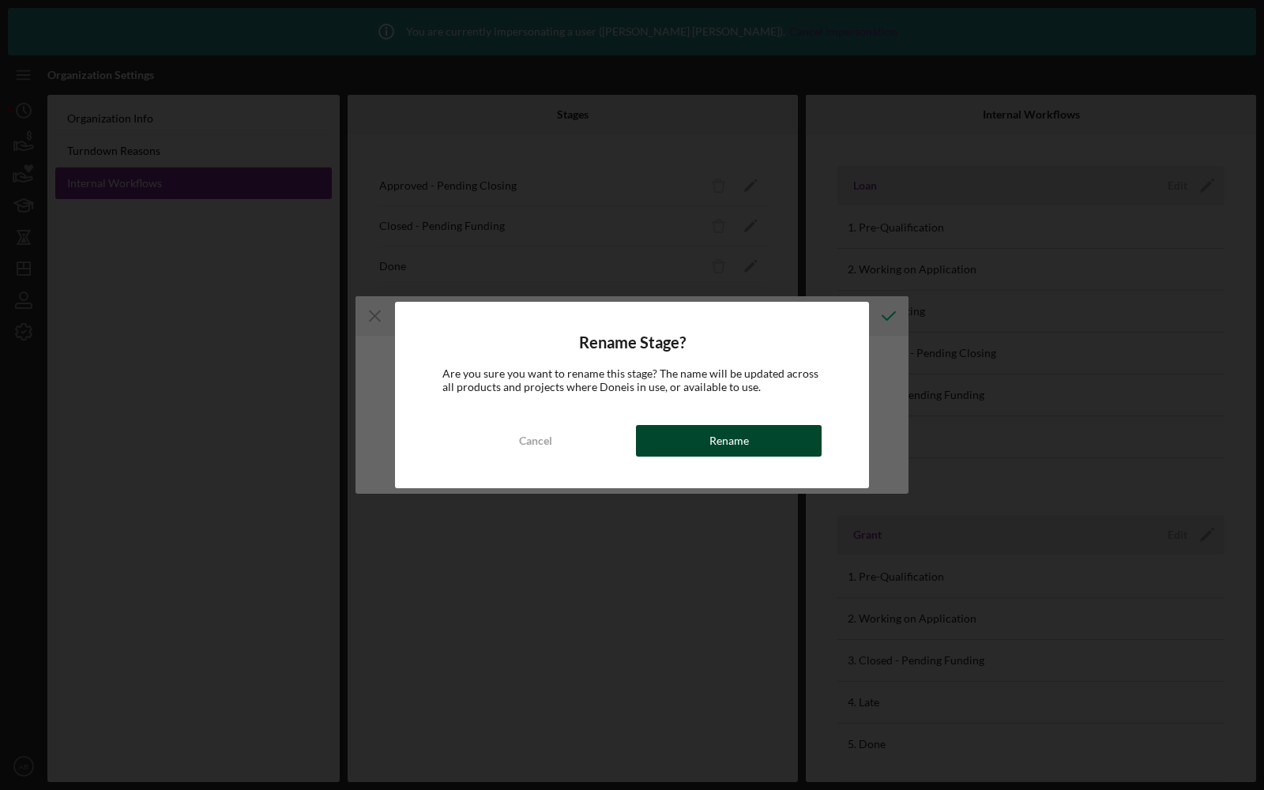
click at [692, 436] on button "Rename" at bounding box center [729, 441] width 186 height 32
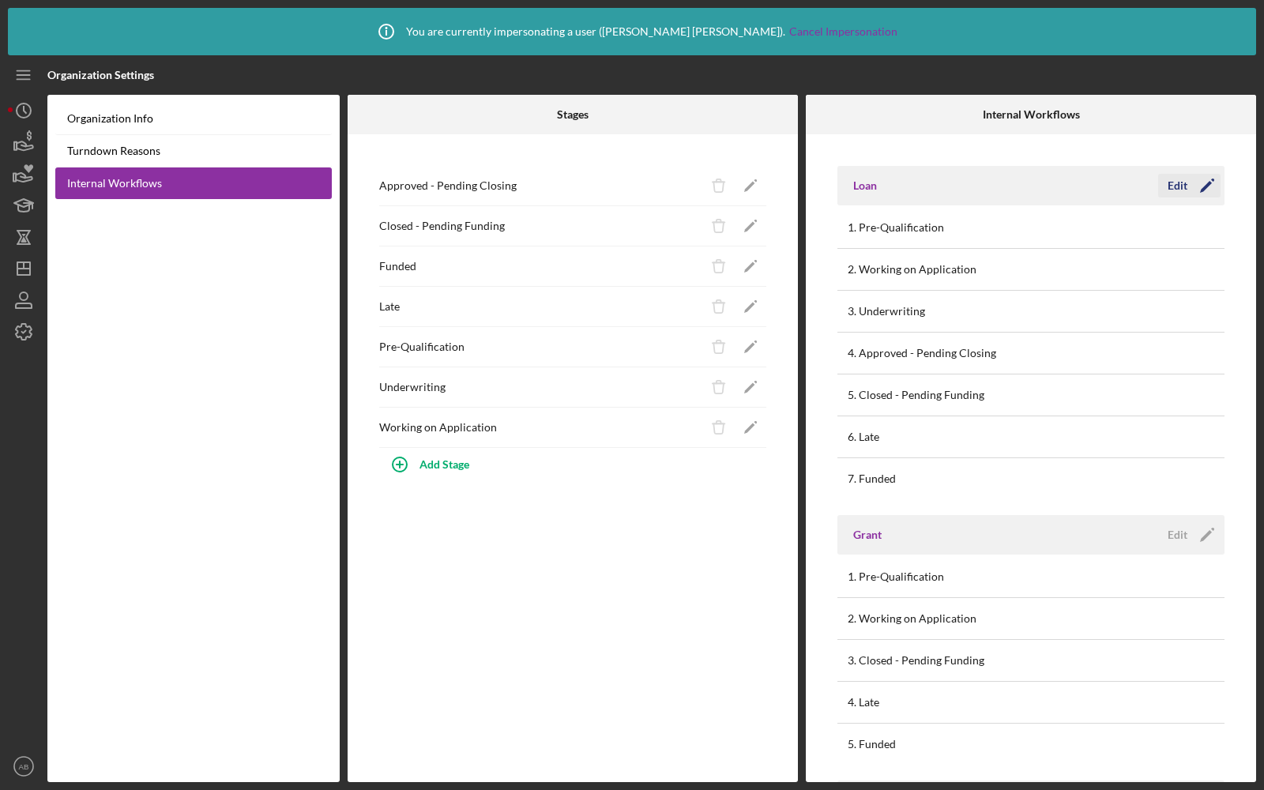
click at [1177, 181] on div "Edit" at bounding box center [1177, 186] width 20 height 24
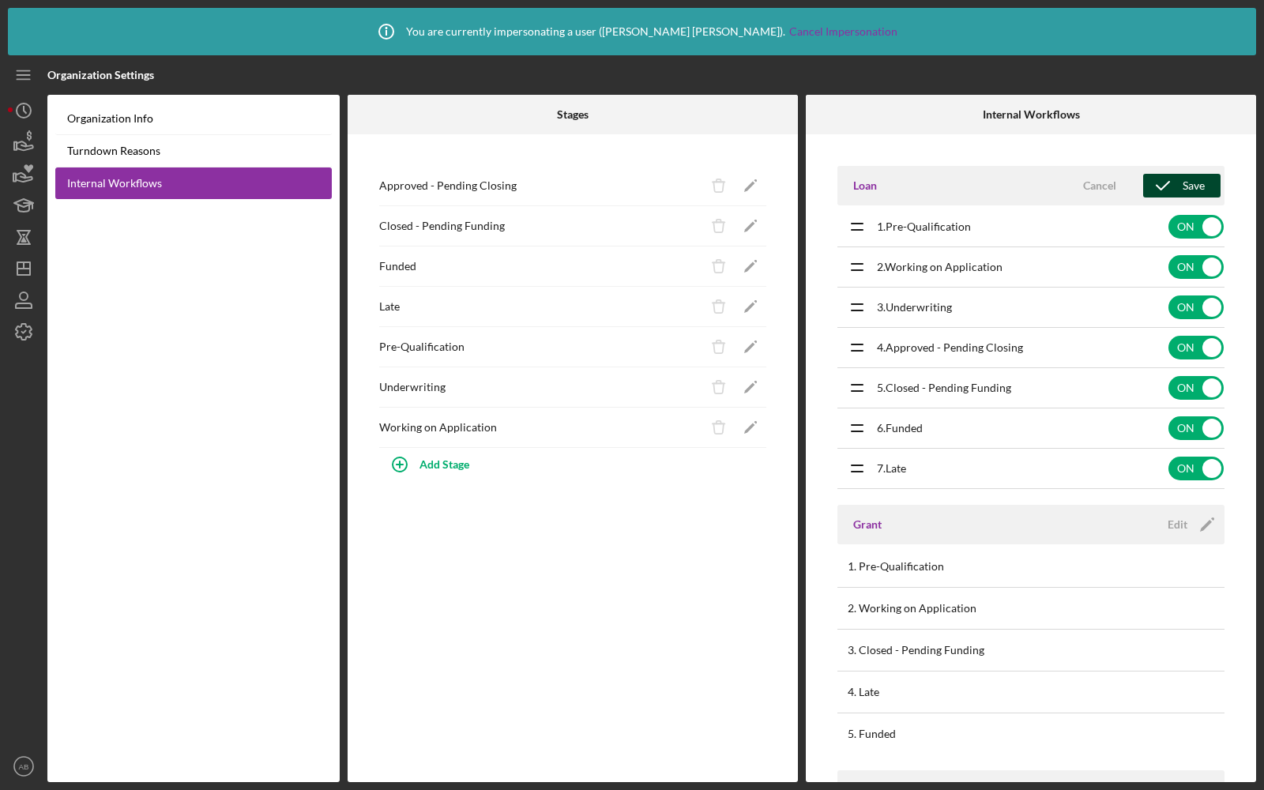
click at [1170, 183] on icon "submit" at bounding box center [1162, 185] width 39 height 39
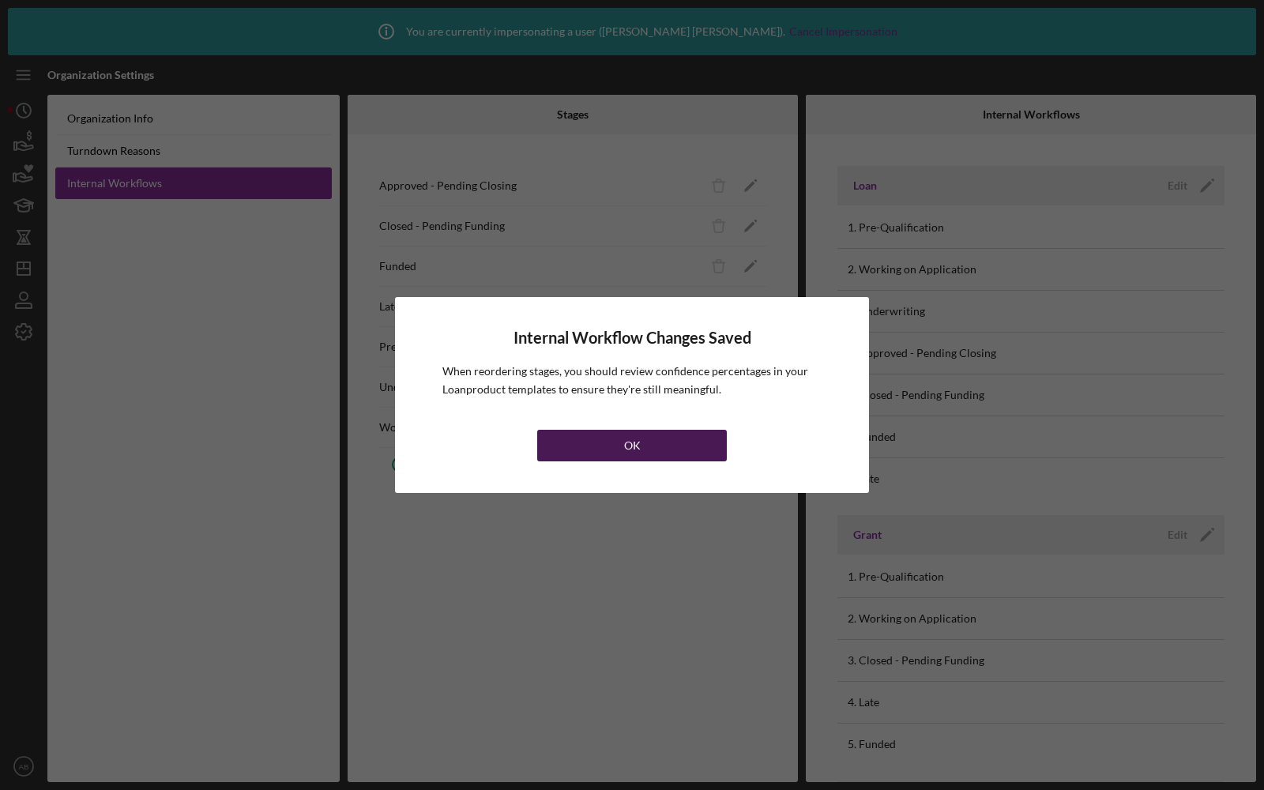
click at [571, 456] on button "OK" at bounding box center [632, 446] width 190 height 32
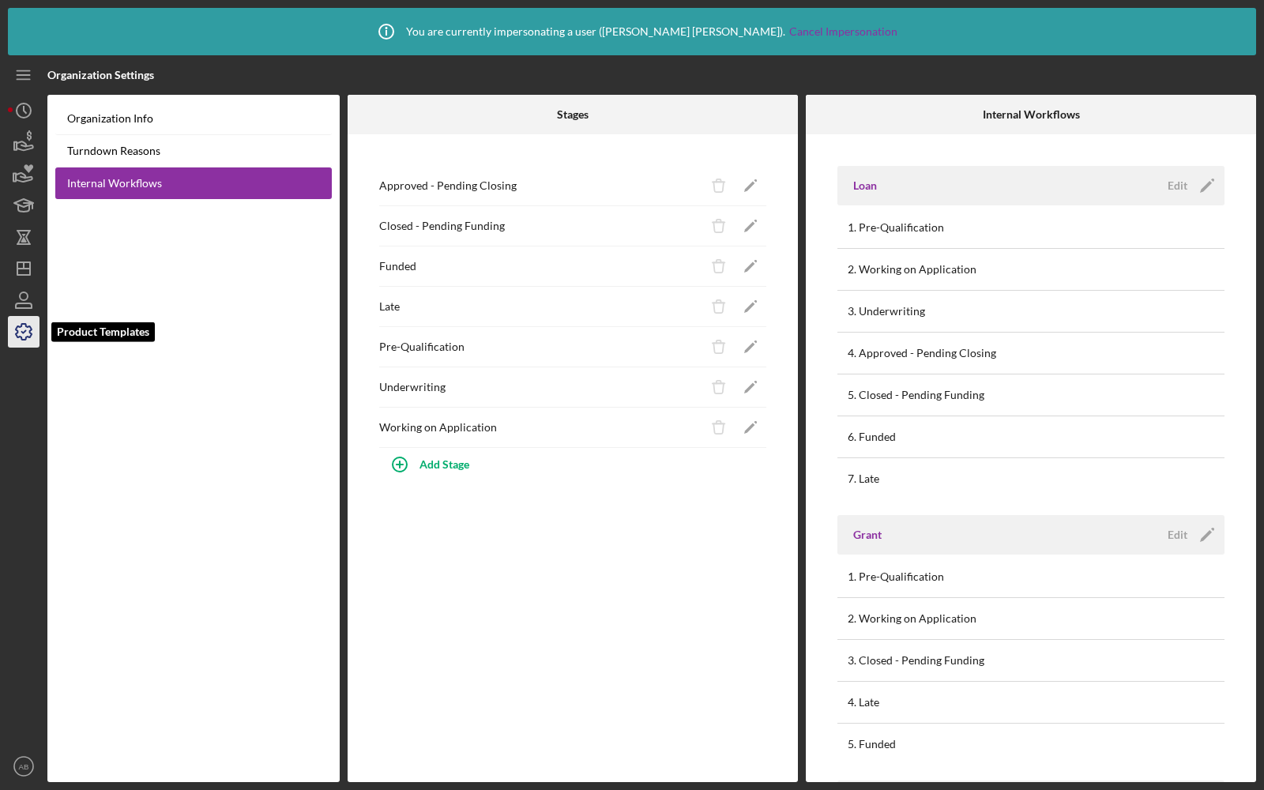
click at [17, 327] on icon "button" at bounding box center [24, 332] width 16 height 16
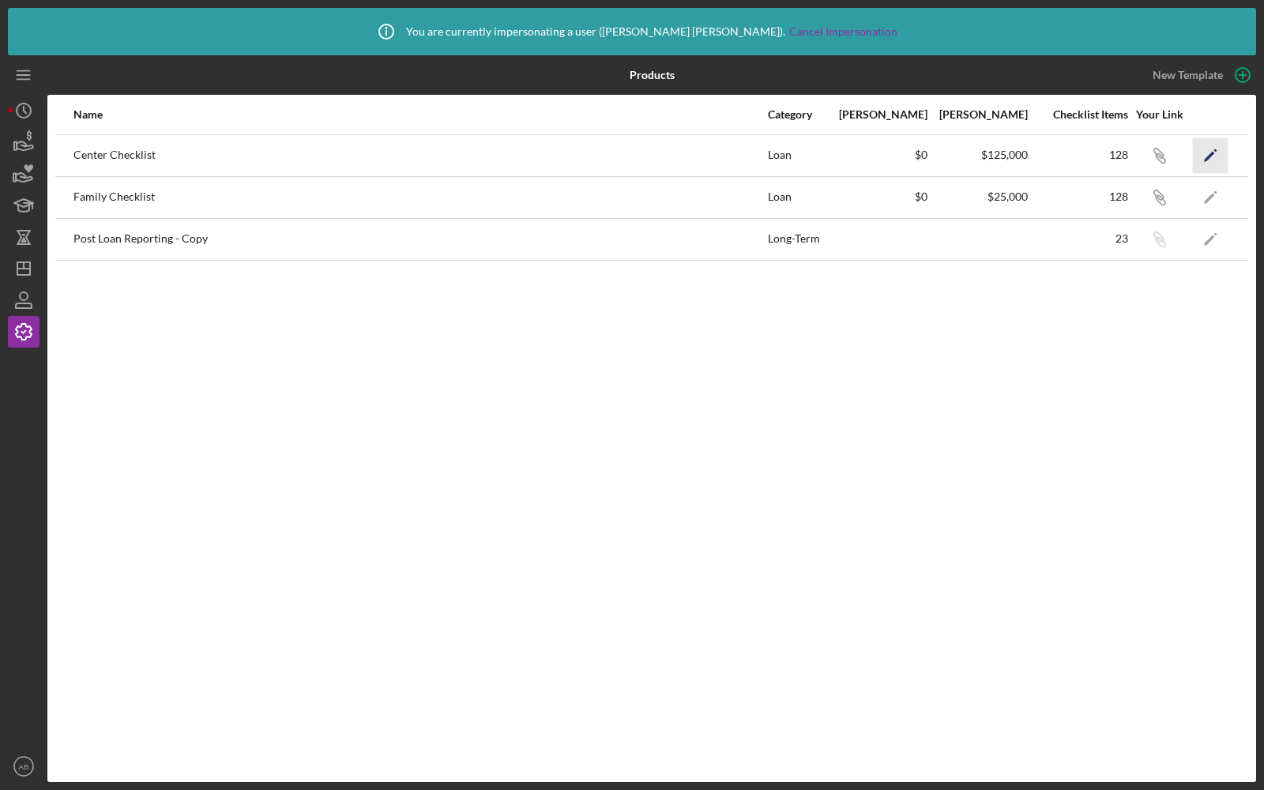
click at [1217, 152] on icon "Icon/Edit" at bounding box center [1211, 155] width 36 height 36
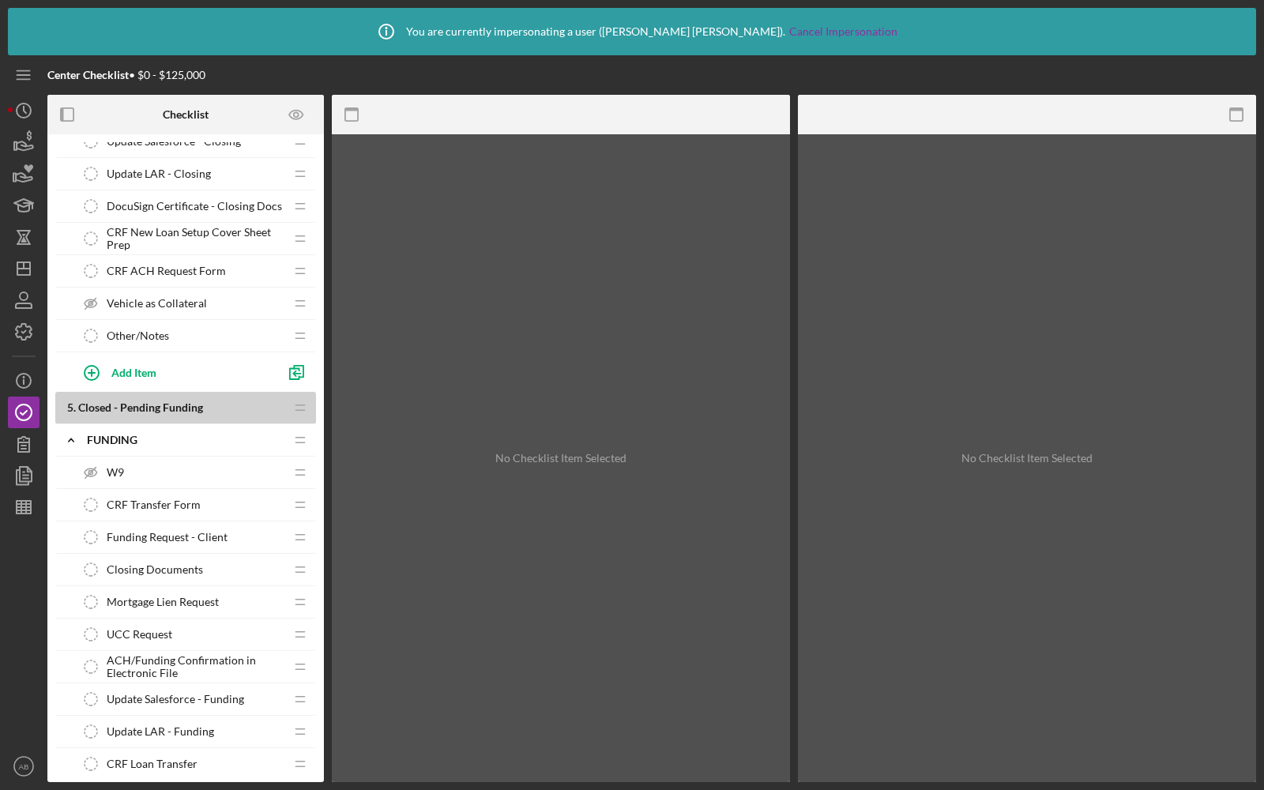
scroll to position [4128, 0]
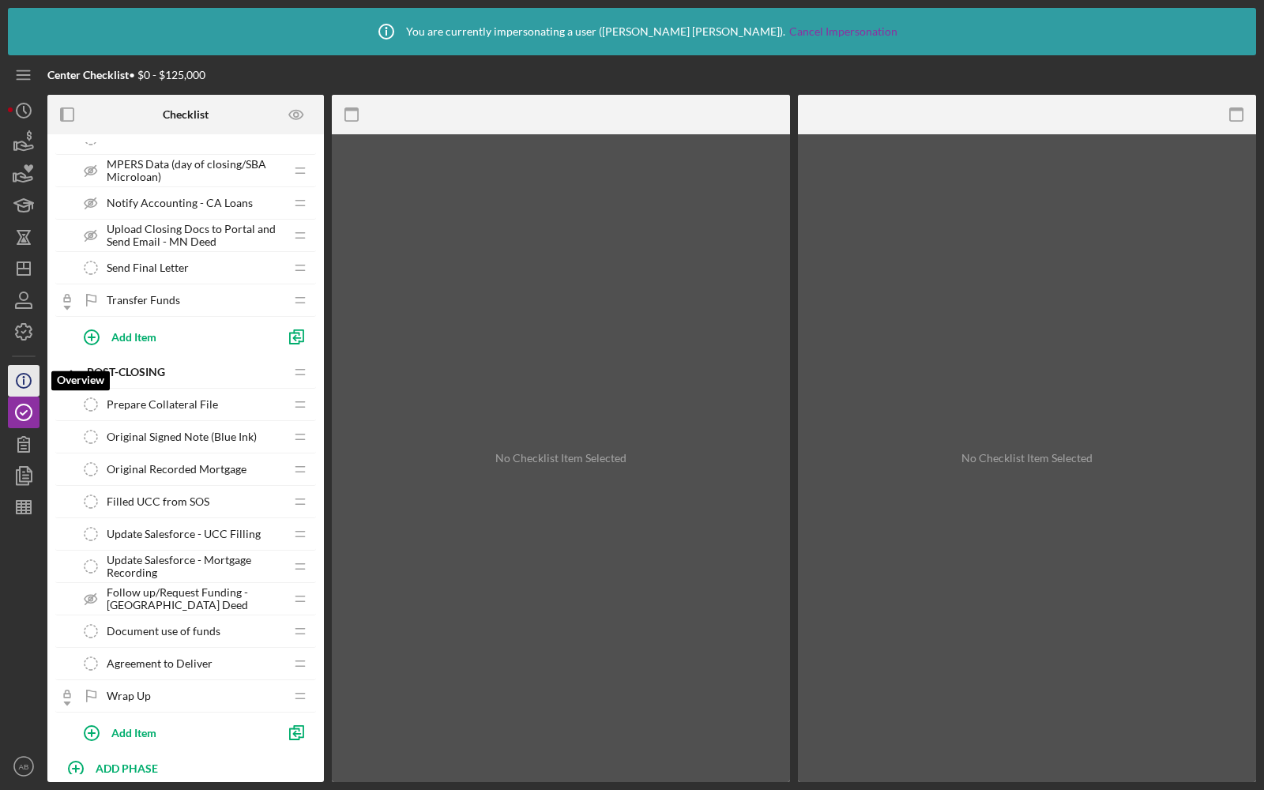
click at [21, 377] on icon "Icon/Info" at bounding box center [23, 380] width 39 height 39
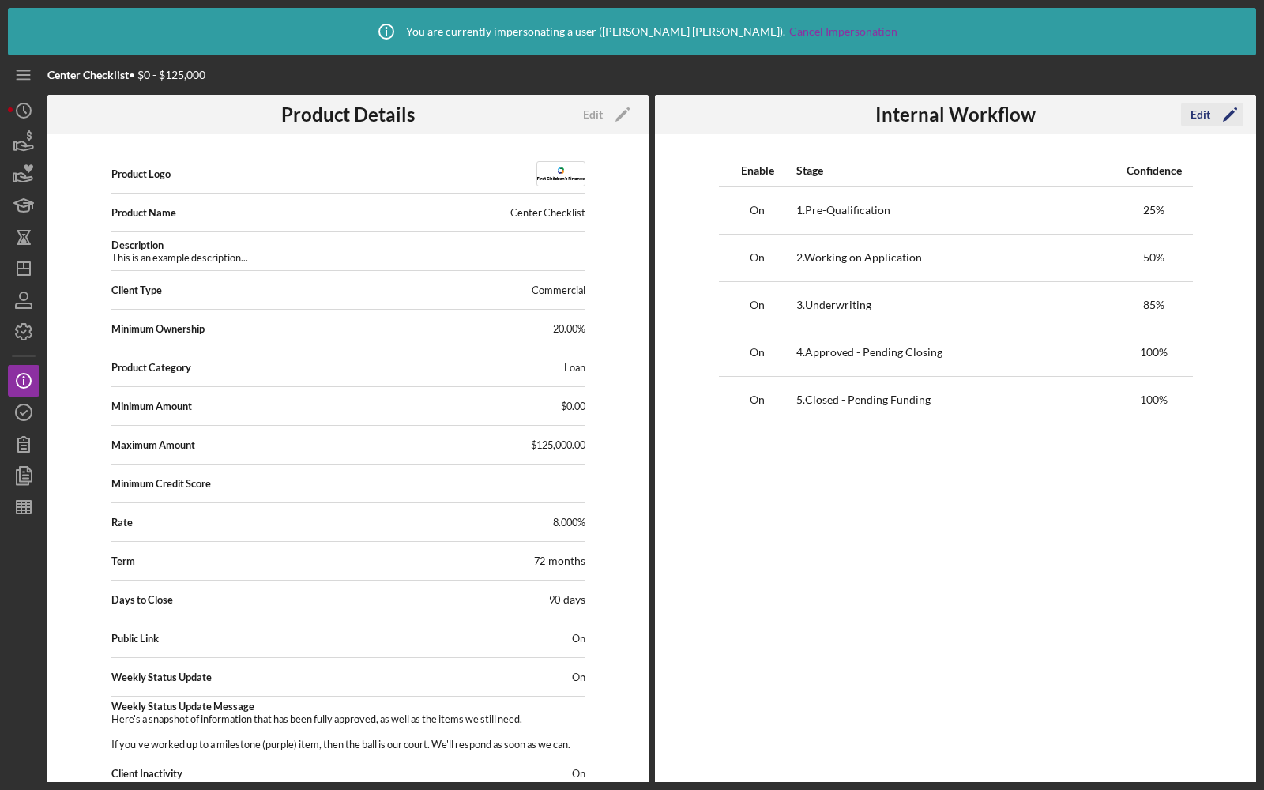
click at [1215, 104] on icon "Icon/Edit" at bounding box center [1229, 114] width 39 height 39
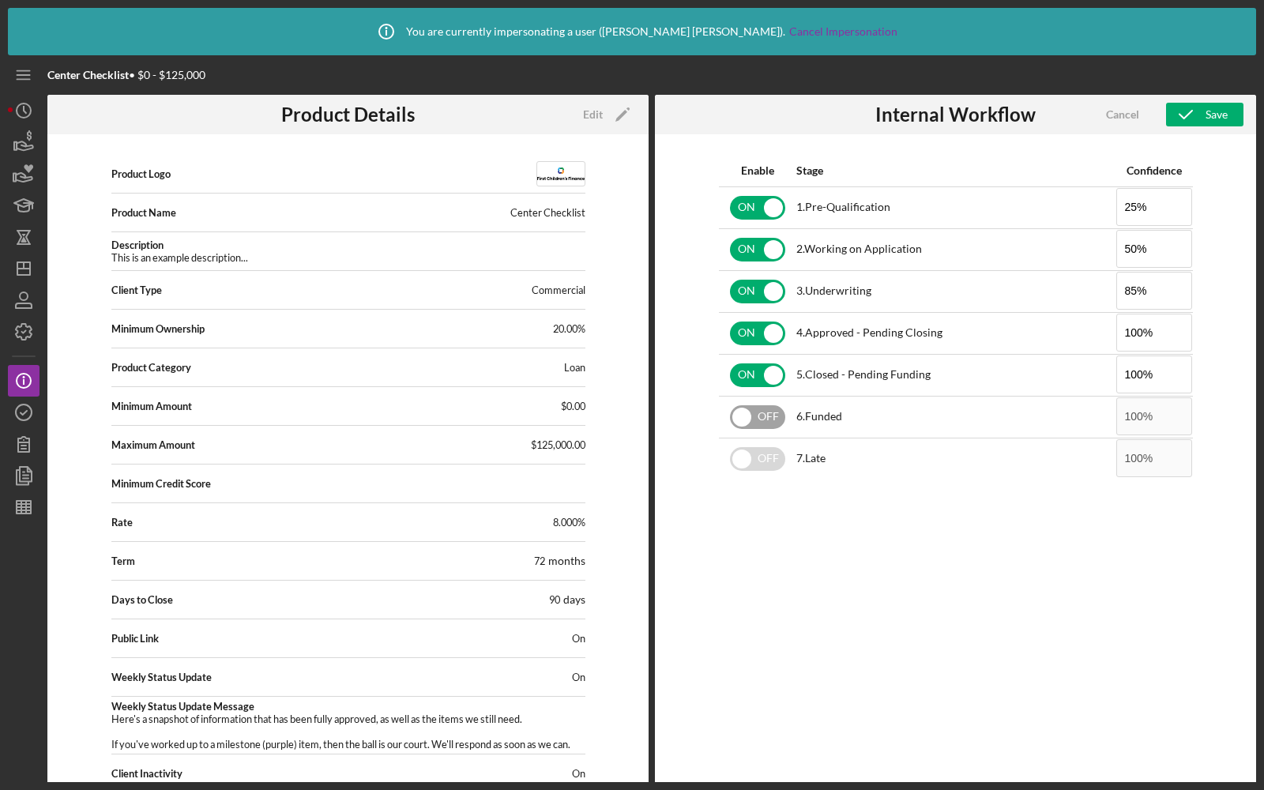
click at [760, 411] on input "checkbox" at bounding box center [757, 417] width 55 height 24
checkbox input "true"
click at [1216, 109] on div "Save" at bounding box center [1216, 115] width 22 height 24
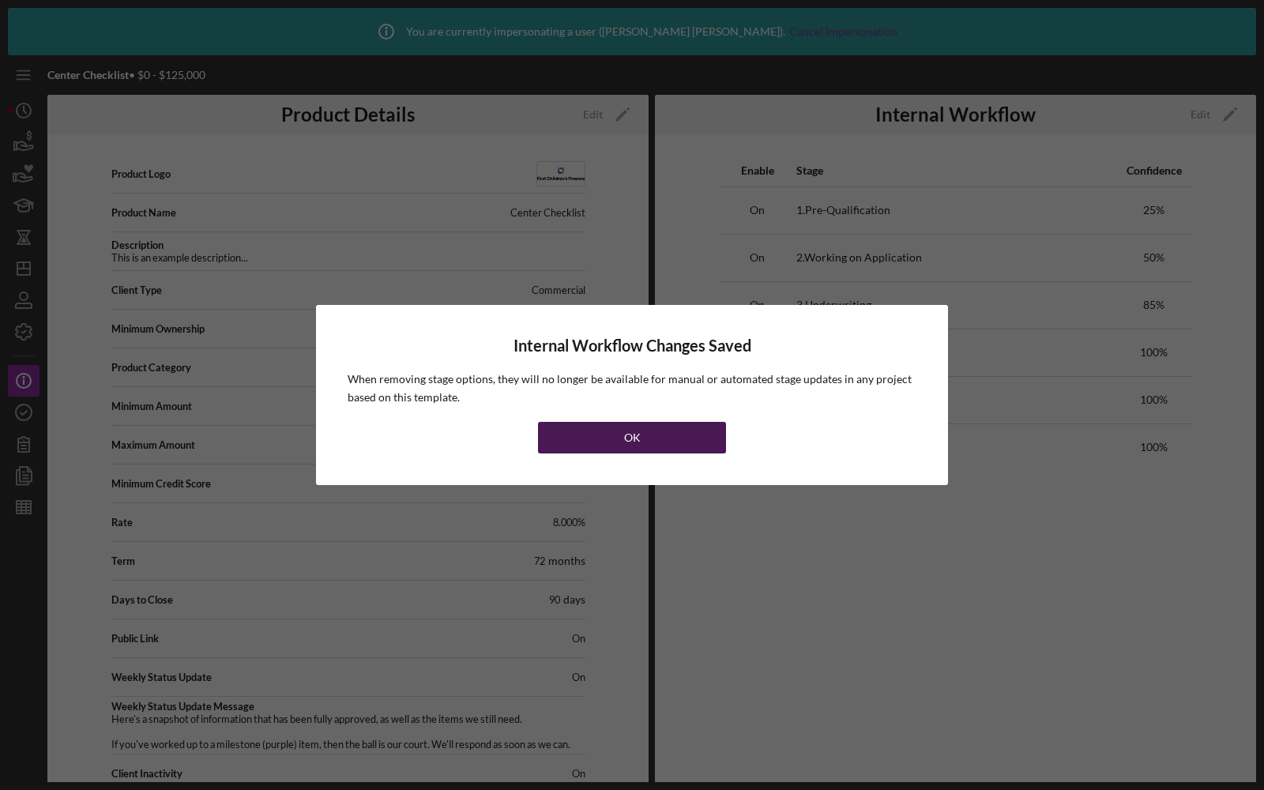
click at [595, 433] on button "OK" at bounding box center [632, 438] width 188 height 32
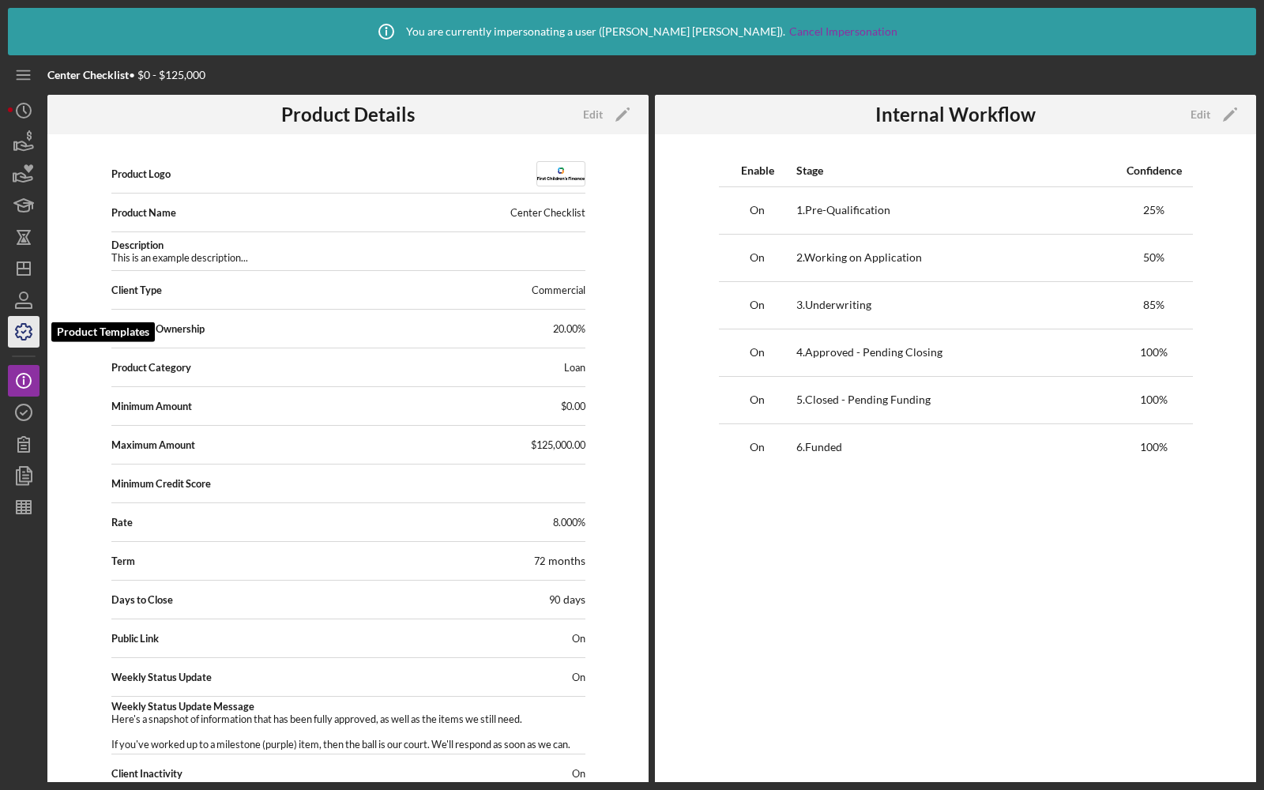
click at [28, 321] on icon "button" at bounding box center [23, 331] width 39 height 39
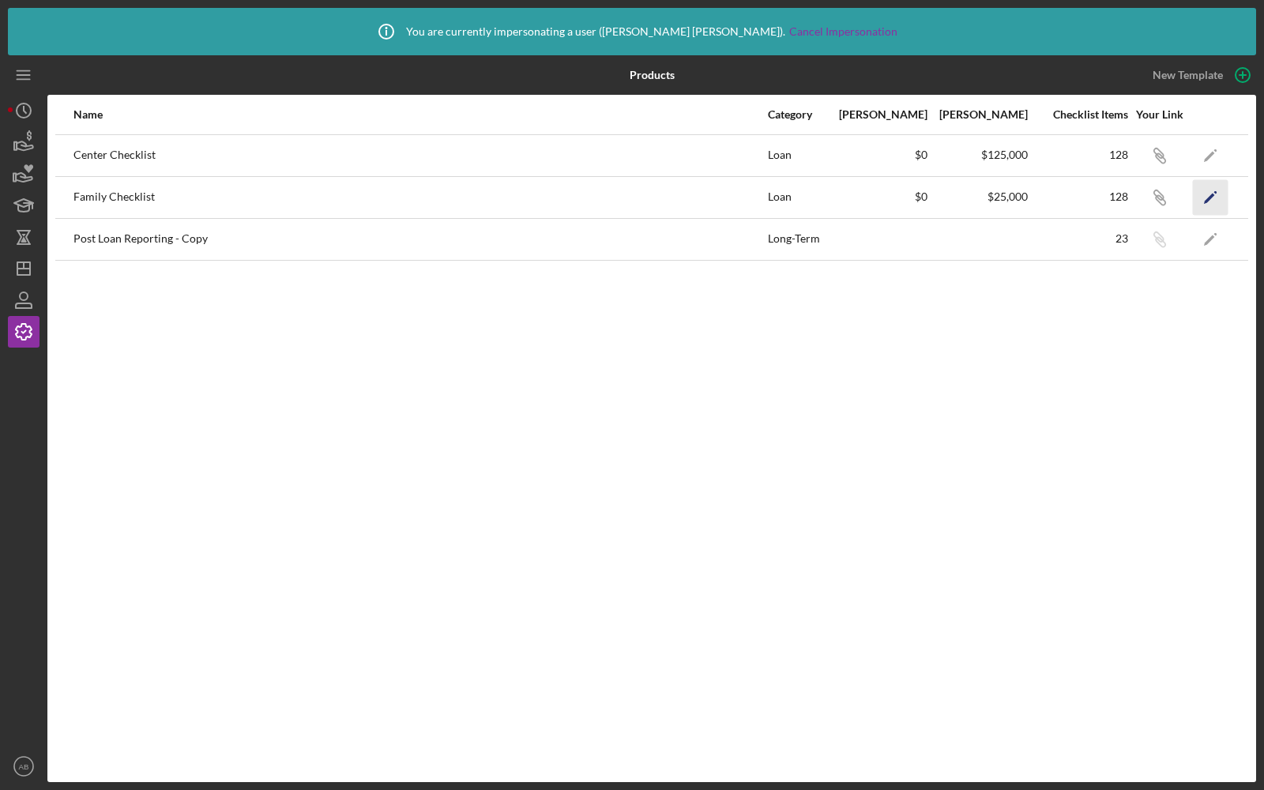
click at [1211, 200] on icon "Icon/Edit" at bounding box center [1211, 197] width 36 height 36
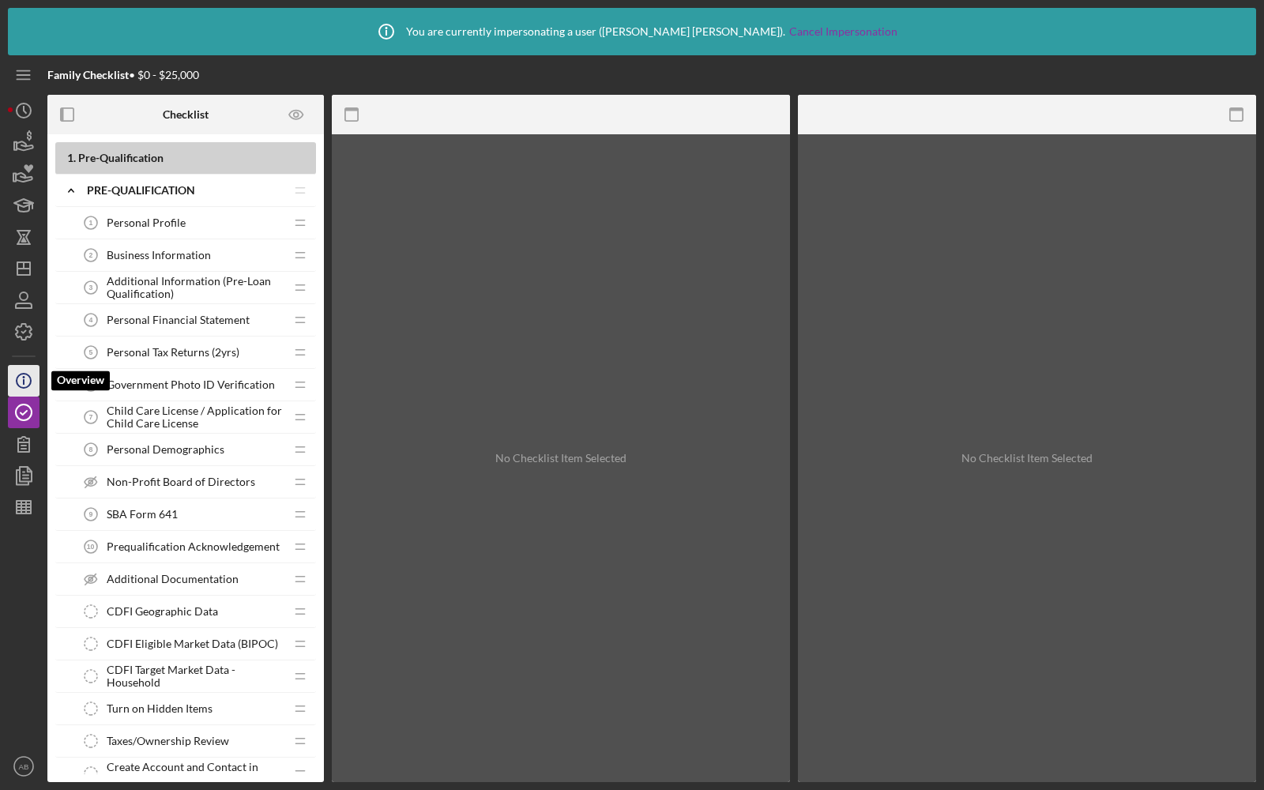
click at [28, 375] on circle "button" at bounding box center [24, 381] width 14 height 14
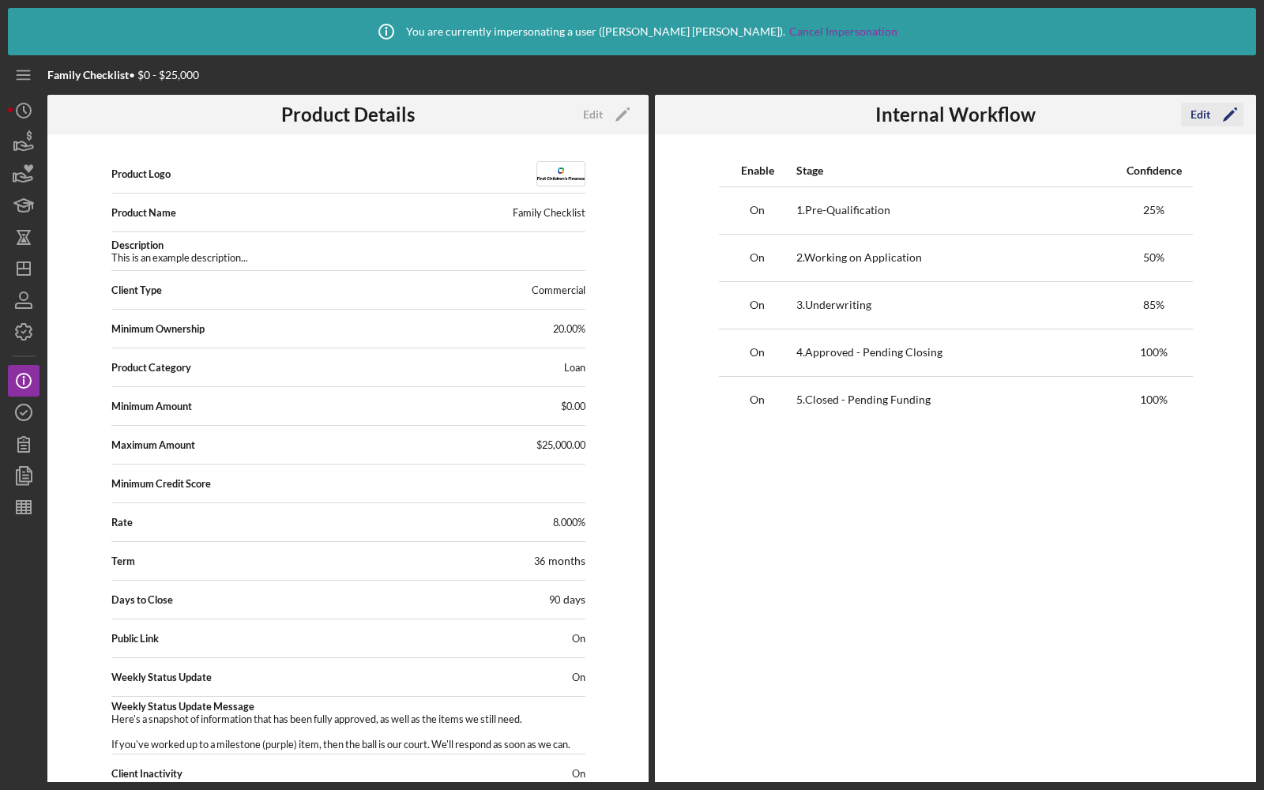
click at [1212, 111] on icon "Icon/Edit" at bounding box center [1229, 114] width 39 height 39
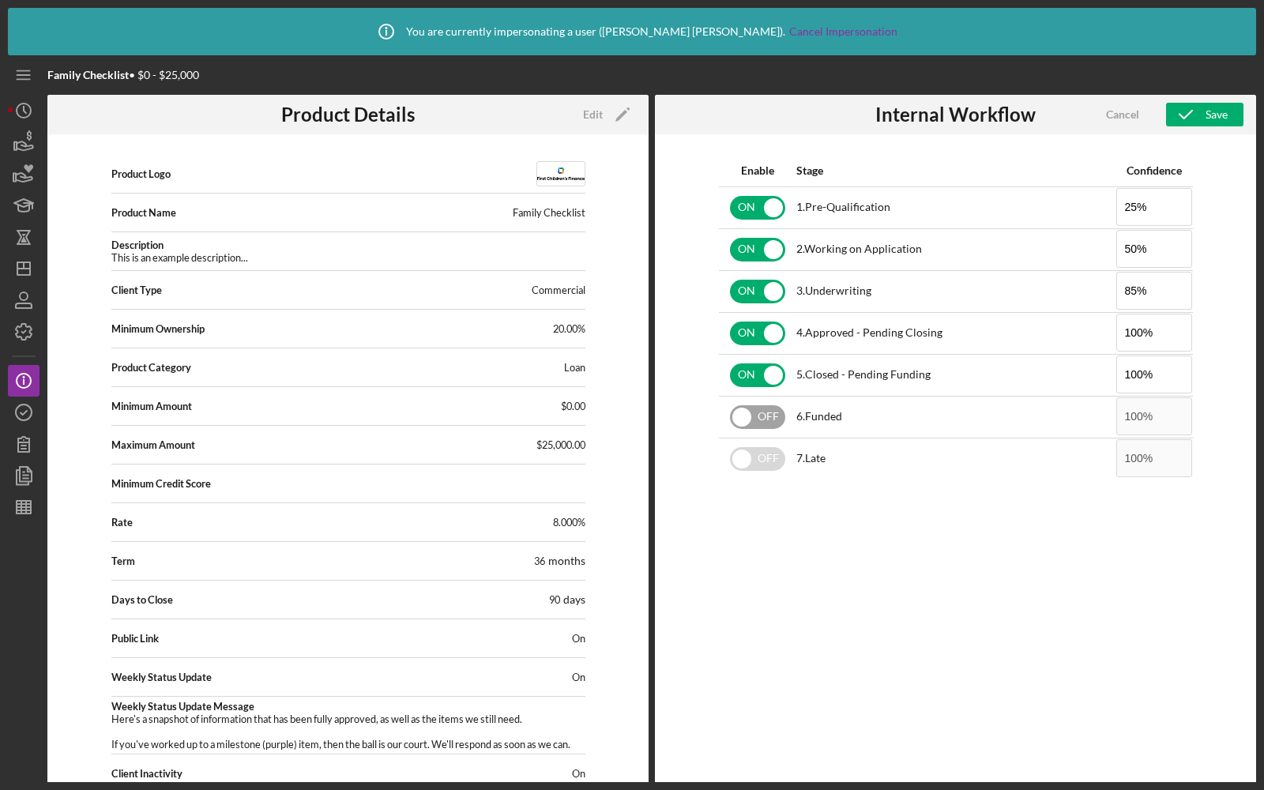
click at [768, 419] on input "checkbox" at bounding box center [757, 417] width 55 height 24
checkbox input "true"
click at [1200, 115] on icon "button" at bounding box center [1185, 114] width 39 height 39
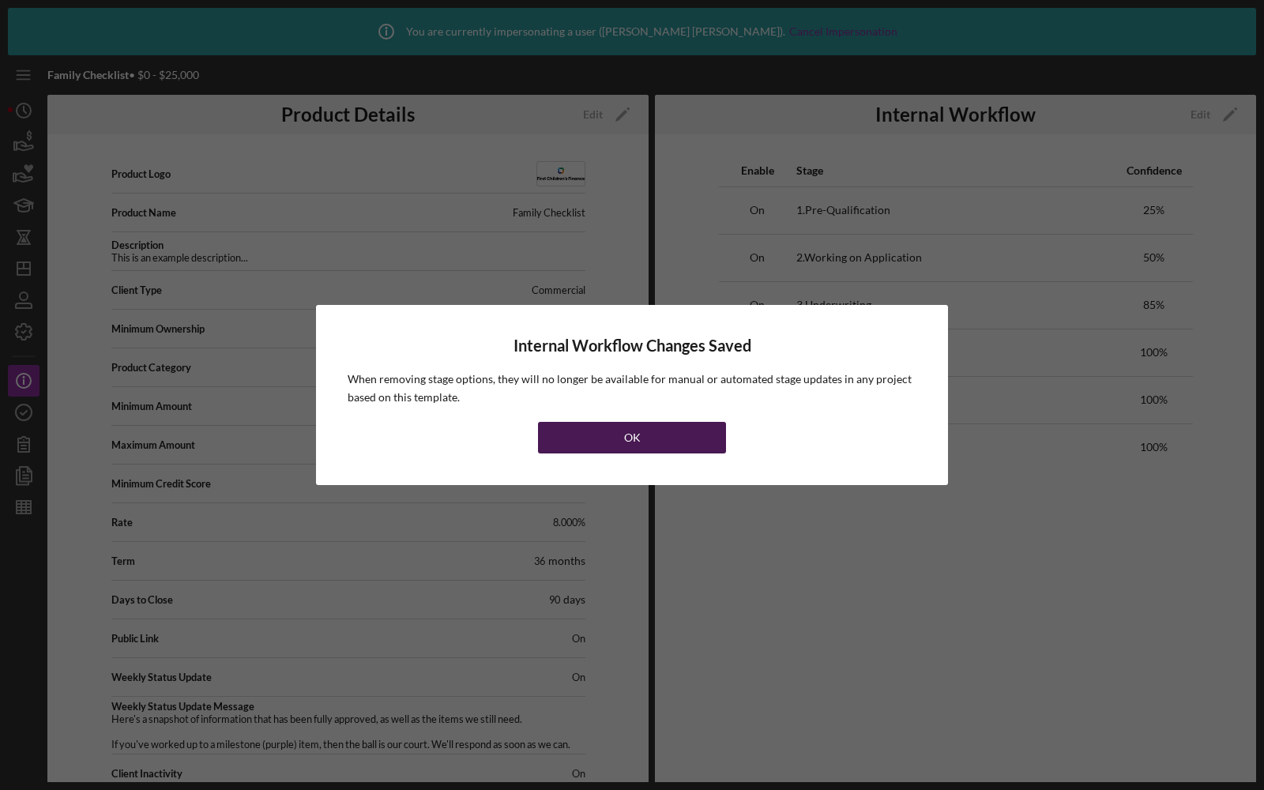
click at [590, 424] on button "OK" at bounding box center [632, 438] width 188 height 32
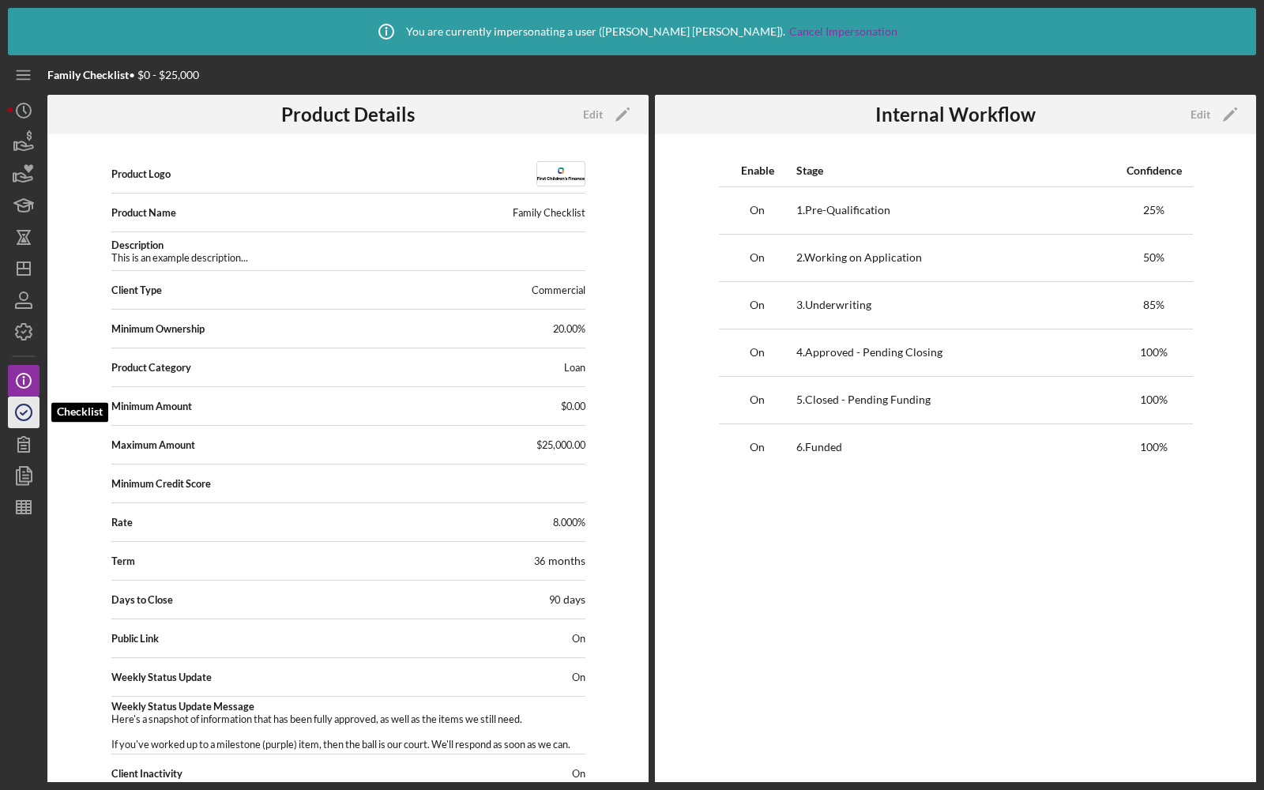
click at [12, 420] on icon "button" at bounding box center [23, 411] width 39 height 39
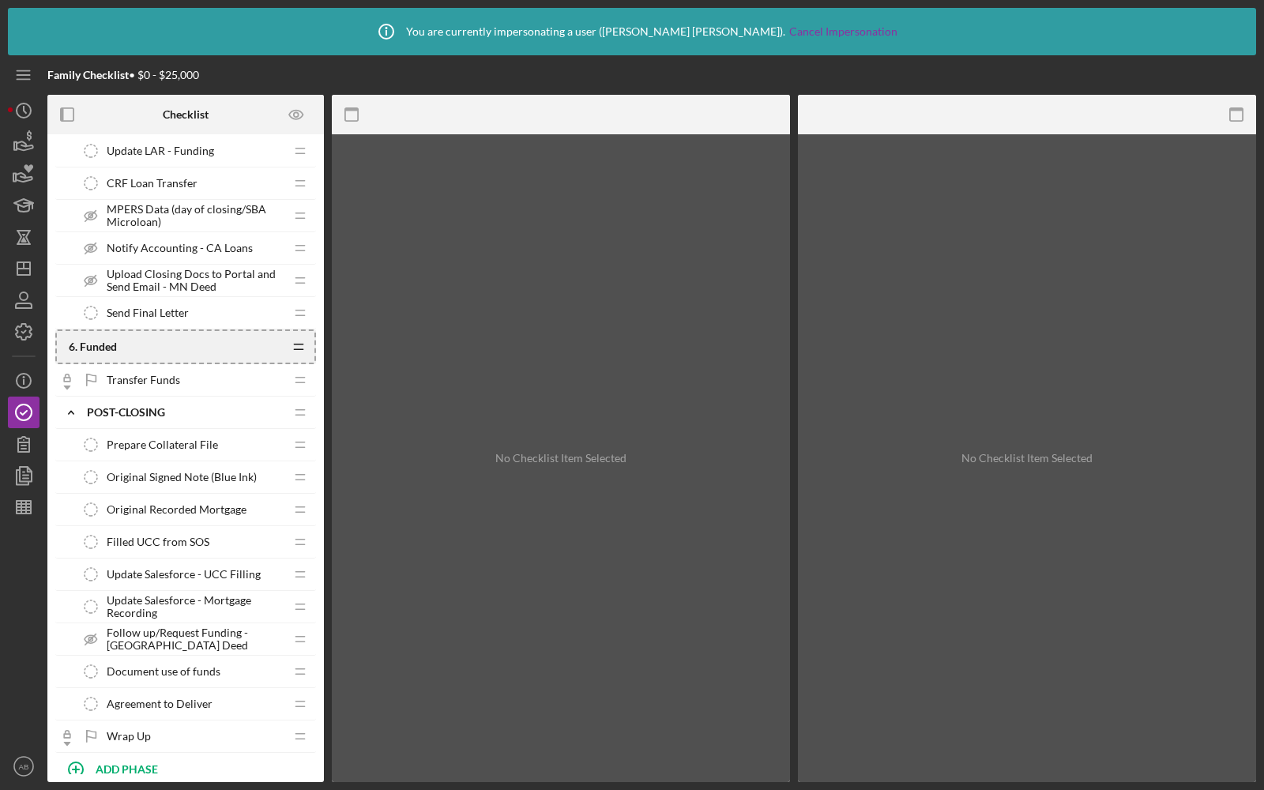
scroll to position [4149, 0]
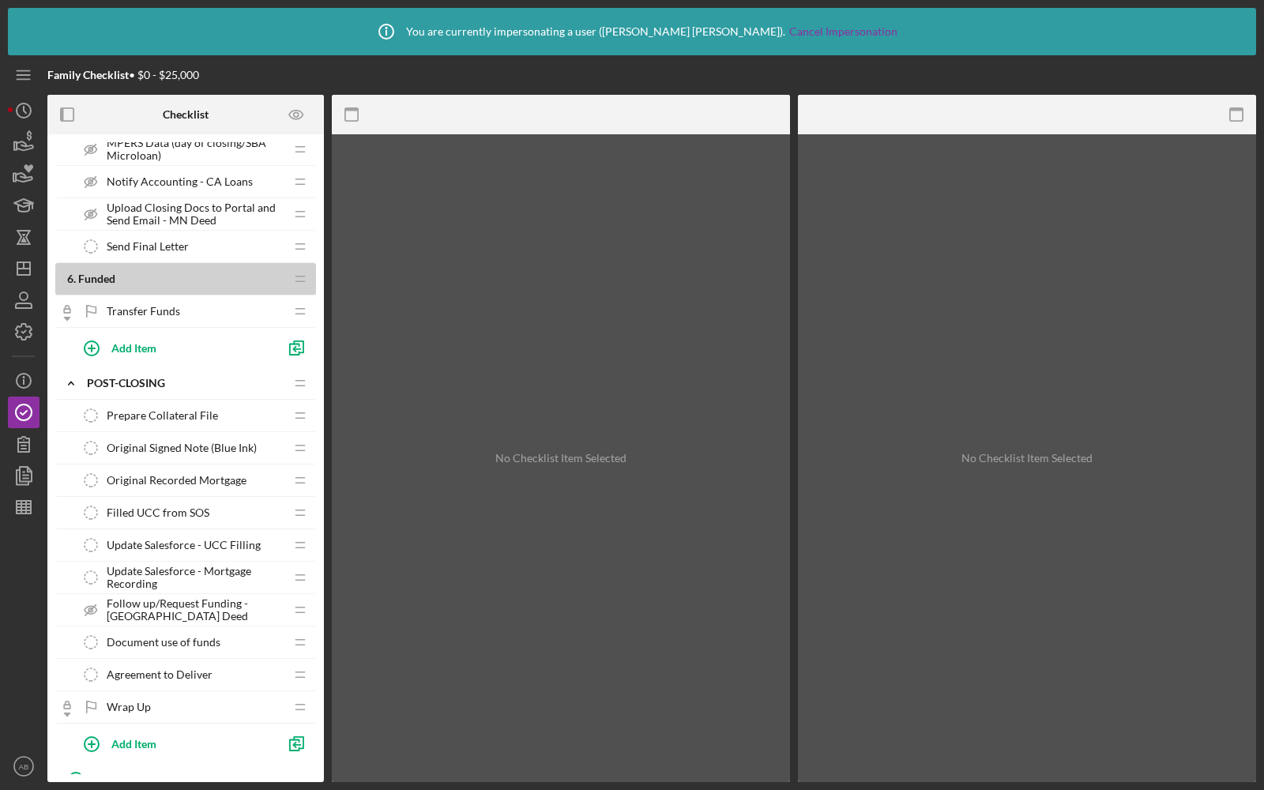
click at [152, 305] on span "Transfer Funds" at bounding box center [143, 311] width 73 height 13
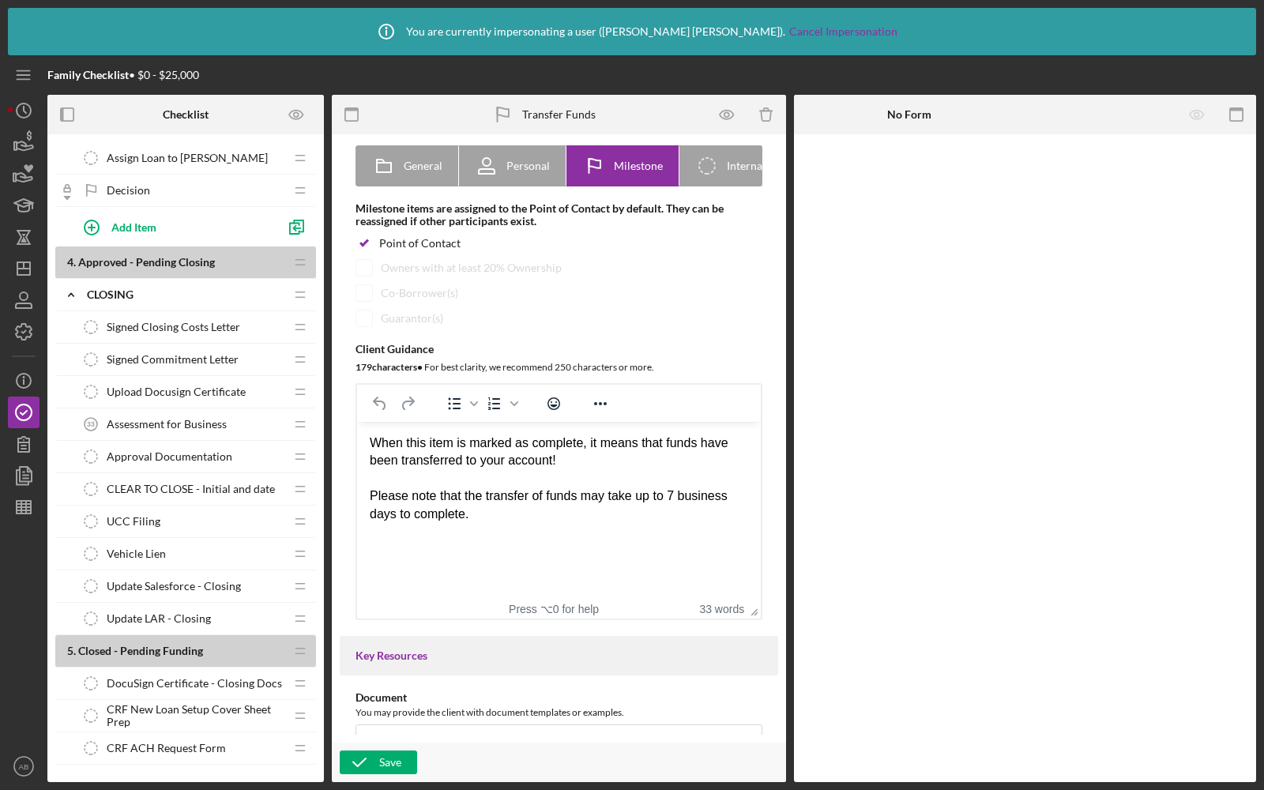
scroll to position [3097, 0]
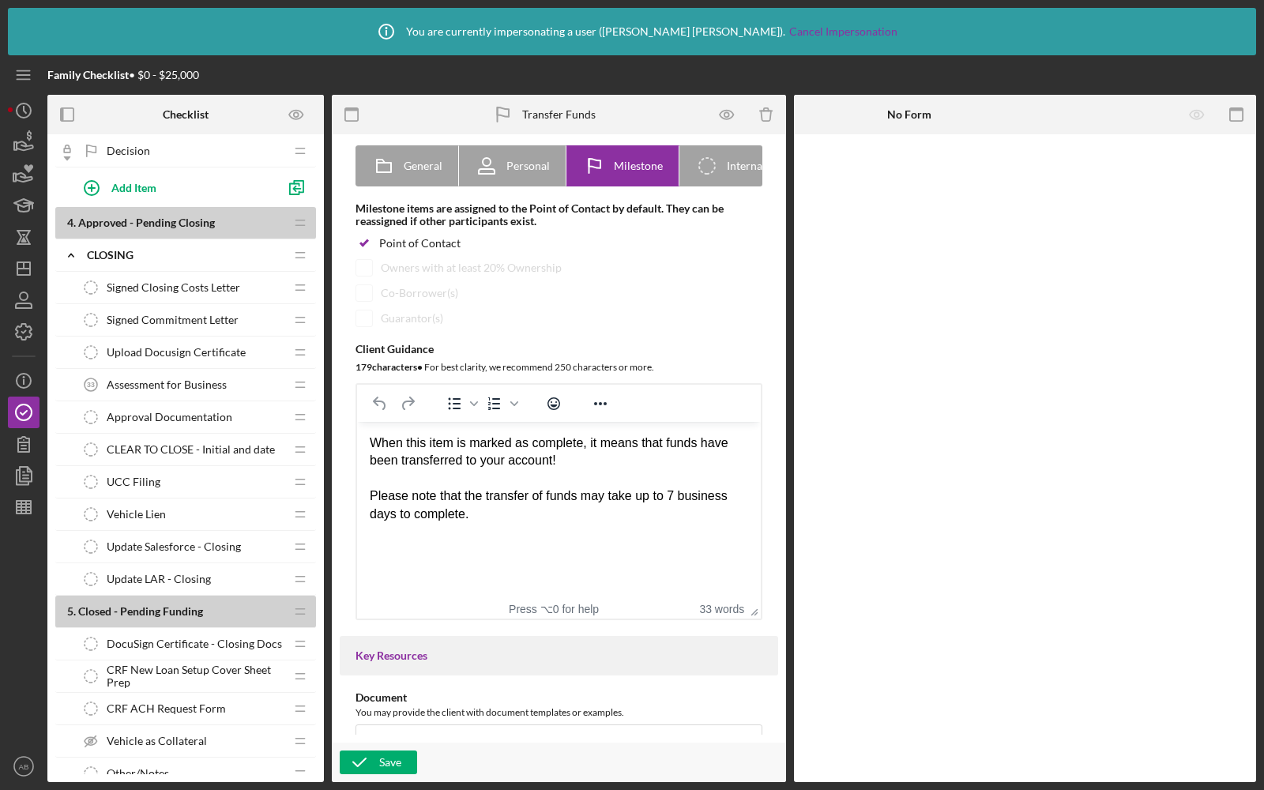
drag, startPoint x: 289, startPoint y: 208, endPoint x: 619, endPoint y: 0, distance: 390.0
